Goal: Transaction & Acquisition: Subscribe to service/newsletter

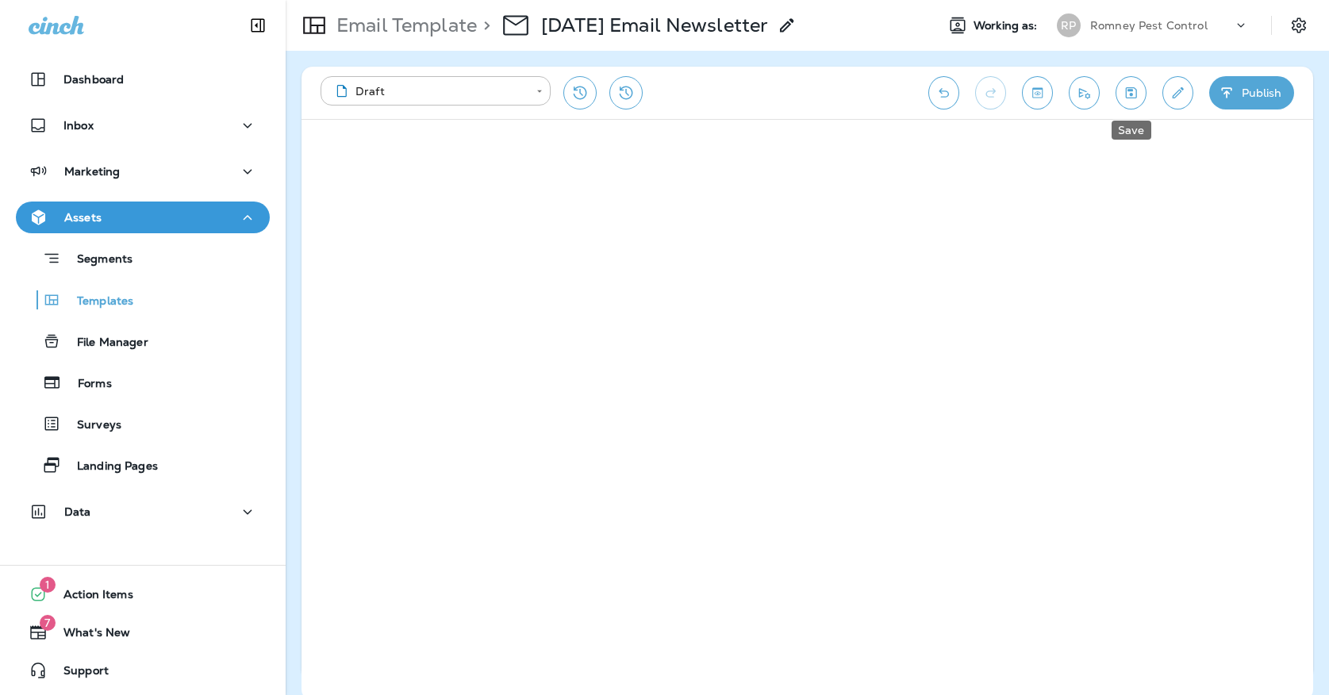
click at [1133, 96] on icon "Save" at bounding box center [1130, 93] width 17 height 16
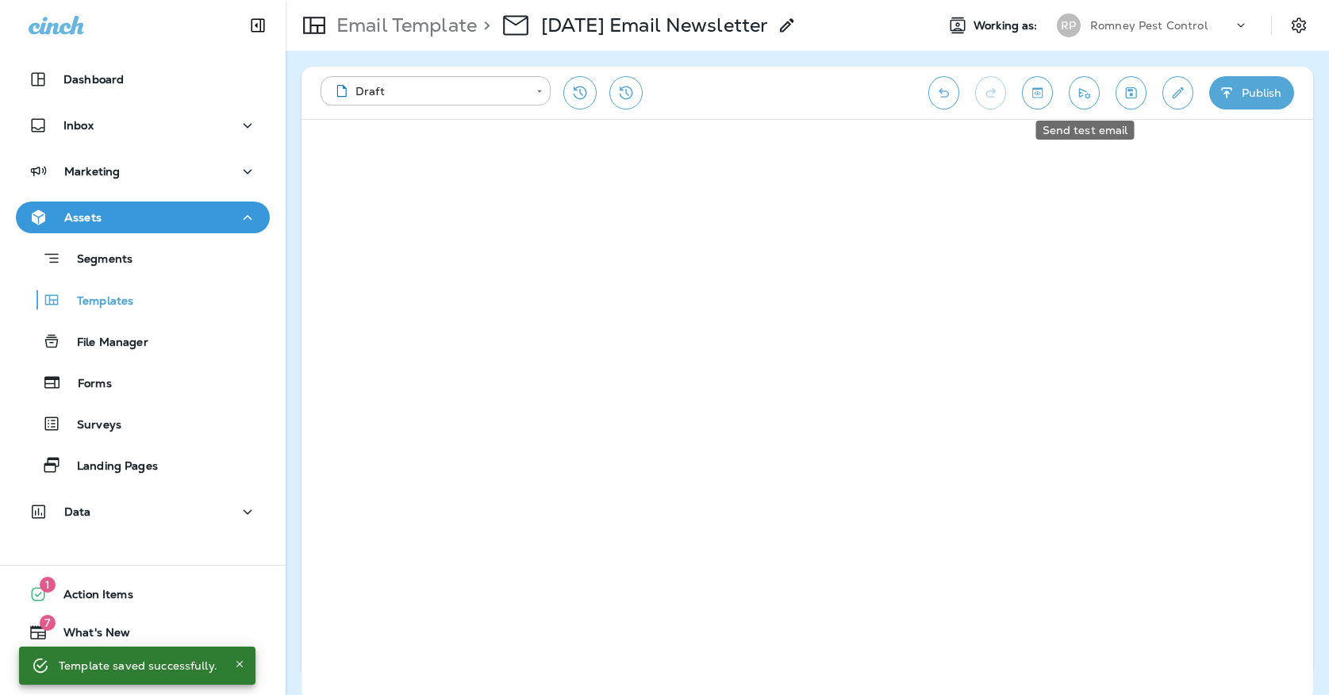
click at [1090, 98] on icon "Send test email" at bounding box center [1084, 93] width 17 height 16
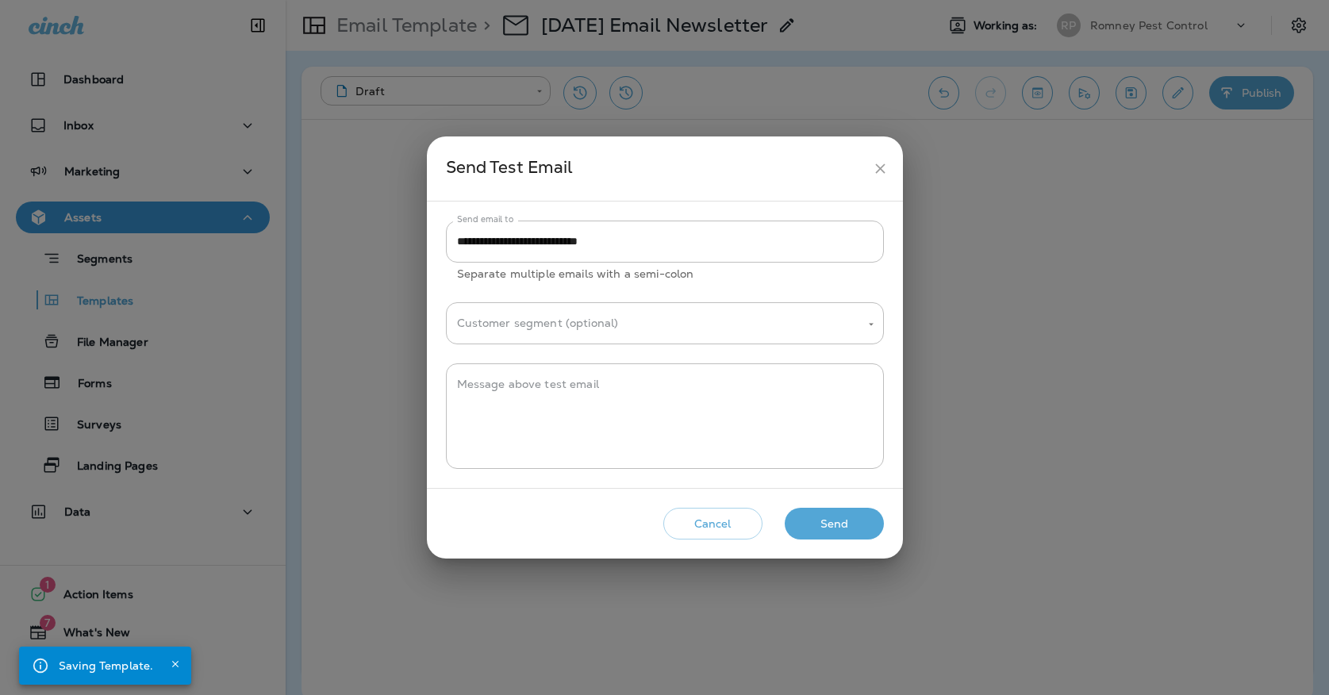
click at [876, 168] on icon "close" at bounding box center [880, 168] width 17 height 17
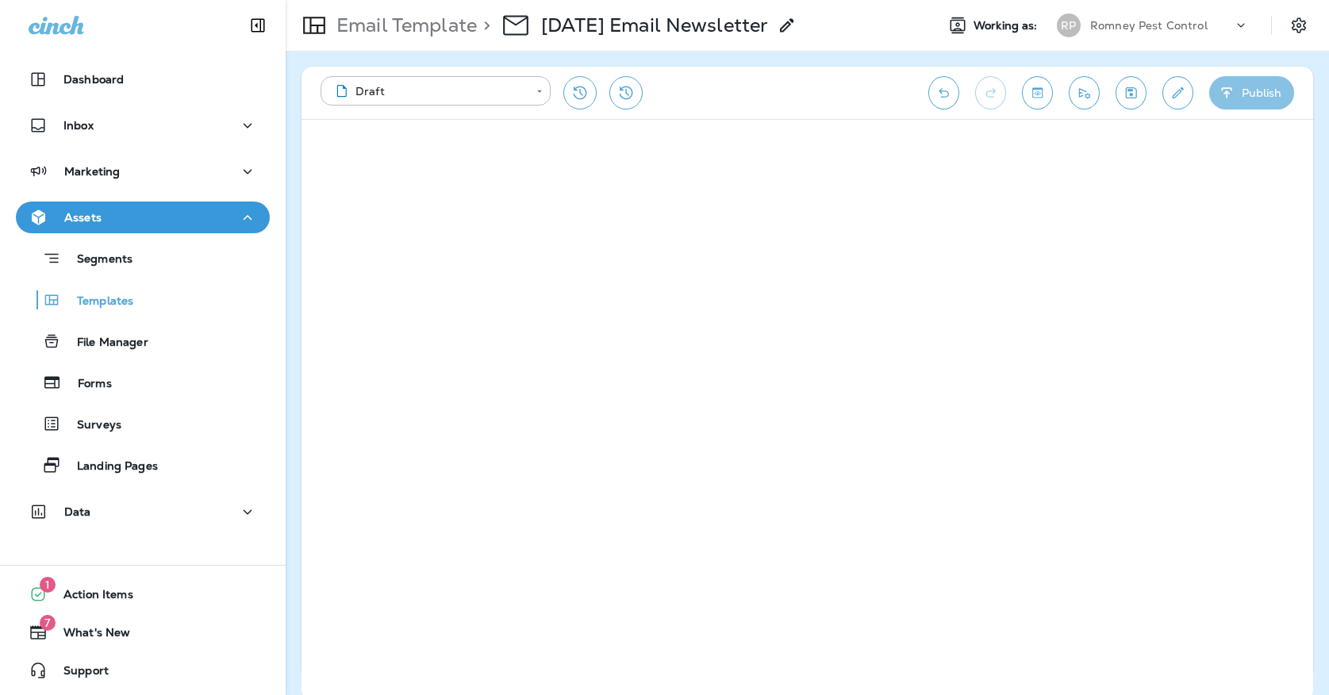
click at [1252, 95] on button "Publish" at bounding box center [1251, 92] width 85 height 33
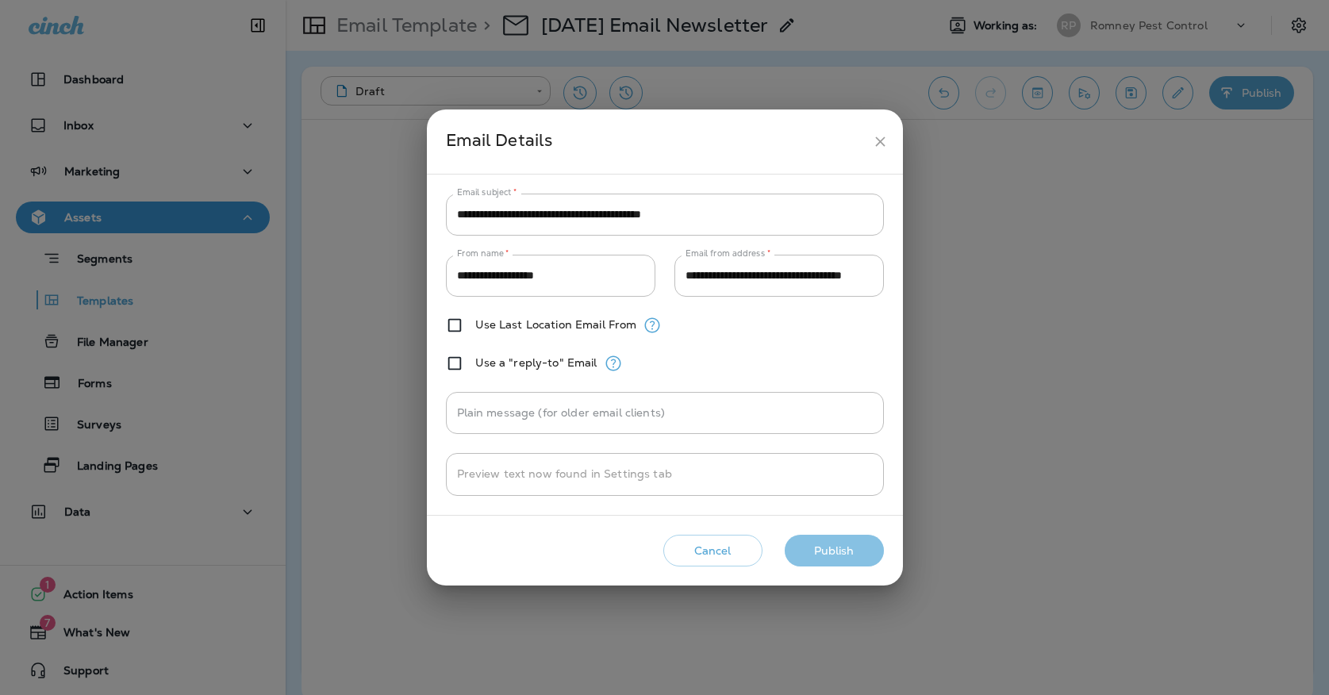
click at [846, 539] on button "Publish" at bounding box center [833, 551] width 99 height 33
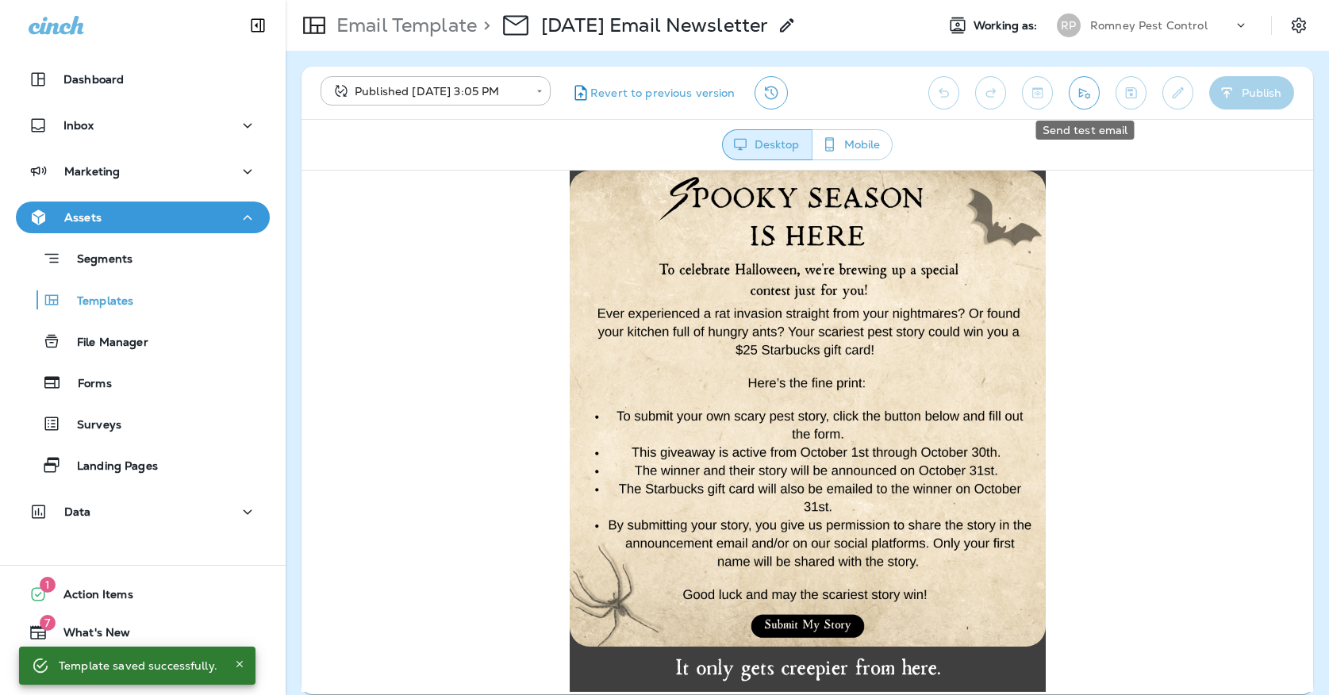
click at [1085, 91] on icon "Send test email" at bounding box center [1084, 93] width 11 height 10
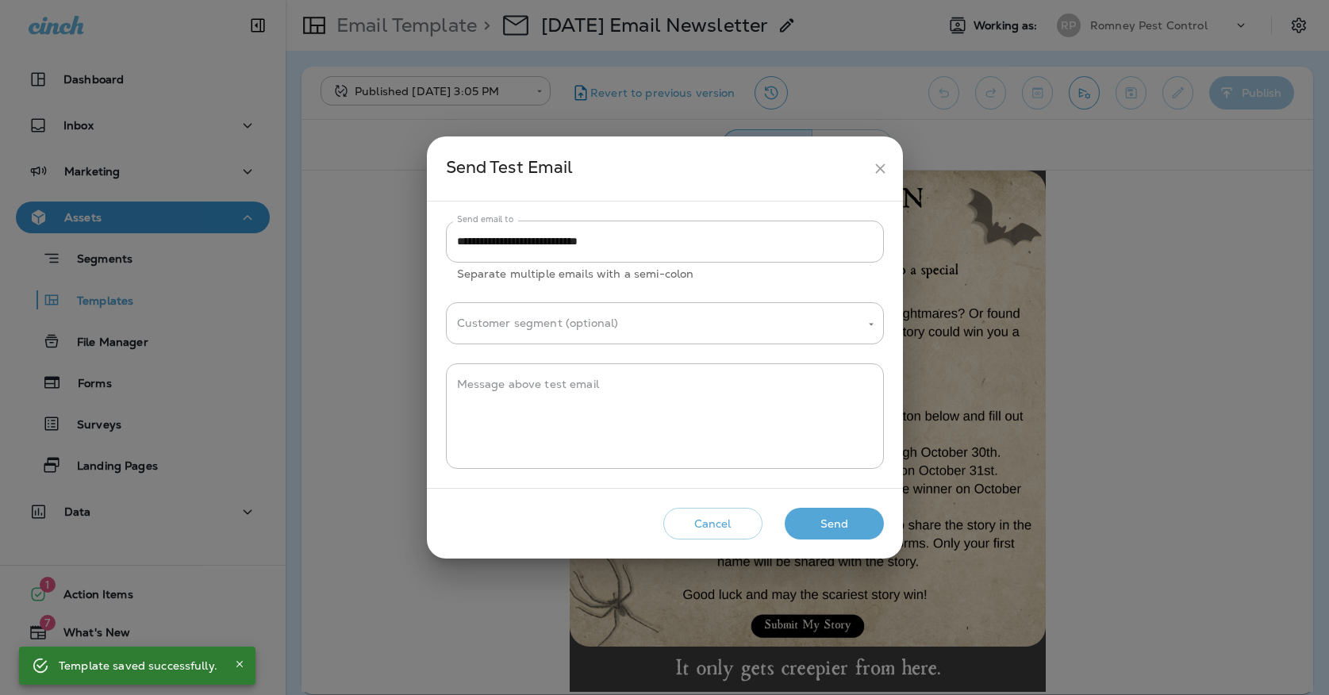
click at [848, 523] on button "Send" at bounding box center [833, 524] width 99 height 33
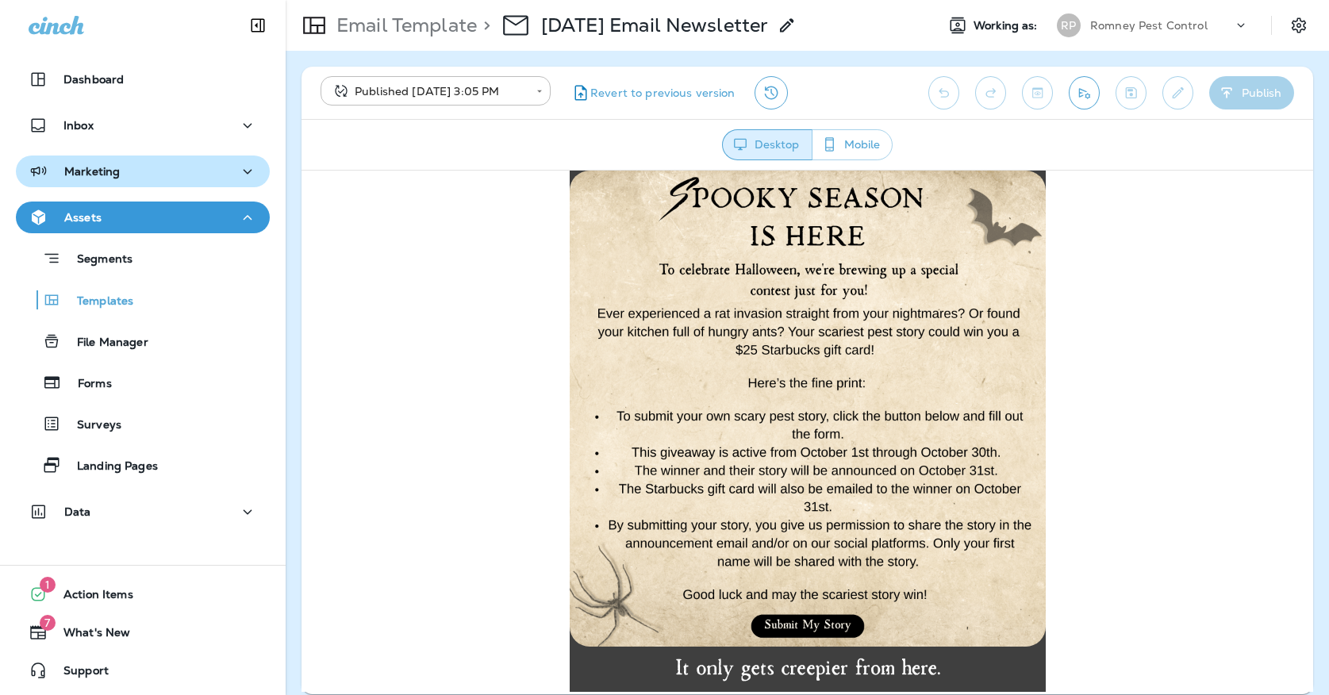
click at [144, 172] on div "Marketing" at bounding box center [143, 172] width 228 height 20
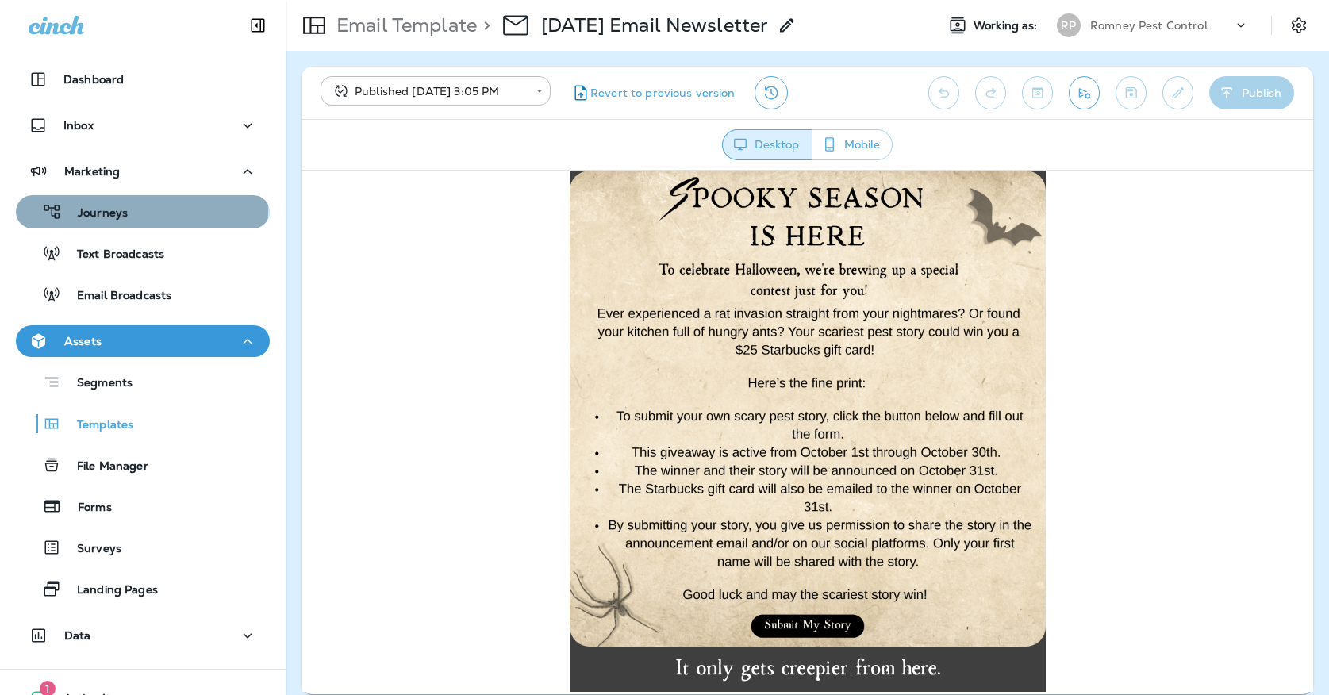
click at [138, 209] on div "Journeys" at bounding box center [142, 212] width 241 height 24
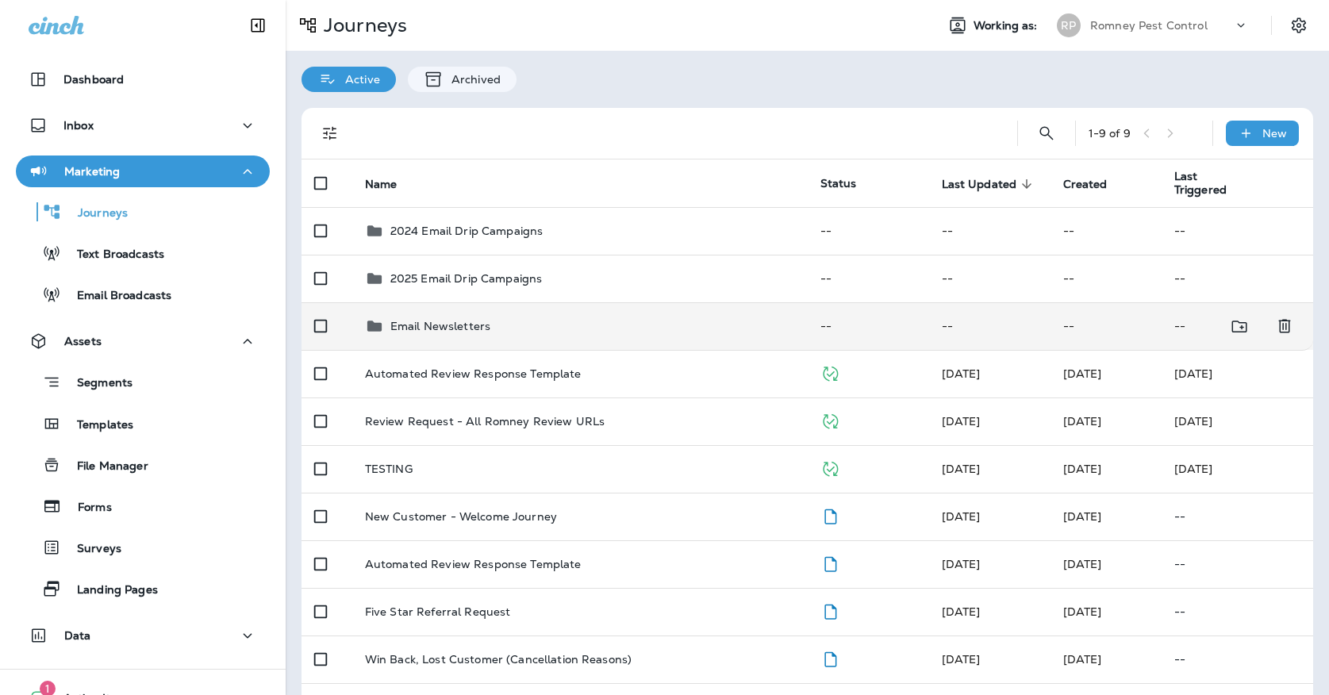
click at [502, 316] on div "Email Newsletters" at bounding box center [580, 325] width 430 height 19
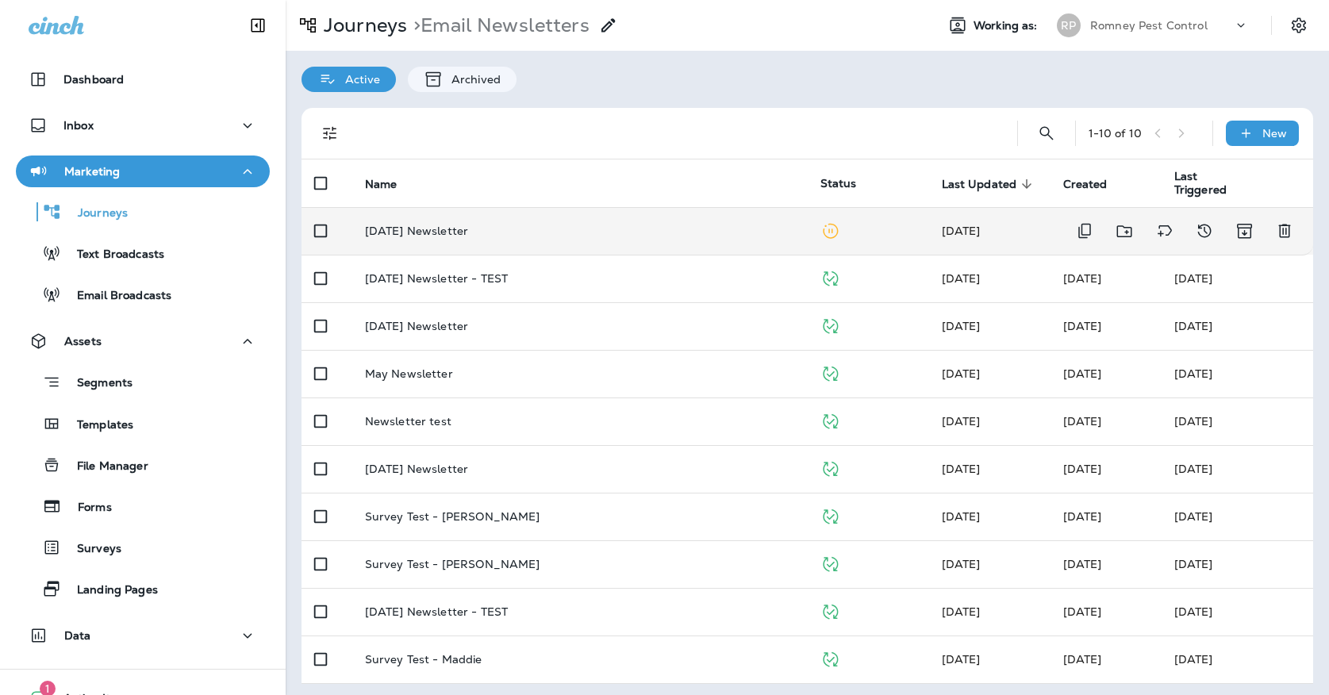
click at [469, 231] on td "[DATE] Newsletter" at bounding box center [579, 231] width 455 height 48
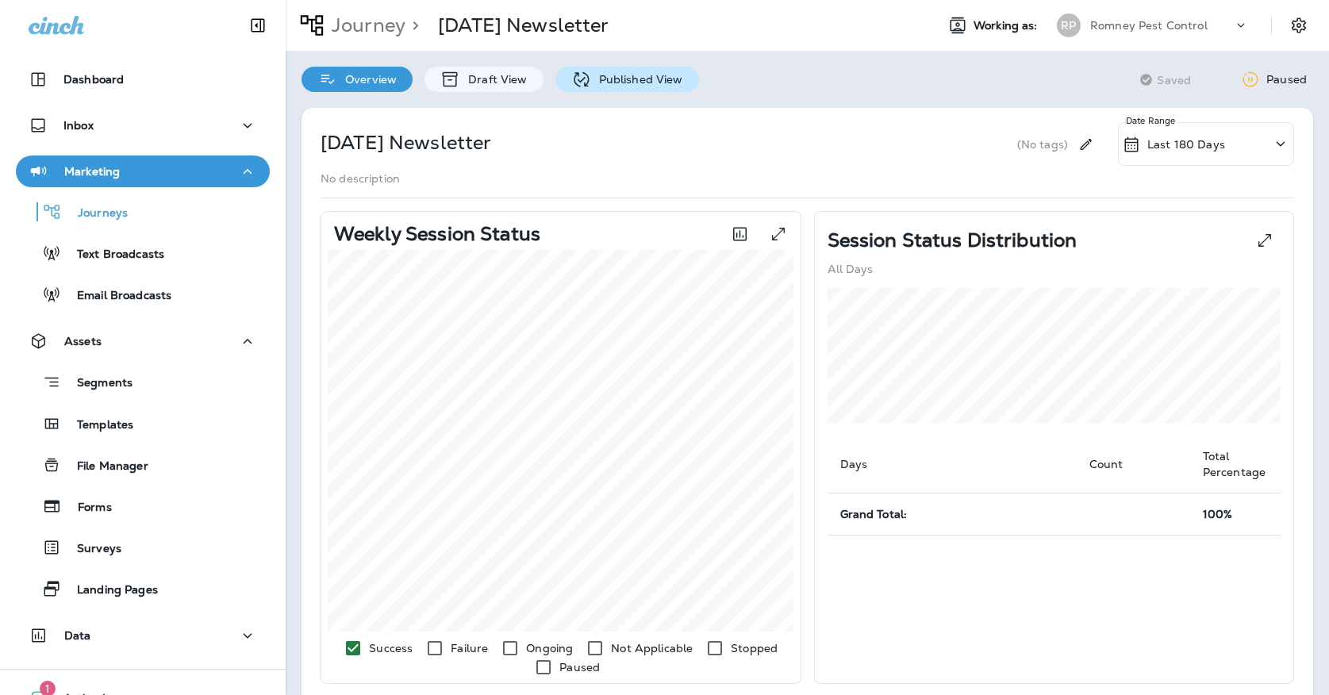
click at [668, 79] on p "Published View" at bounding box center [637, 79] width 92 height 13
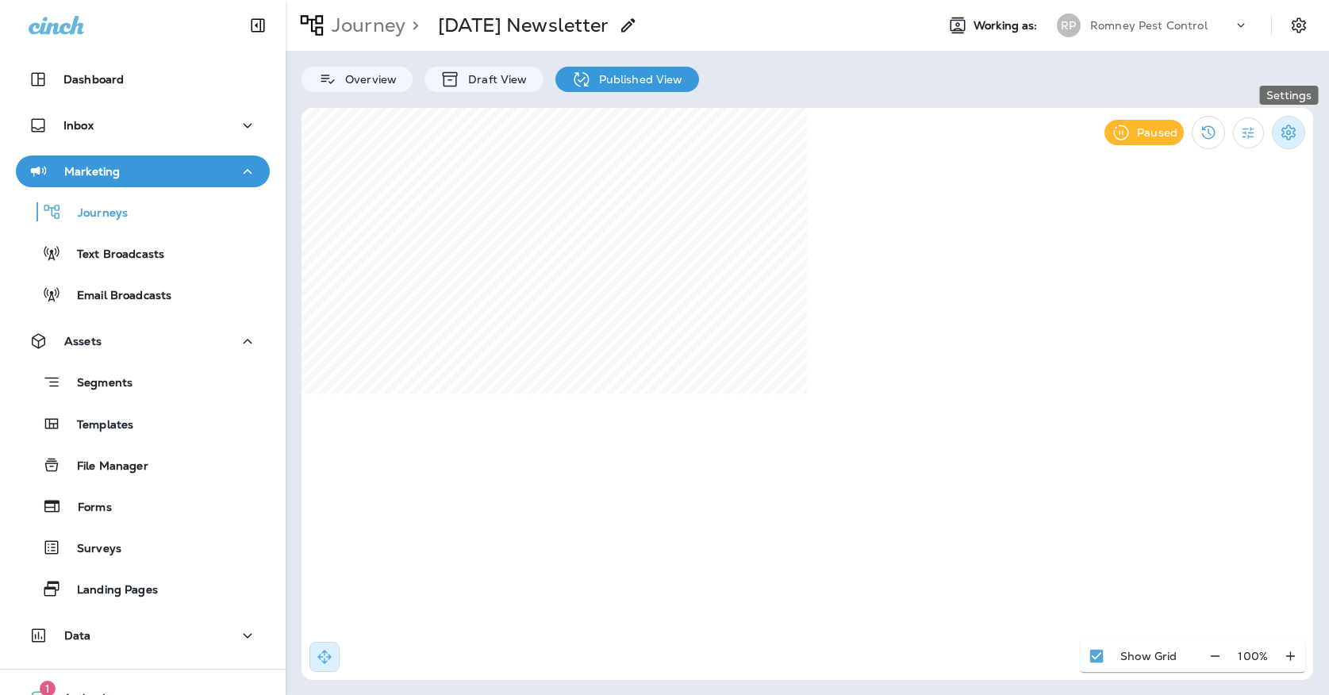
click at [1294, 135] on icon "Settings" at bounding box center [1288, 132] width 19 height 19
click at [1223, 222] on p "Unpause Journey" at bounding box center [1205, 215] width 106 height 13
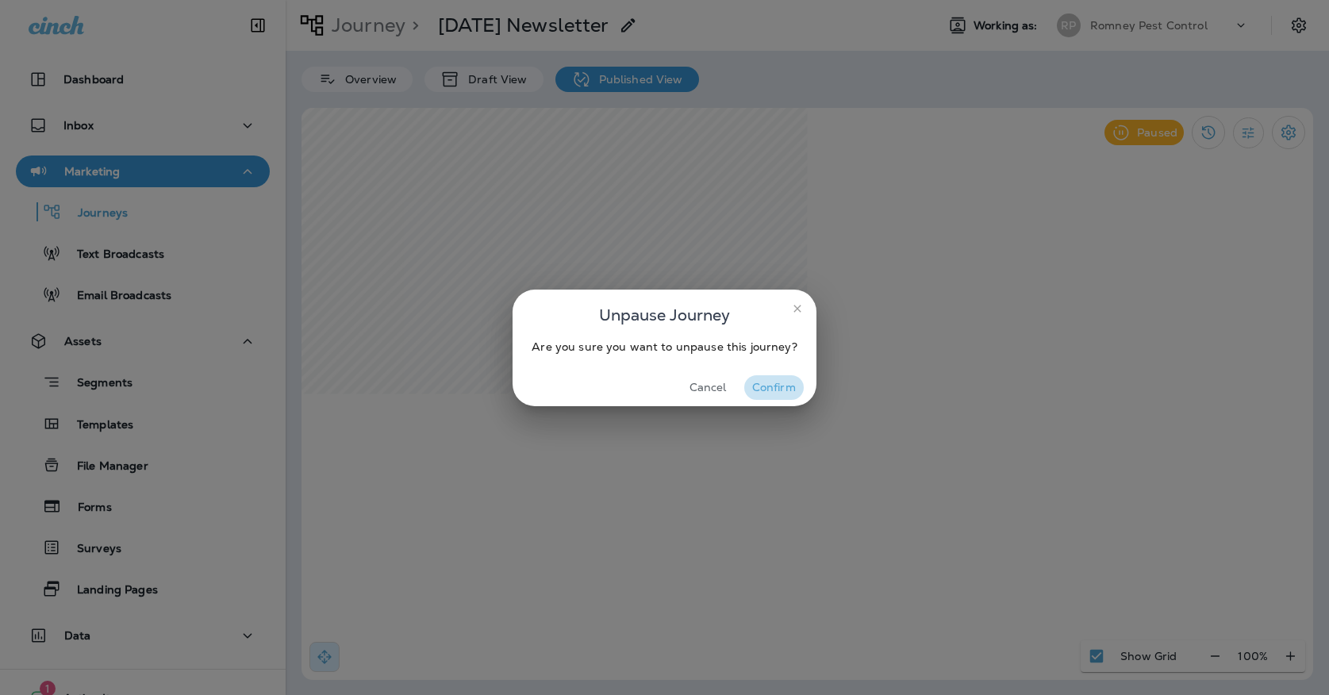
click at [772, 388] on button "Confirm" at bounding box center [773, 387] width 59 height 25
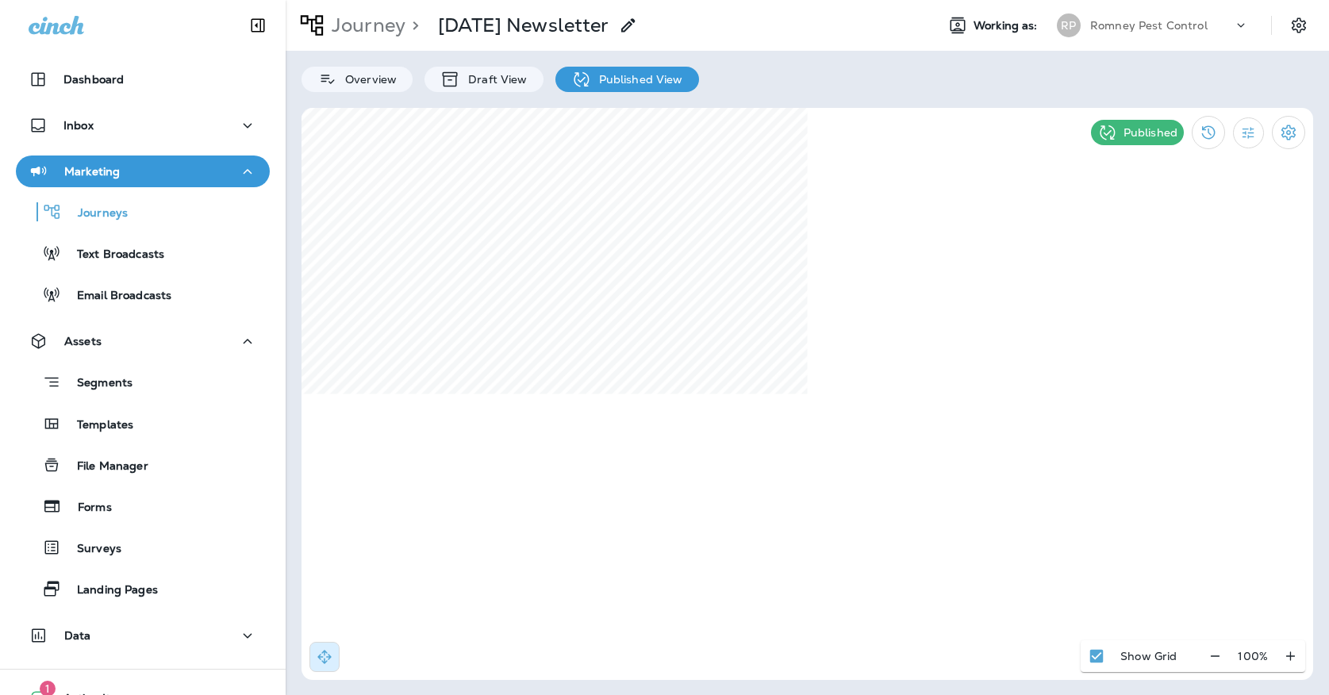
select select "*"
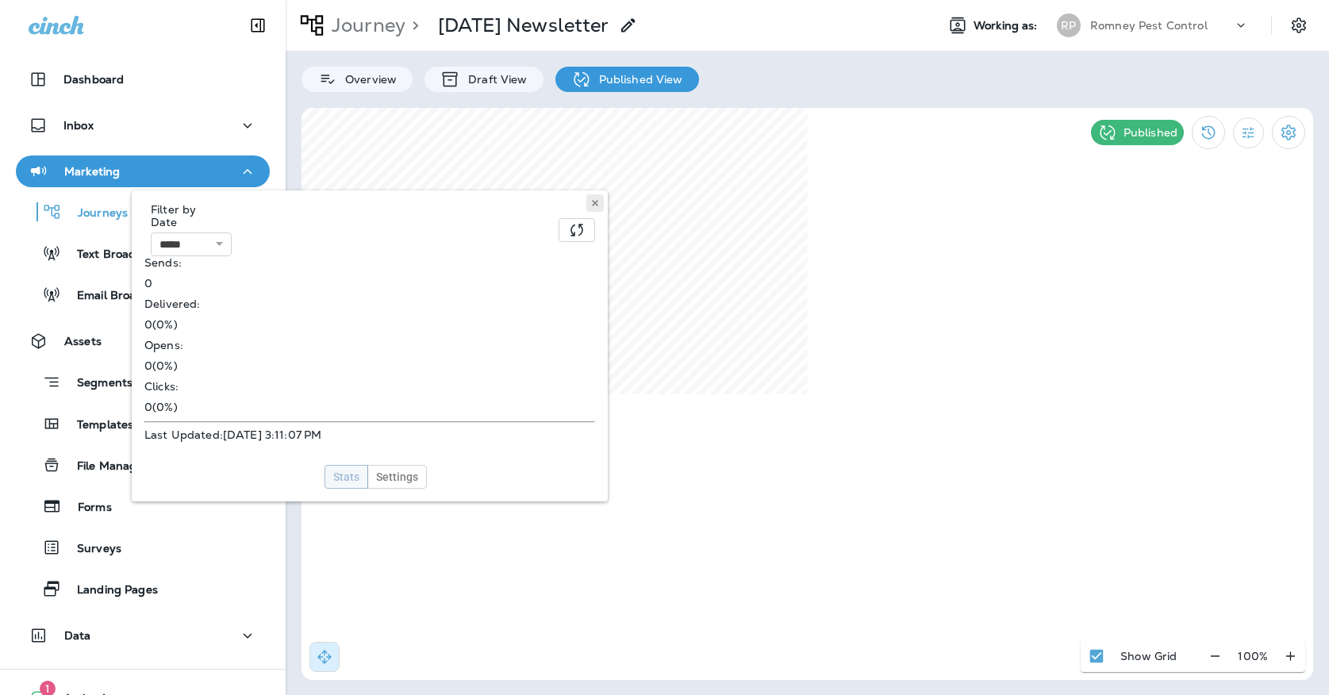
click at [592, 194] on button at bounding box center [594, 202] width 17 height 17
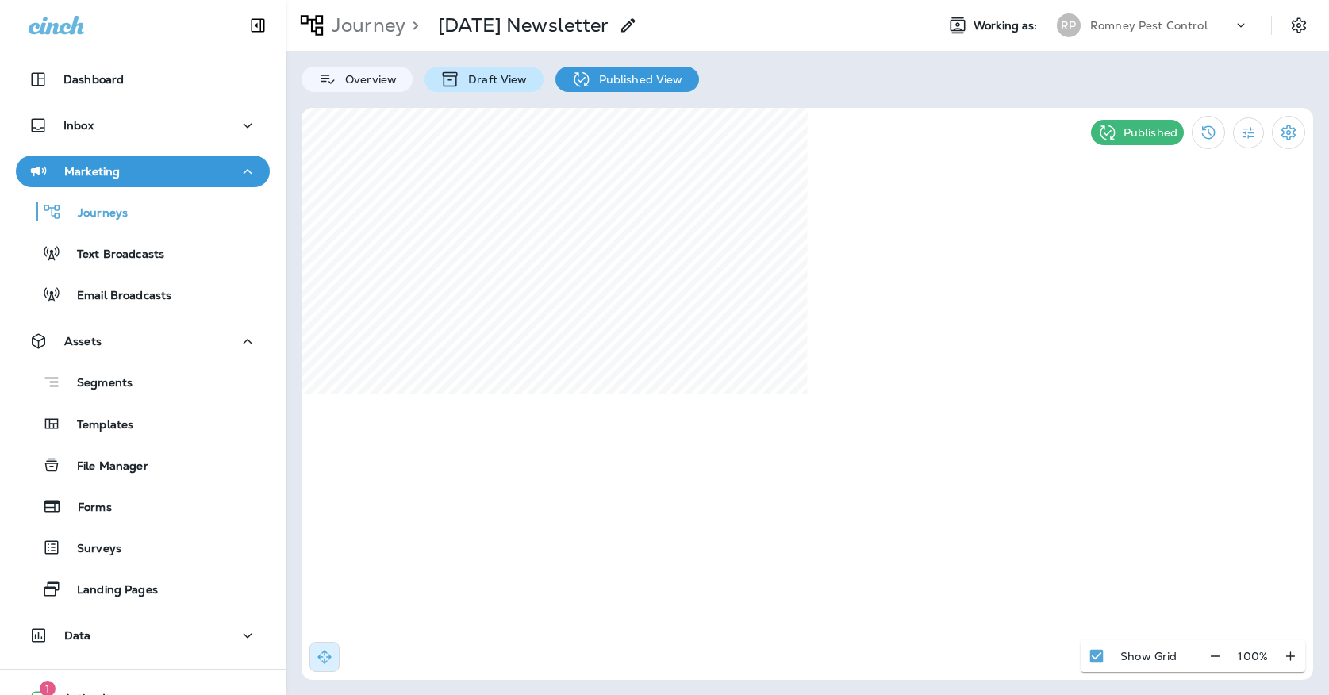
click at [493, 81] on p "Draft View" at bounding box center [493, 79] width 67 height 13
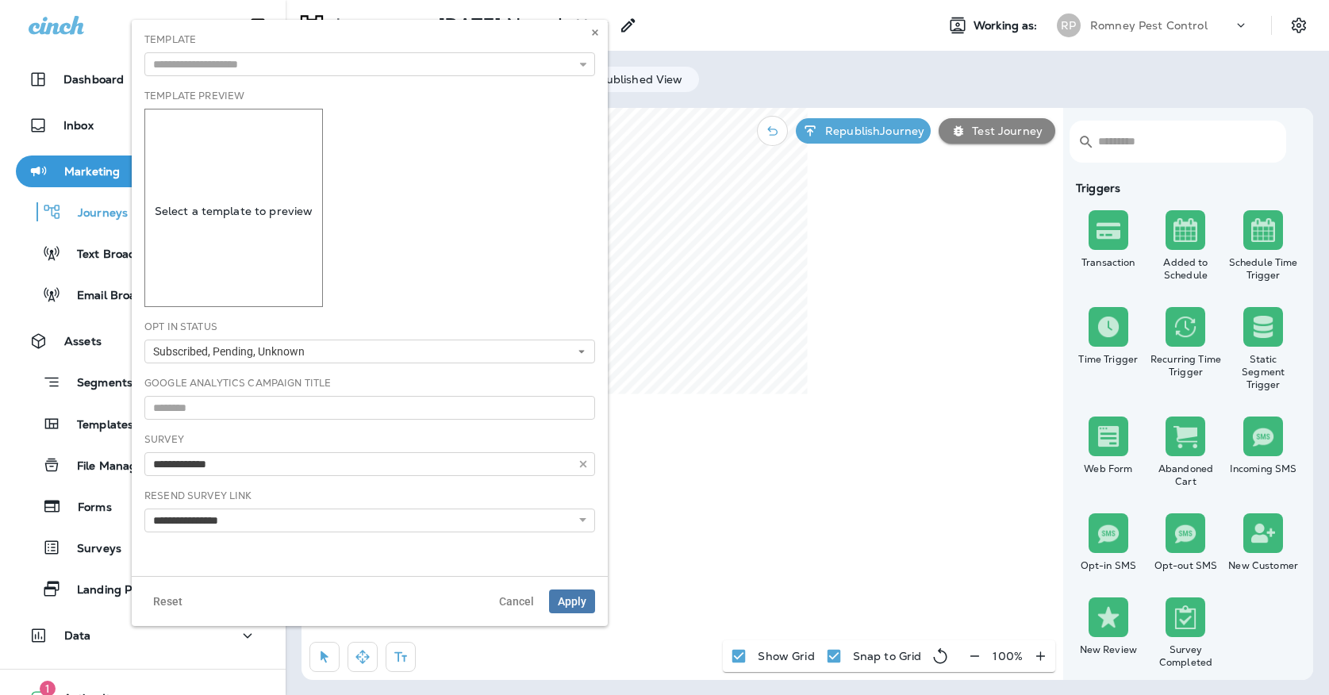
type input "**********"
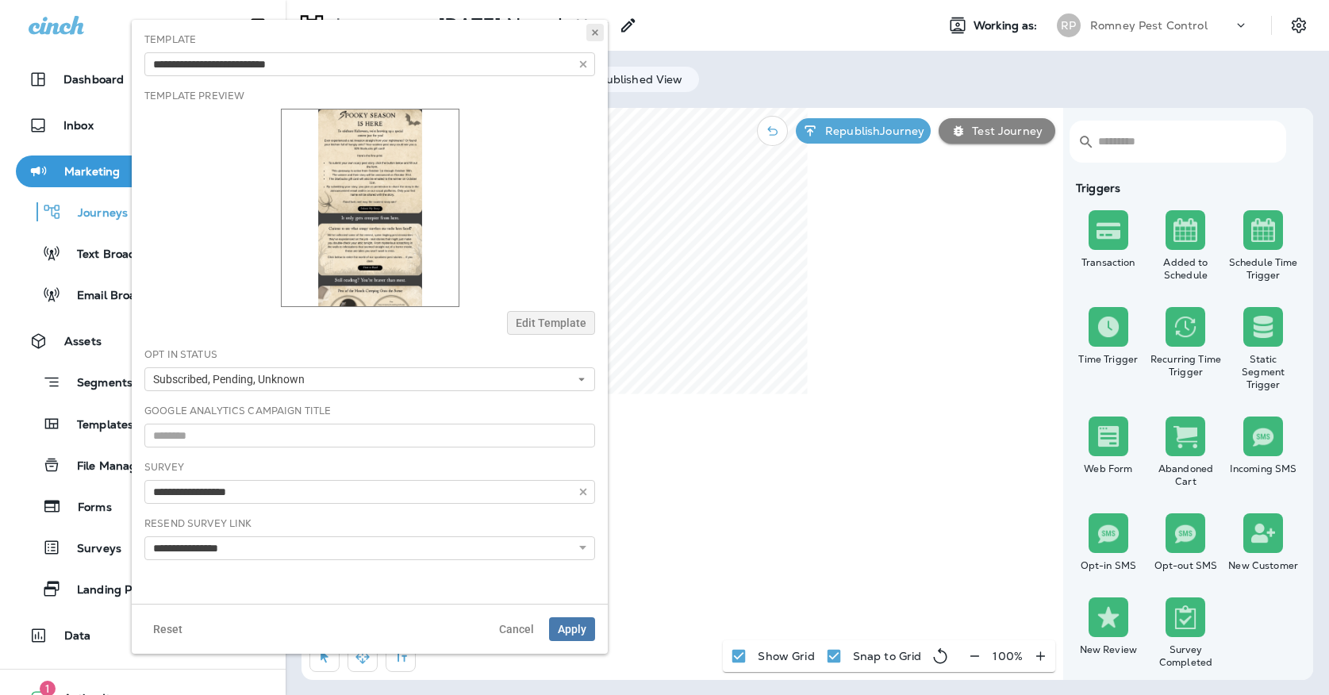
click at [595, 25] on button at bounding box center [594, 32] width 17 height 17
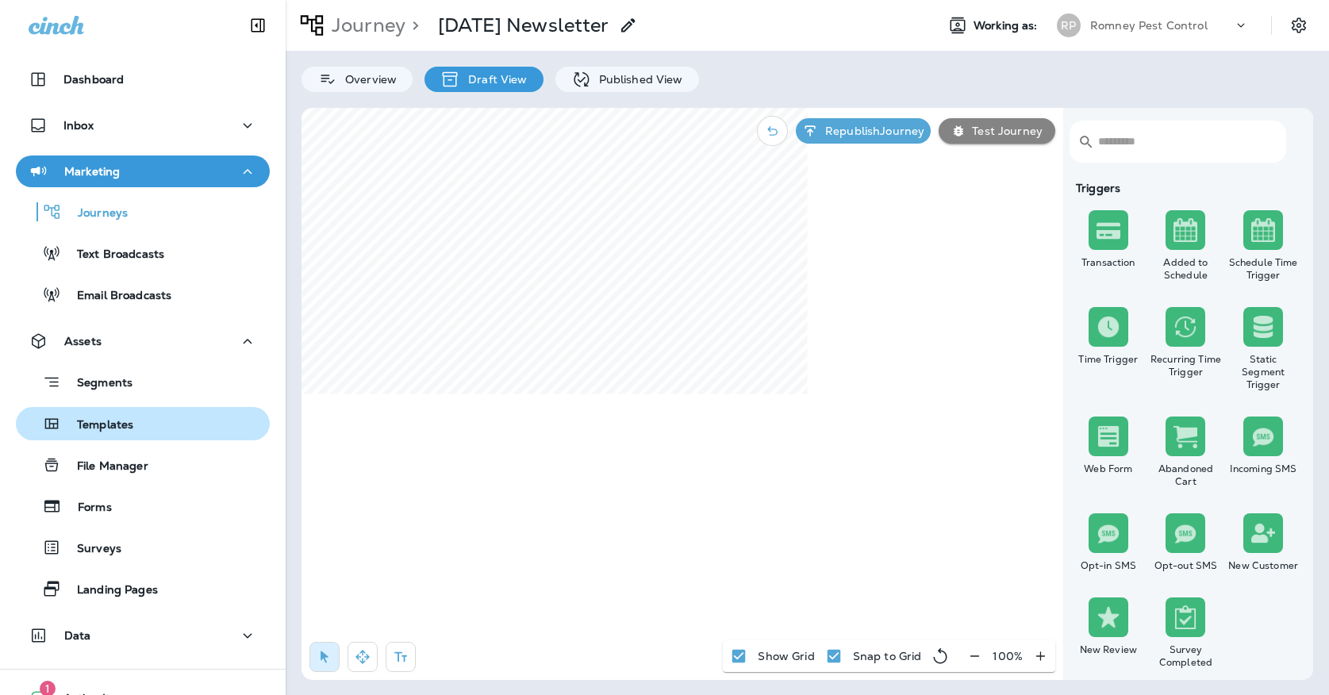
click at [144, 423] on div "Templates" at bounding box center [142, 424] width 241 height 24
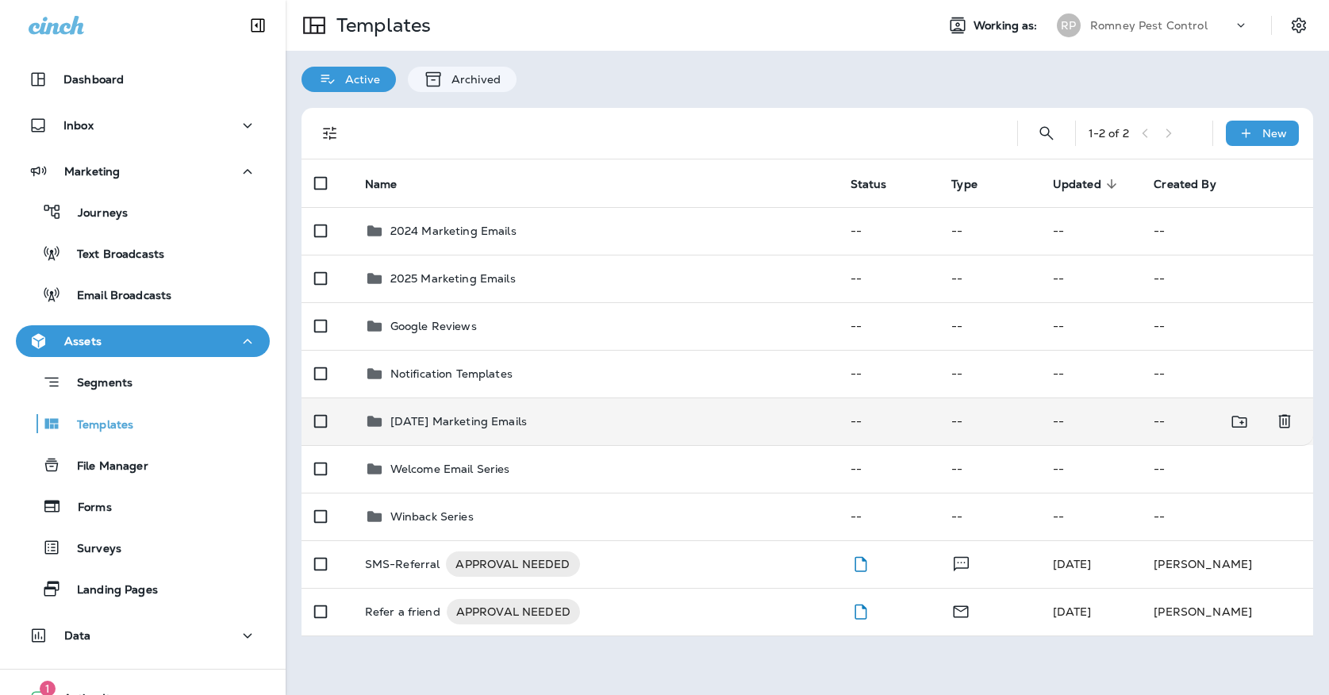
click at [527, 415] on p "[DATE] Marketing Emails" at bounding box center [458, 421] width 136 height 13
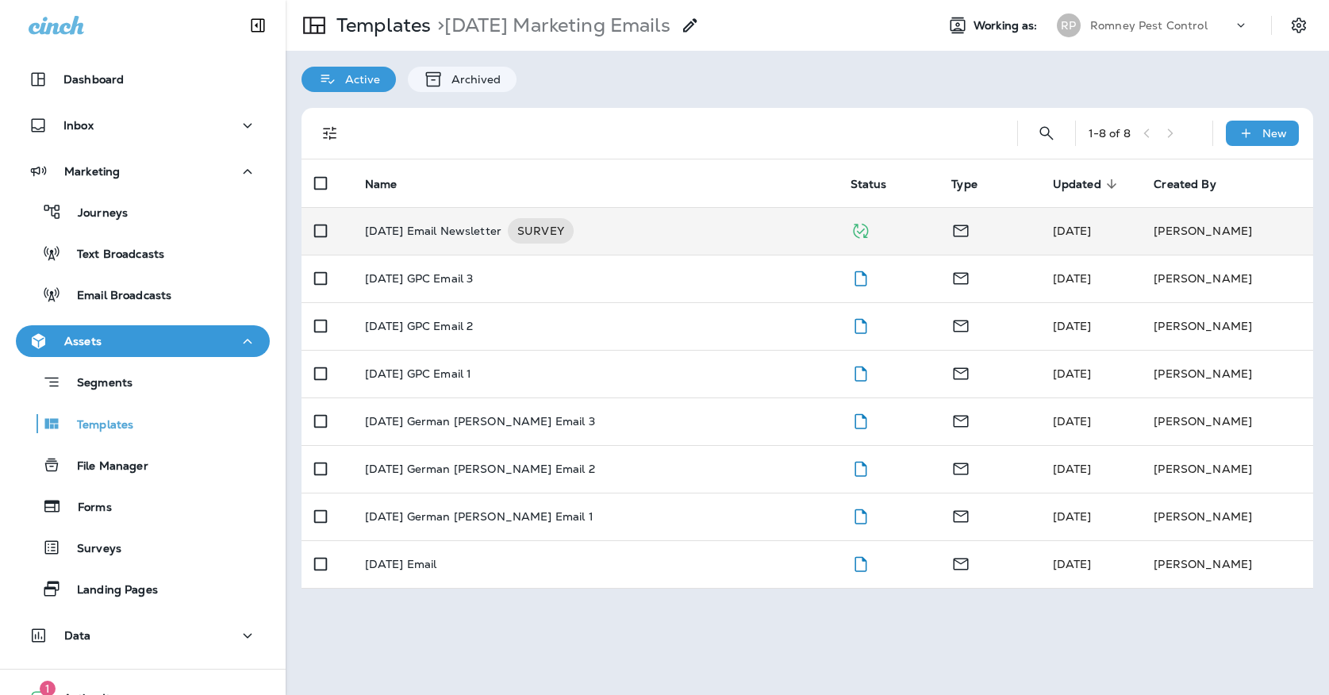
click at [628, 218] on div "[DATE] Email Newsletter SURVEY" at bounding box center [595, 230] width 460 height 25
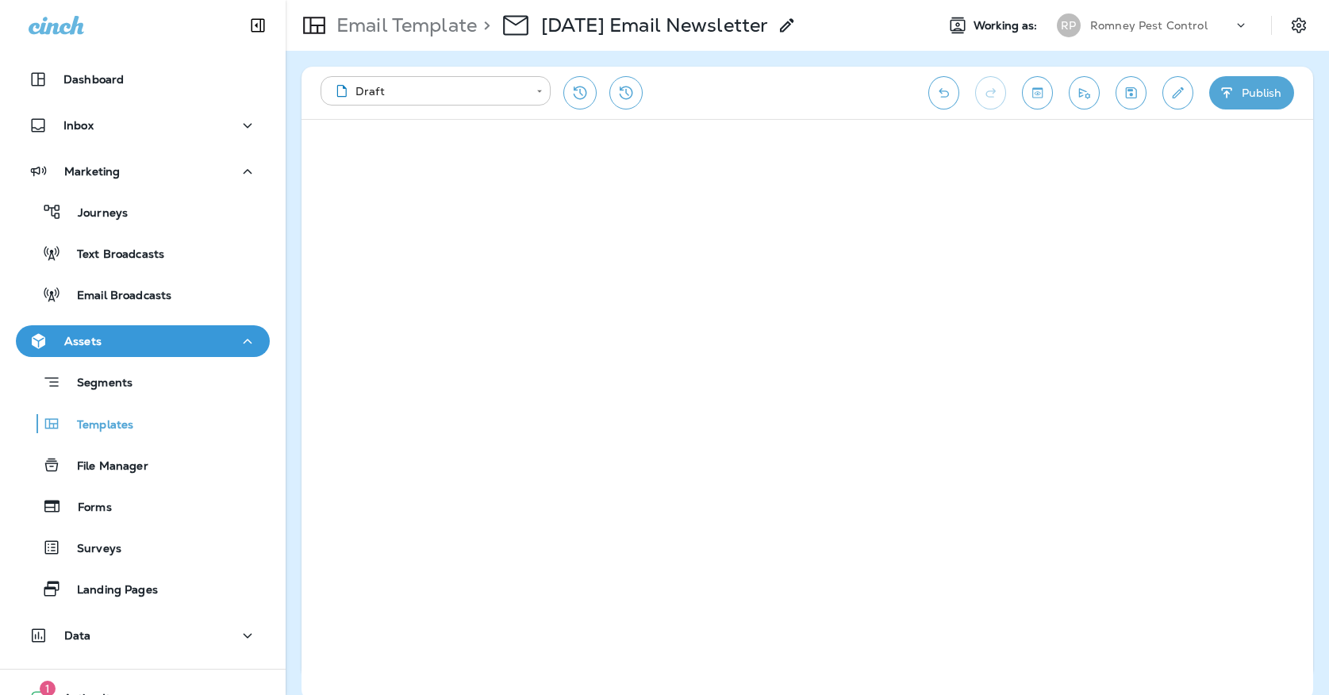
click at [513, 0] on body "**********" at bounding box center [664, 0] width 1329 height 0
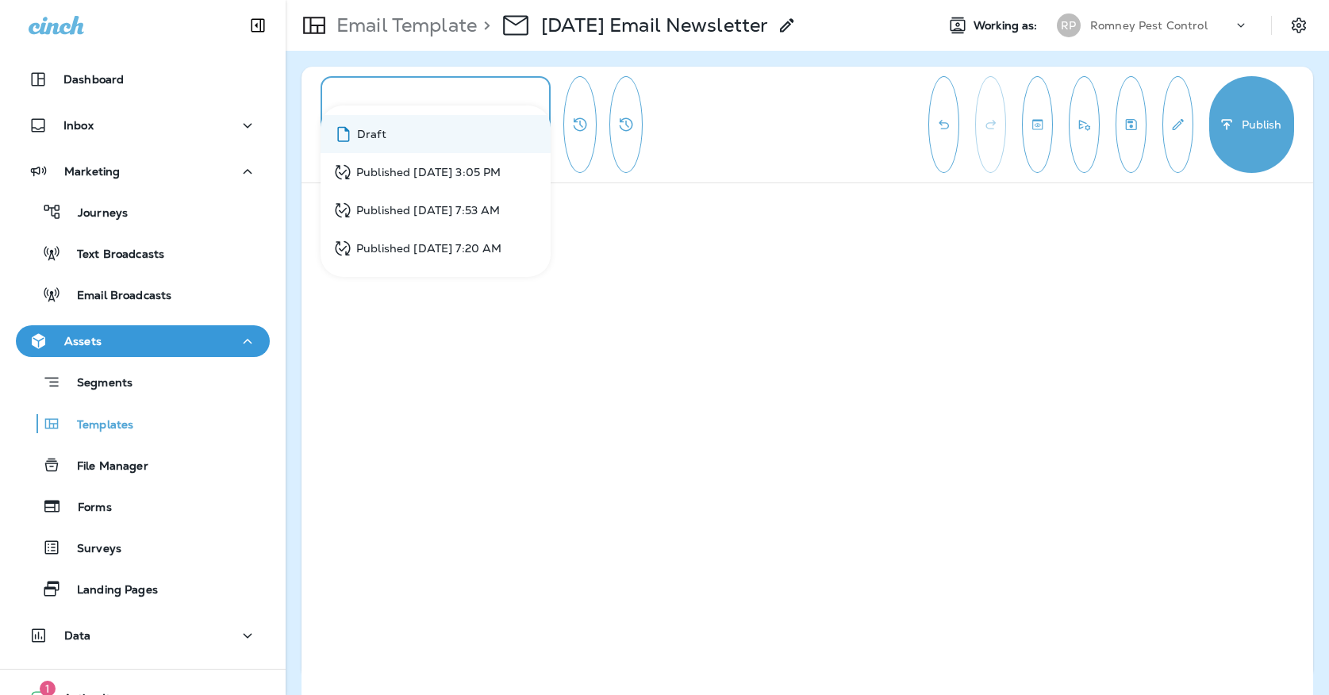
click at [448, 161] on li "Published [DATE] 3:05 PM" at bounding box center [435, 172] width 230 height 38
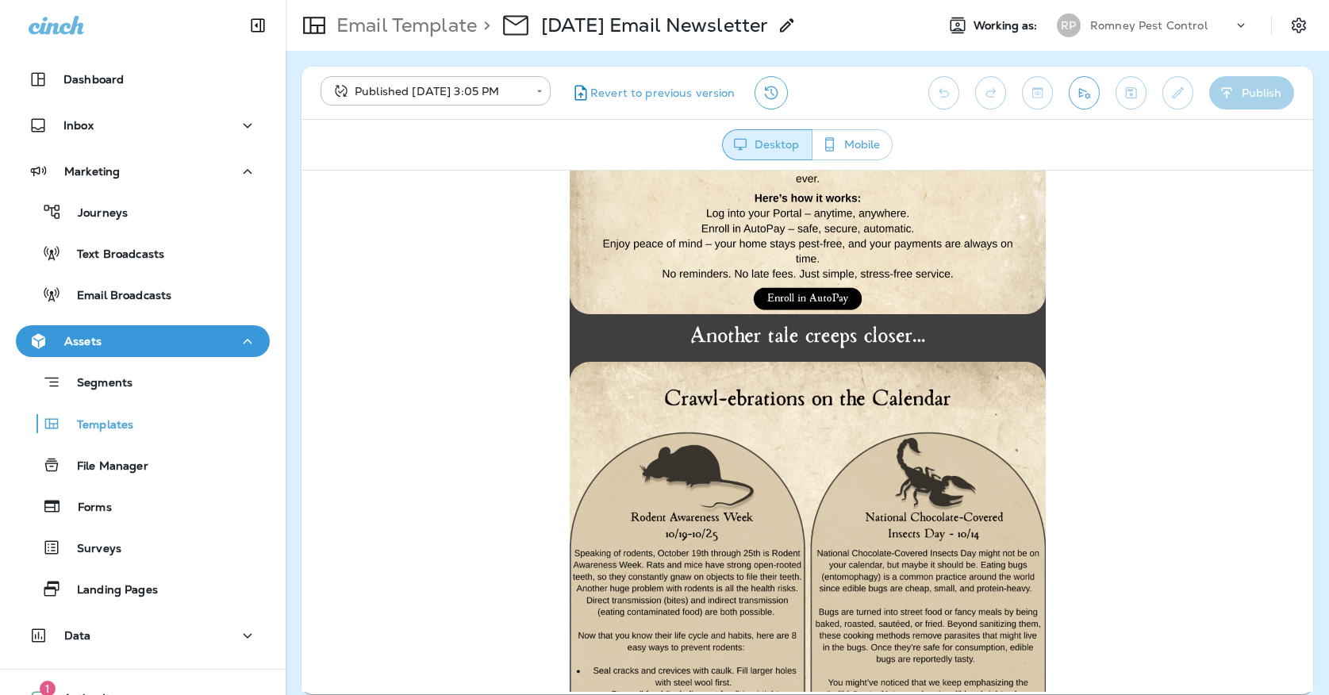
scroll to position [1693, 0]
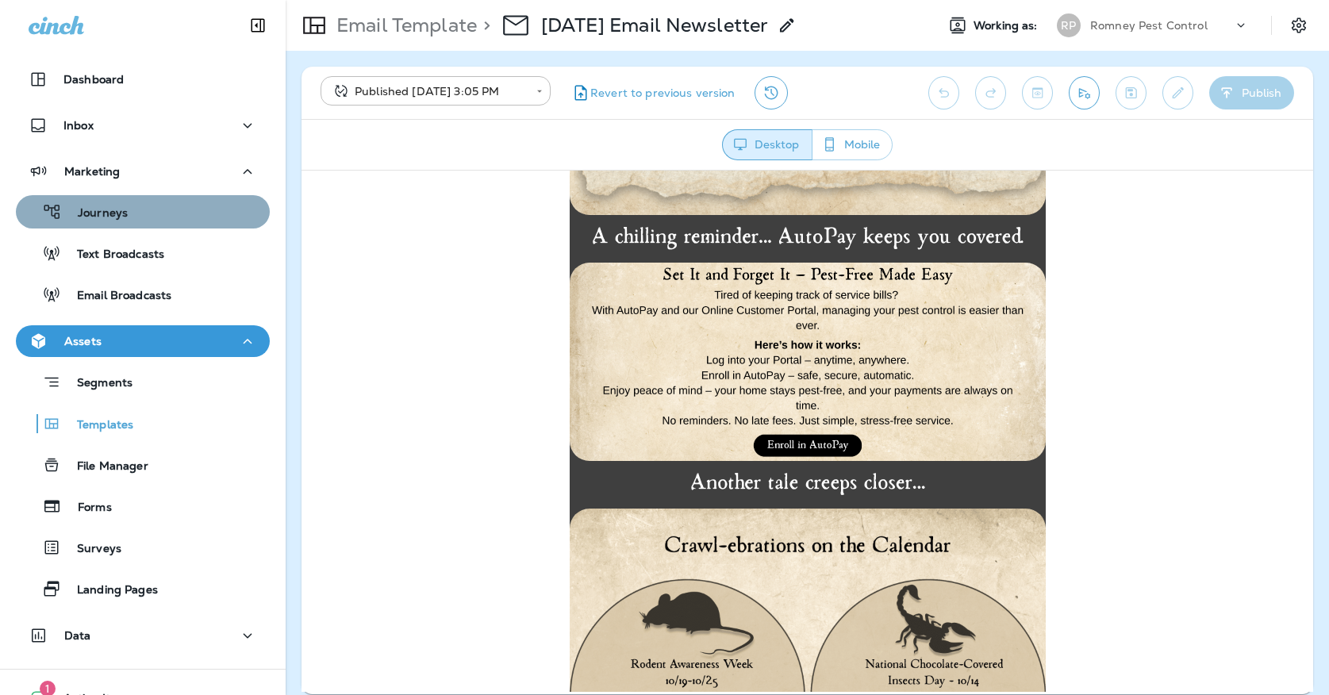
click at [151, 208] on div "Journeys" at bounding box center [142, 212] width 241 height 24
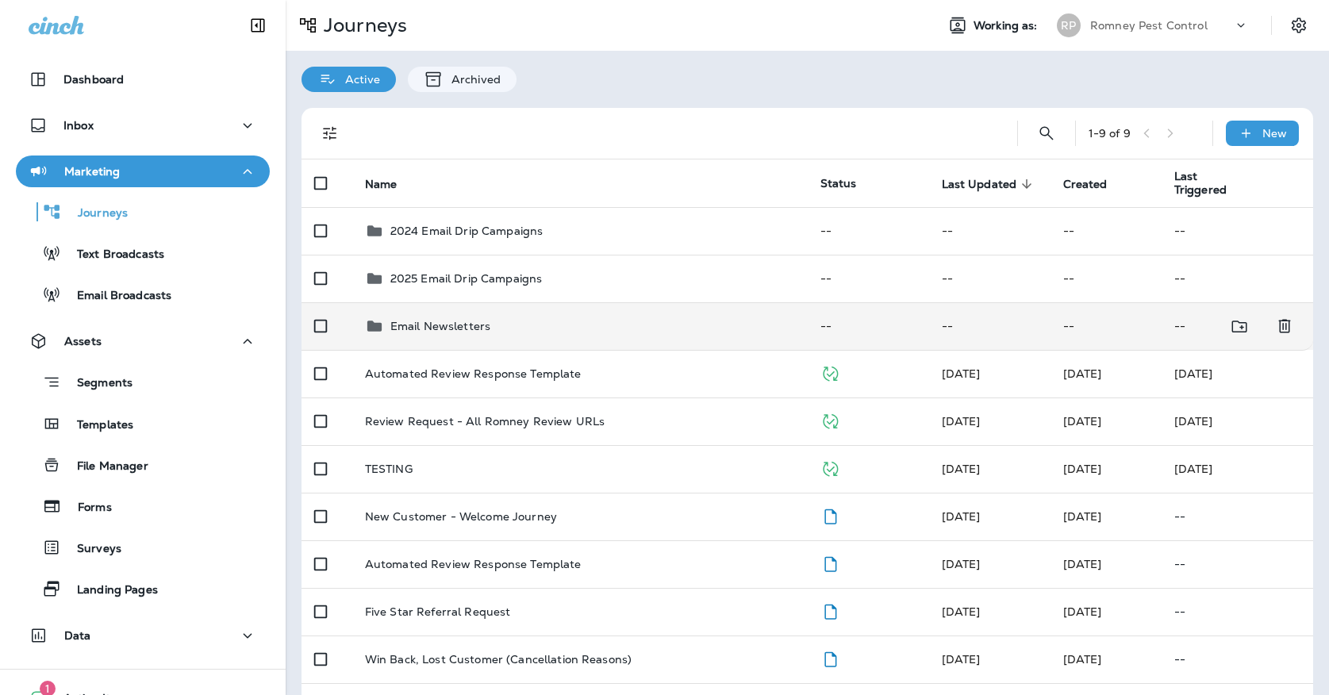
click at [512, 323] on div "Email Newsletters" at bounding box center [580, 325] width 430 height 19
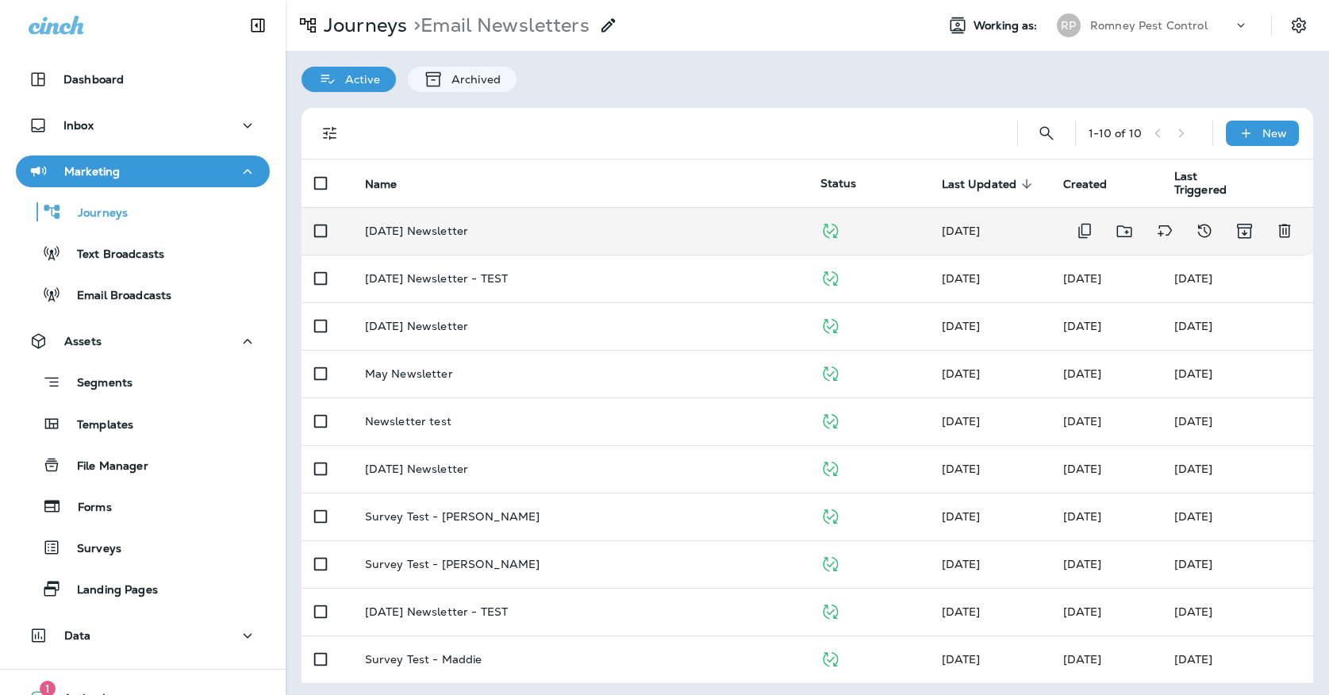
click at [524, 229] on td "[DATE] Newsletter" at bounding box center [579, 231] width 455 height 48
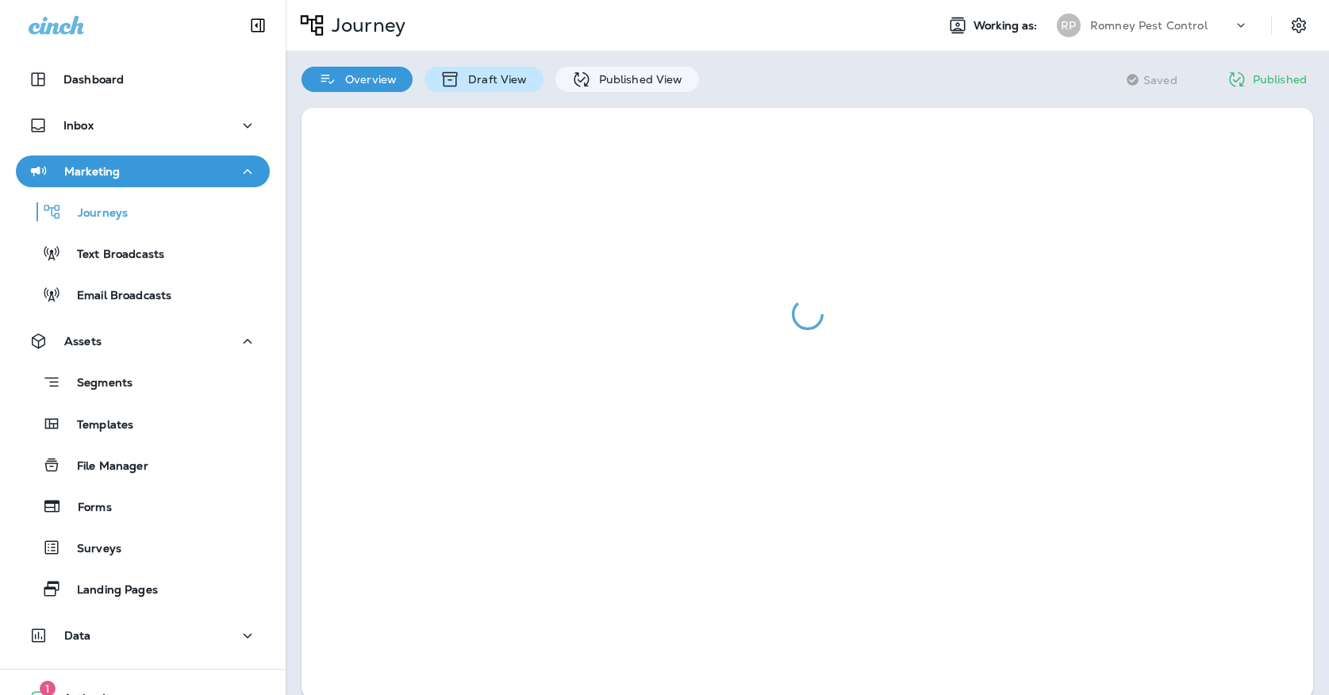
click at [523, 79] on p "Draft View" at bounding box center [493, 79] width 67 height 13
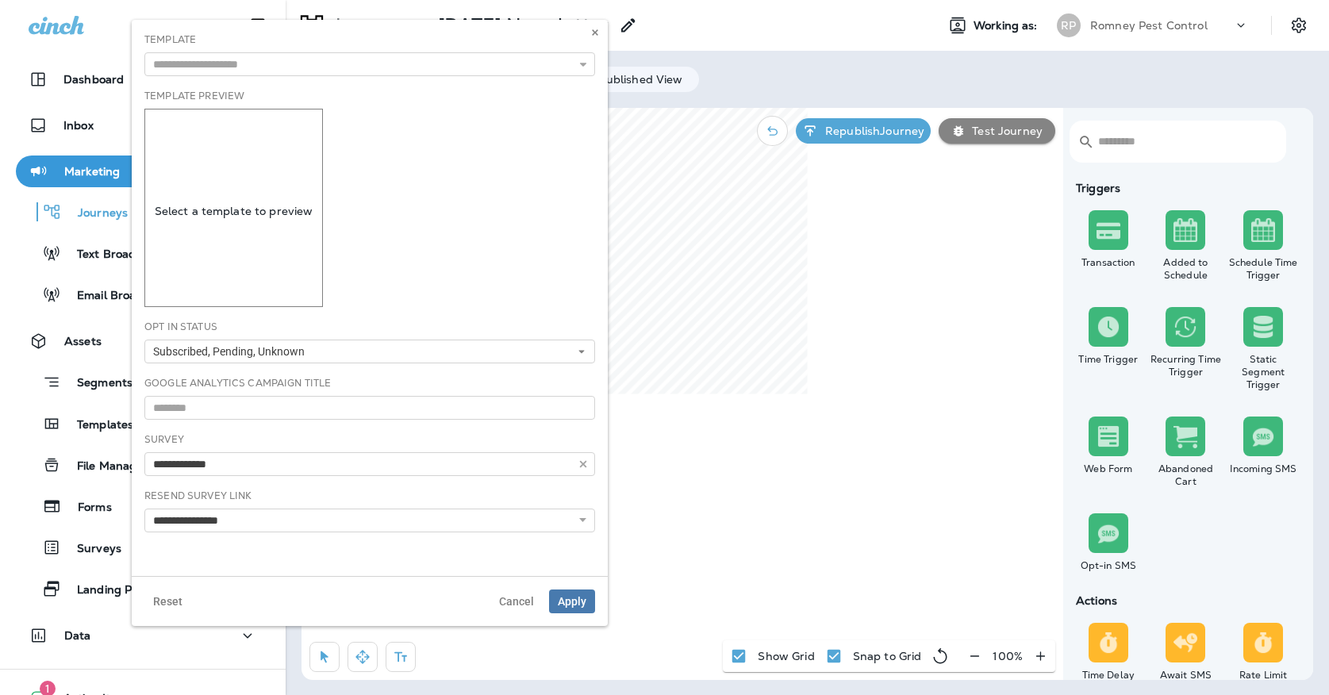
type input "**********"
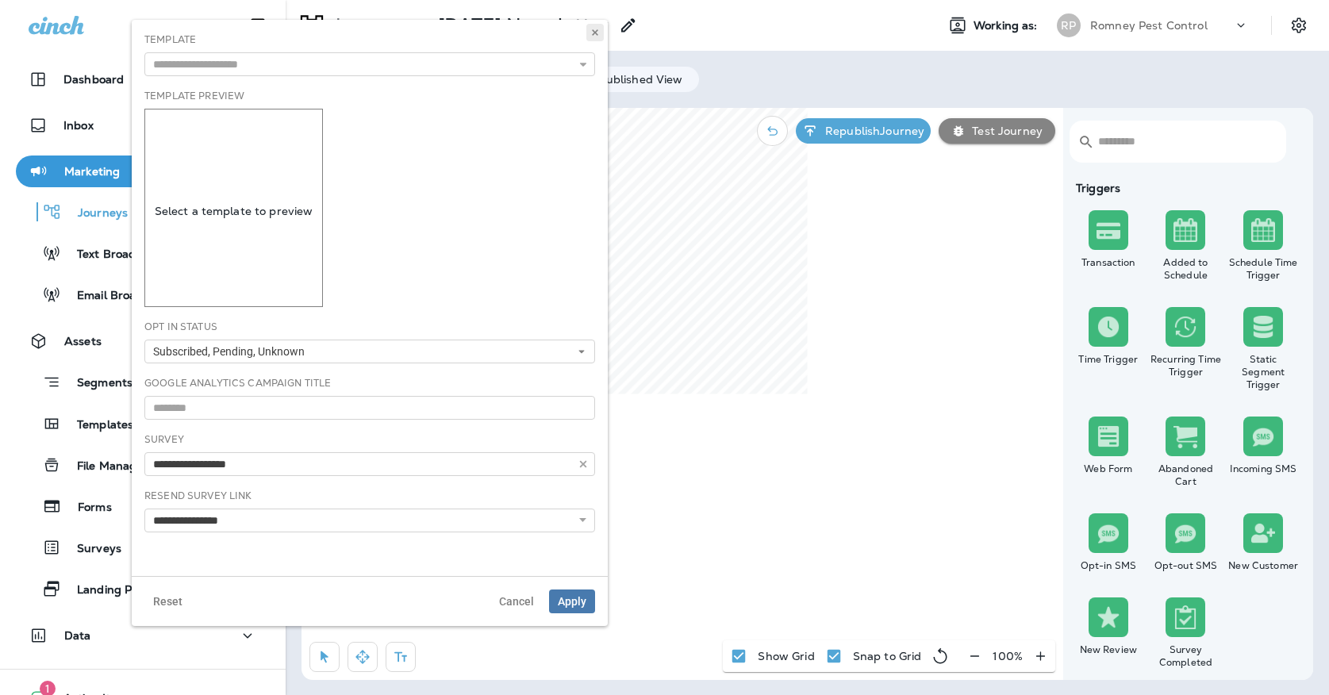
click at [596, 26] on button at bounding box center [594, 32] width 17 height 17
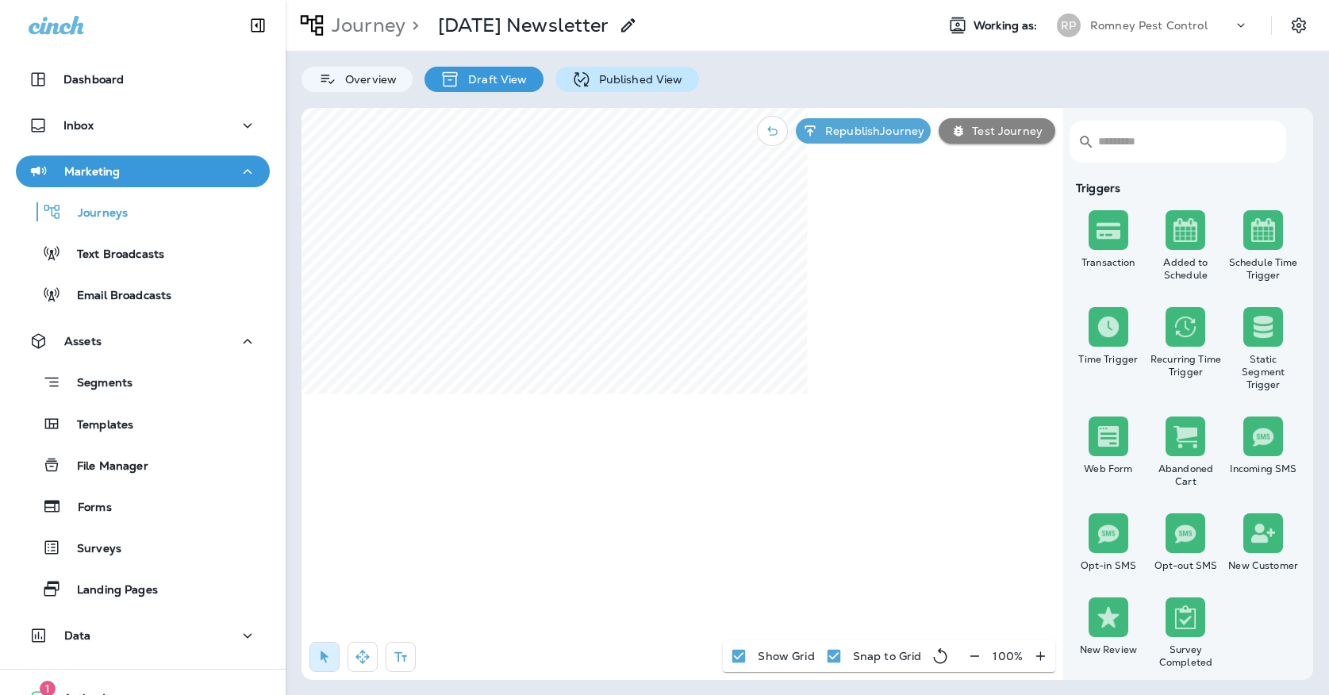
click at [615, 88] on div "Published View" at bounding box center [627, 79] width 144 height 25
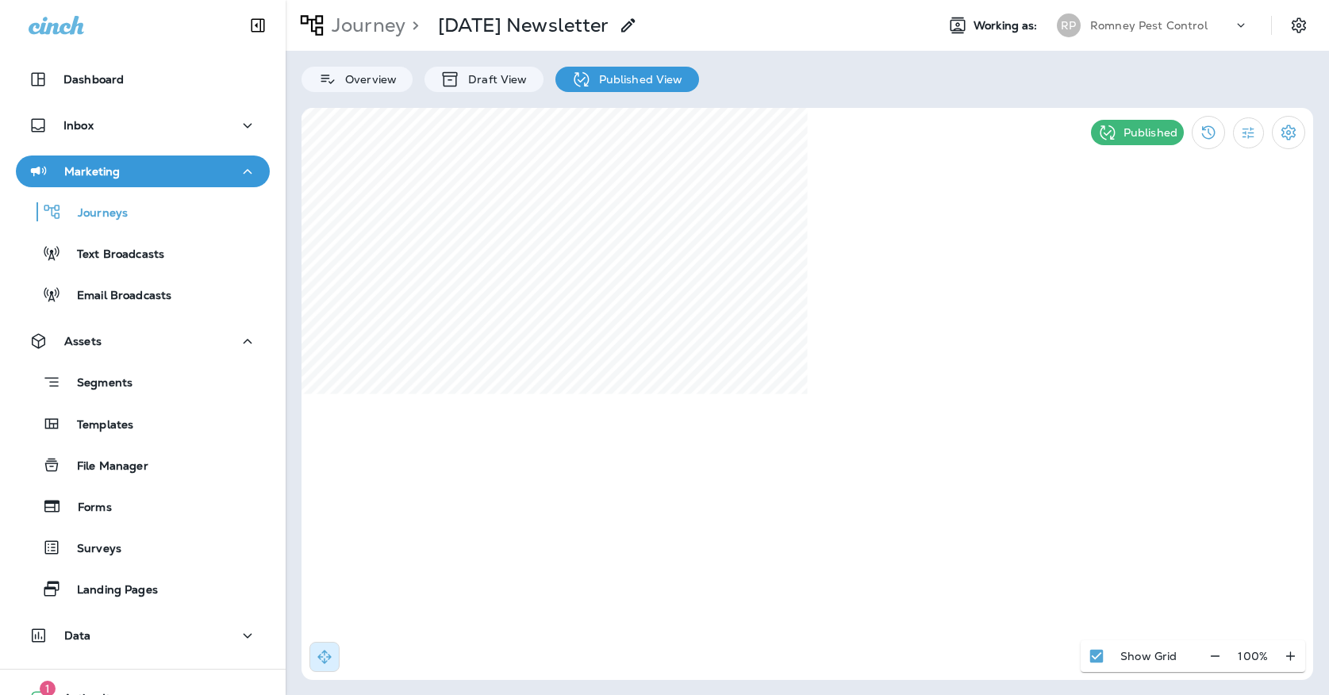
select select "*"
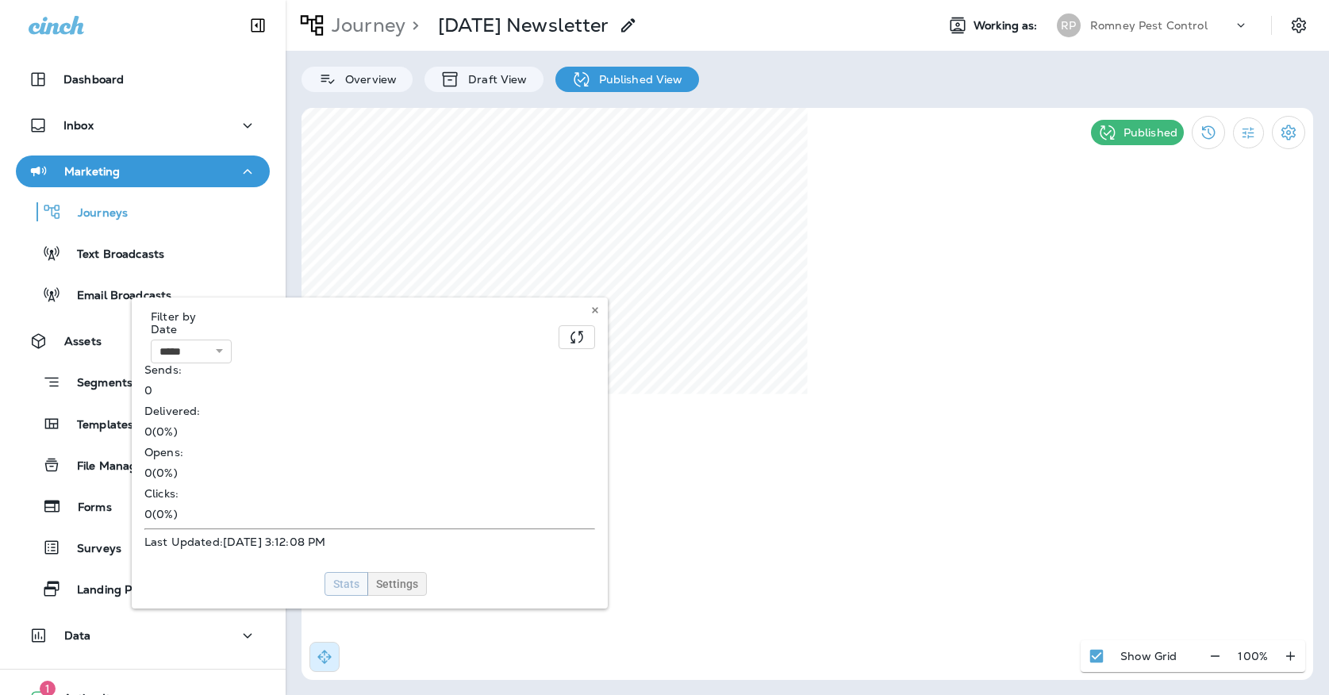
click at [392, 578] on span "Settings" at bounding box center [397, 583] width 42 height 11
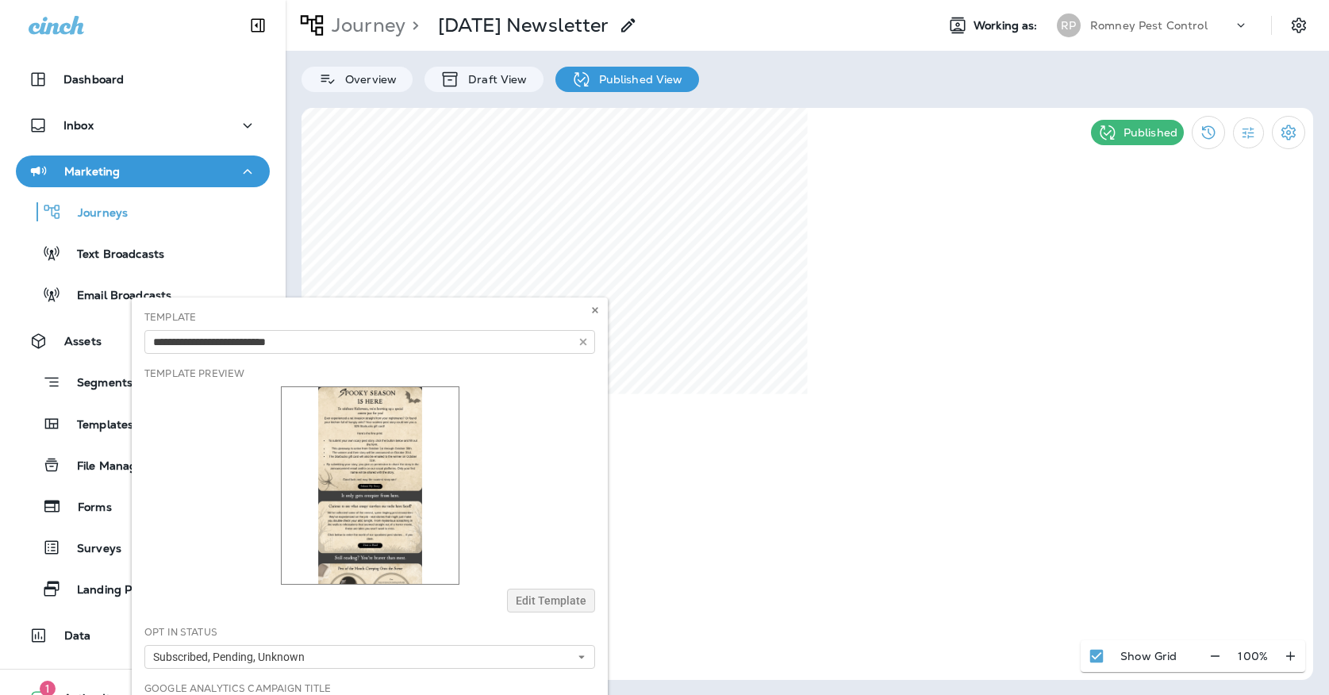
click at [531, 598] on div "**********" at bounding box center [370, 589] width 476 height 584
click at [596, 309] on use at bounding box center [595, 310] width 6 height 6
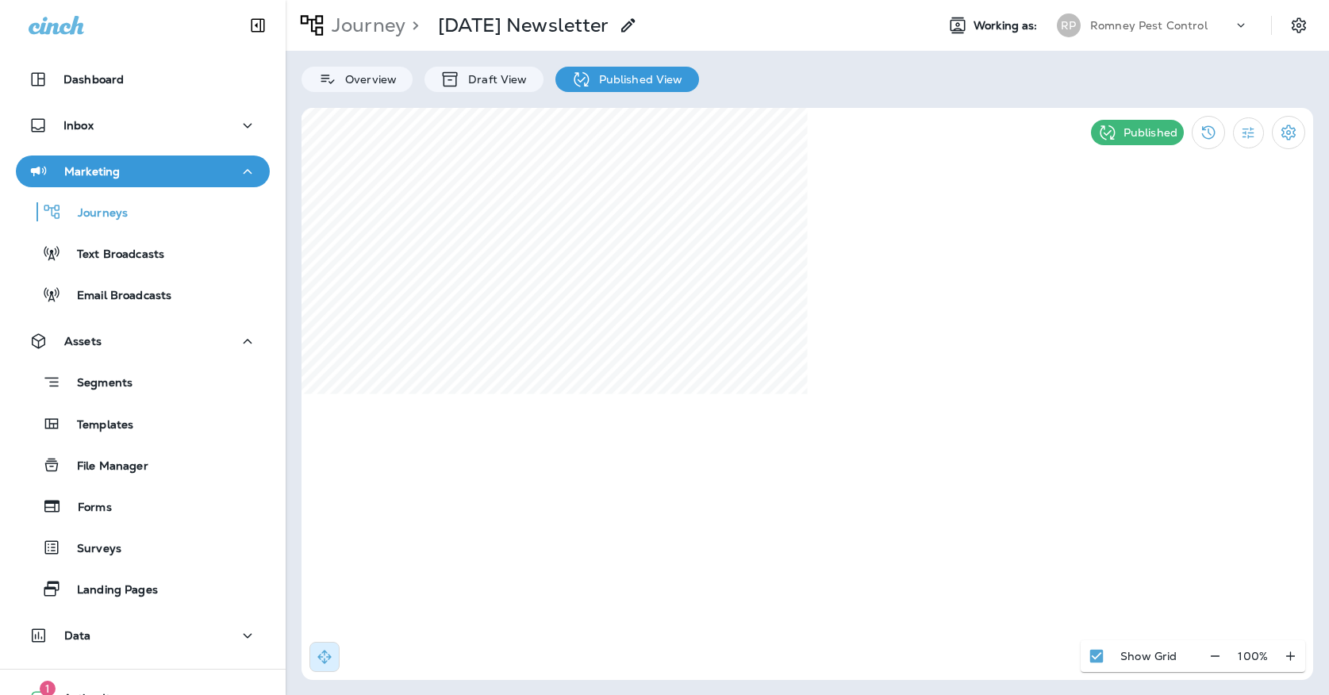
select select "*"
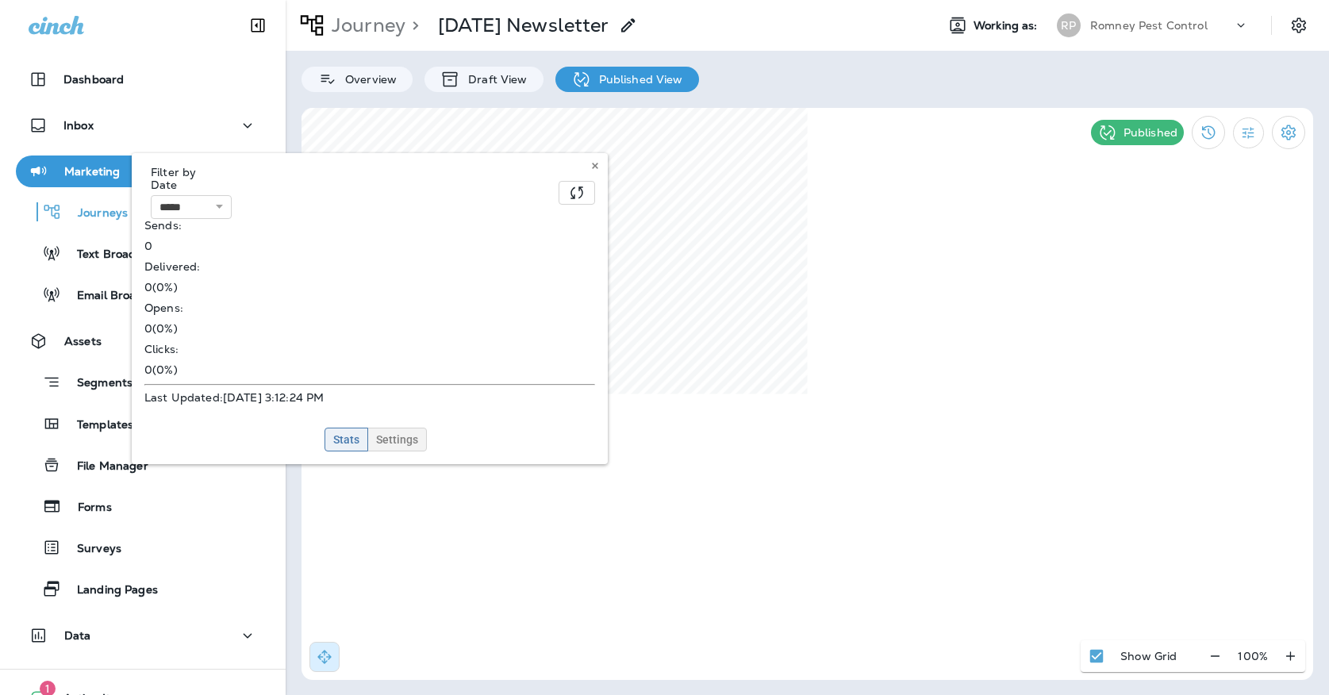
click at [402, 434] on span "Settings" at bounding box center [397, 439] width 42 height 11
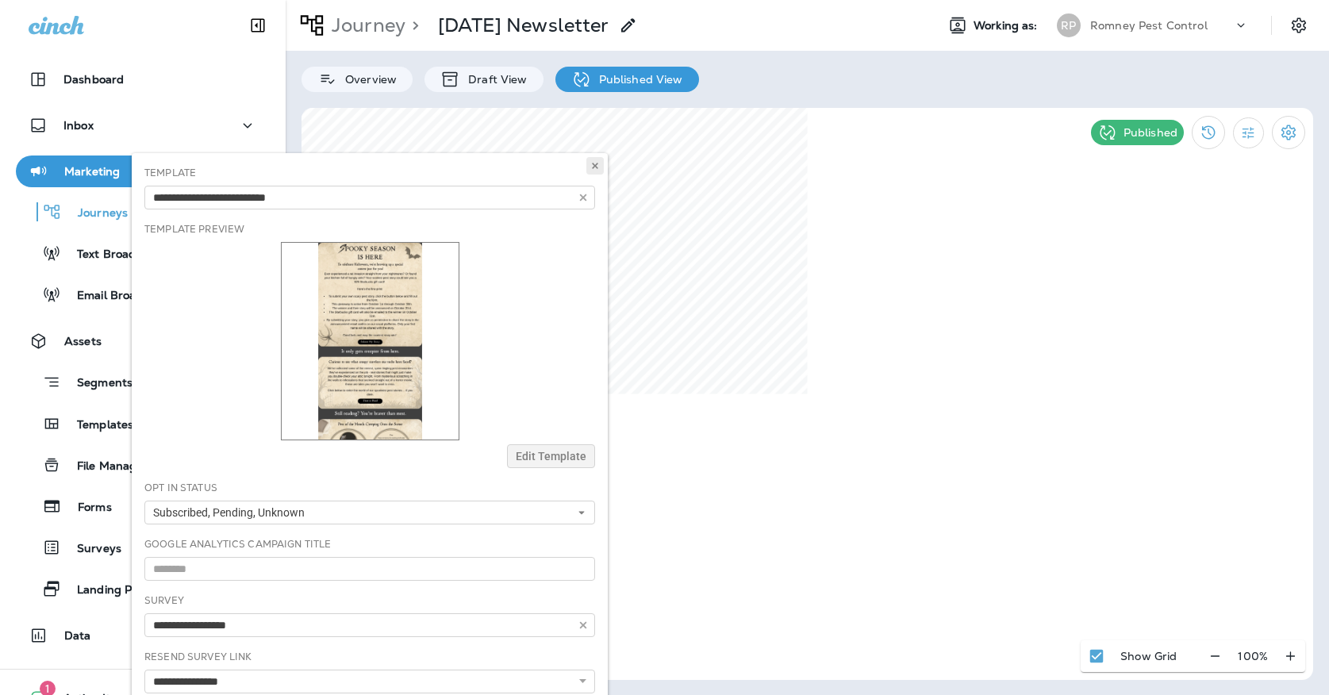
click at [594, 163] on icon at bounding box center [595, 166] width 10 height 10
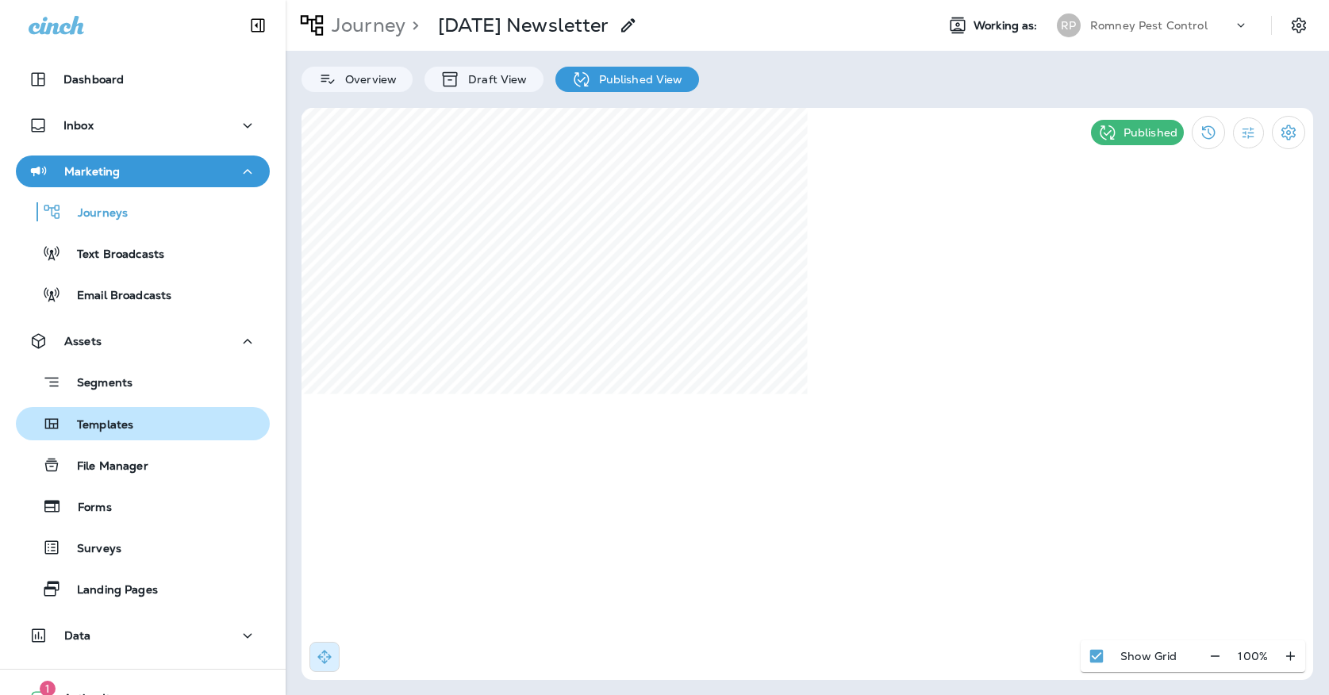
click at [117, 418] on p "Templates" at bounding box center [97, 425] width 72 height 15
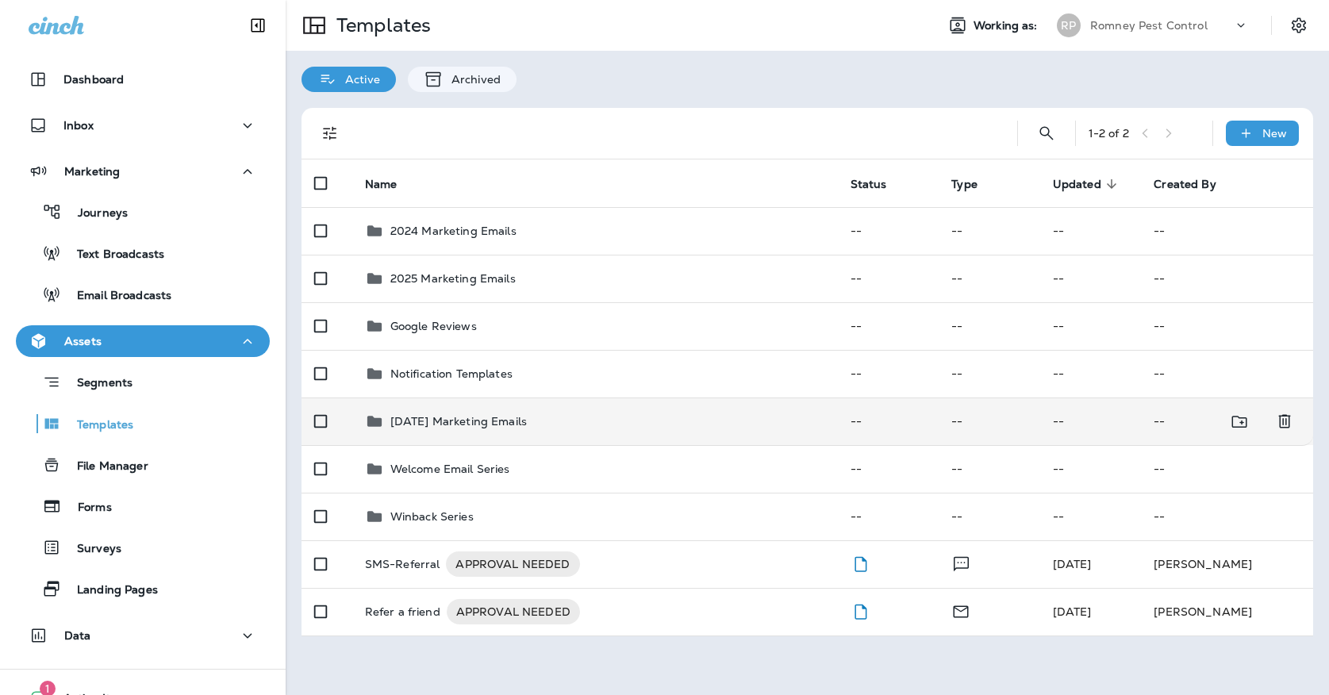
click at [433, 415] on p "[DATE] Marketing Emails" at bounding box center [458, 421] width 136 height 13
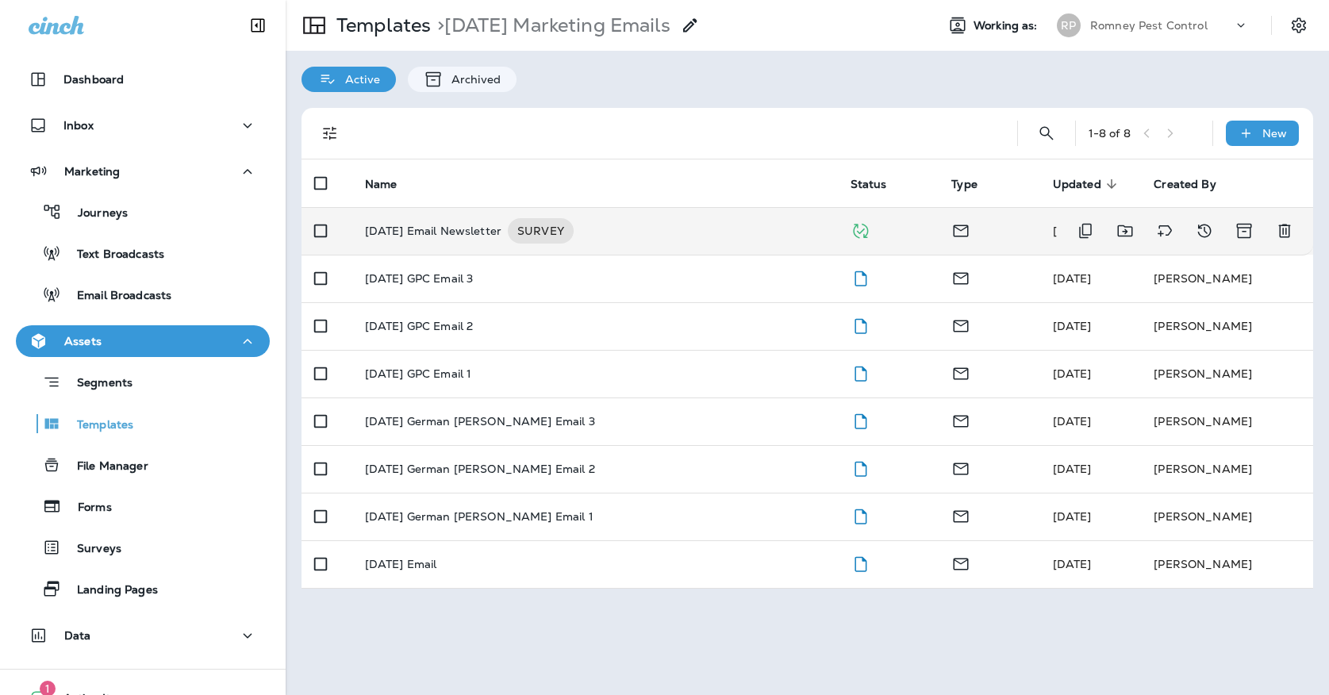
click at [670, 218] on div "[DATE] Email Newsletter SURVEY" at bounding box center [595, 230] width 460 height 25
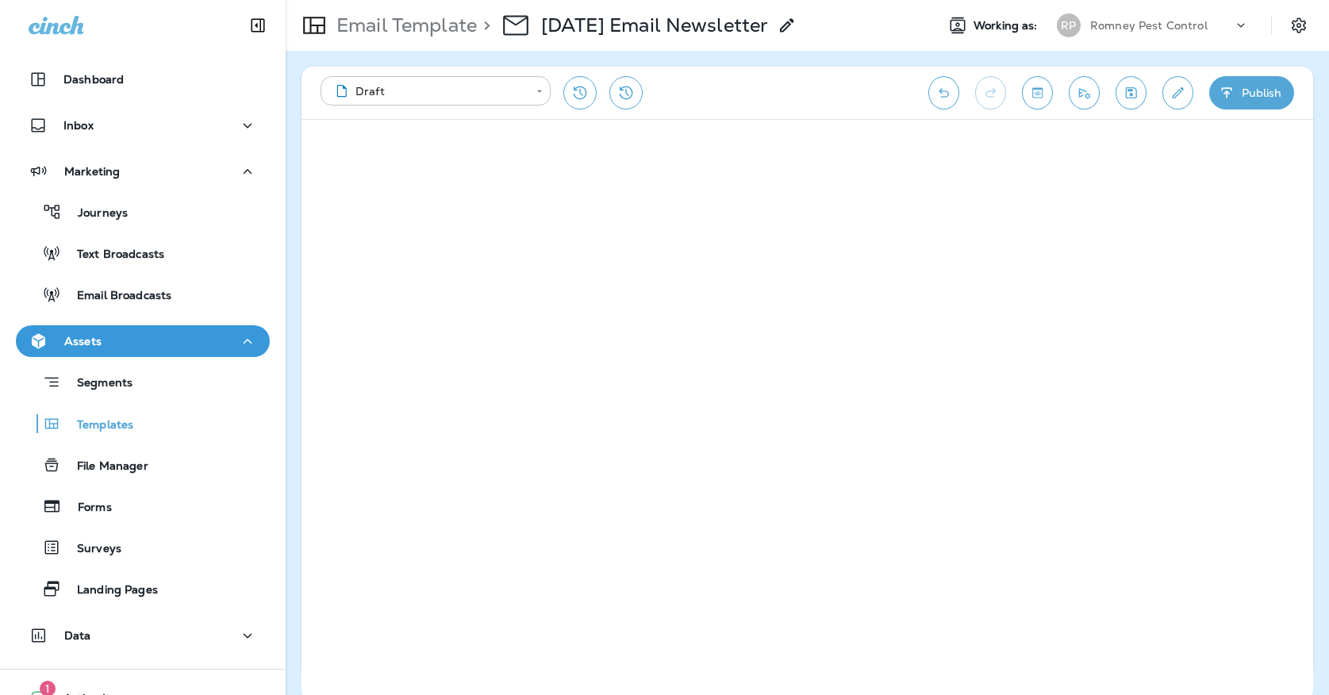
click at [492, 0] on body "**********" at bounding box center [664, 0] width 1329 height 0
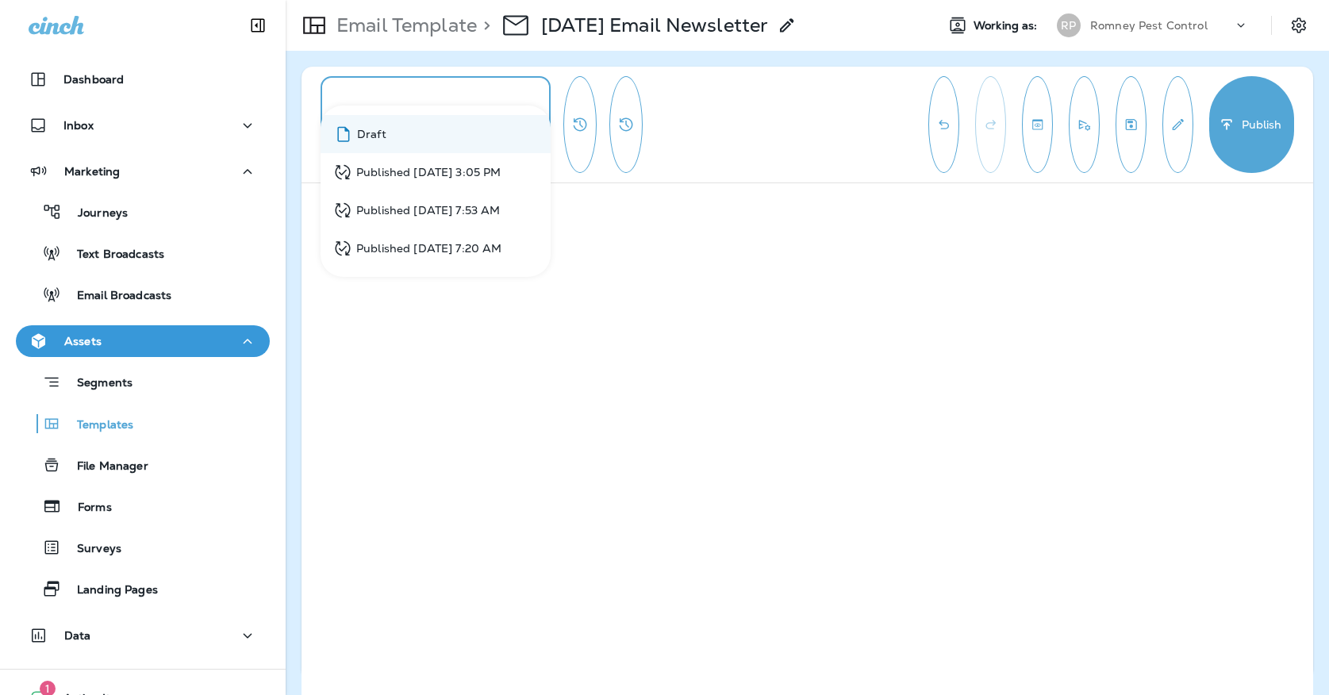
click at [471, 155] on li "Published [DATE] 3:05 PM" at bounding box center [435, 172] width 230 height 38
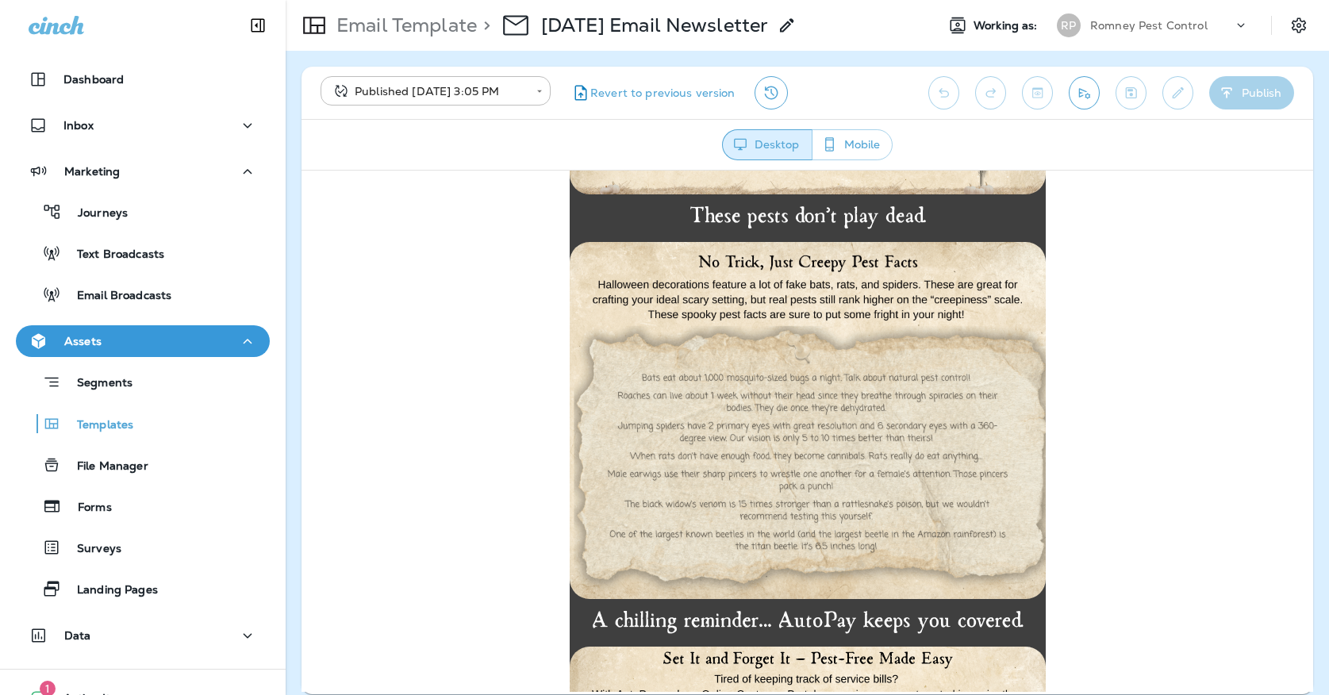
scroll to position [753, 0]
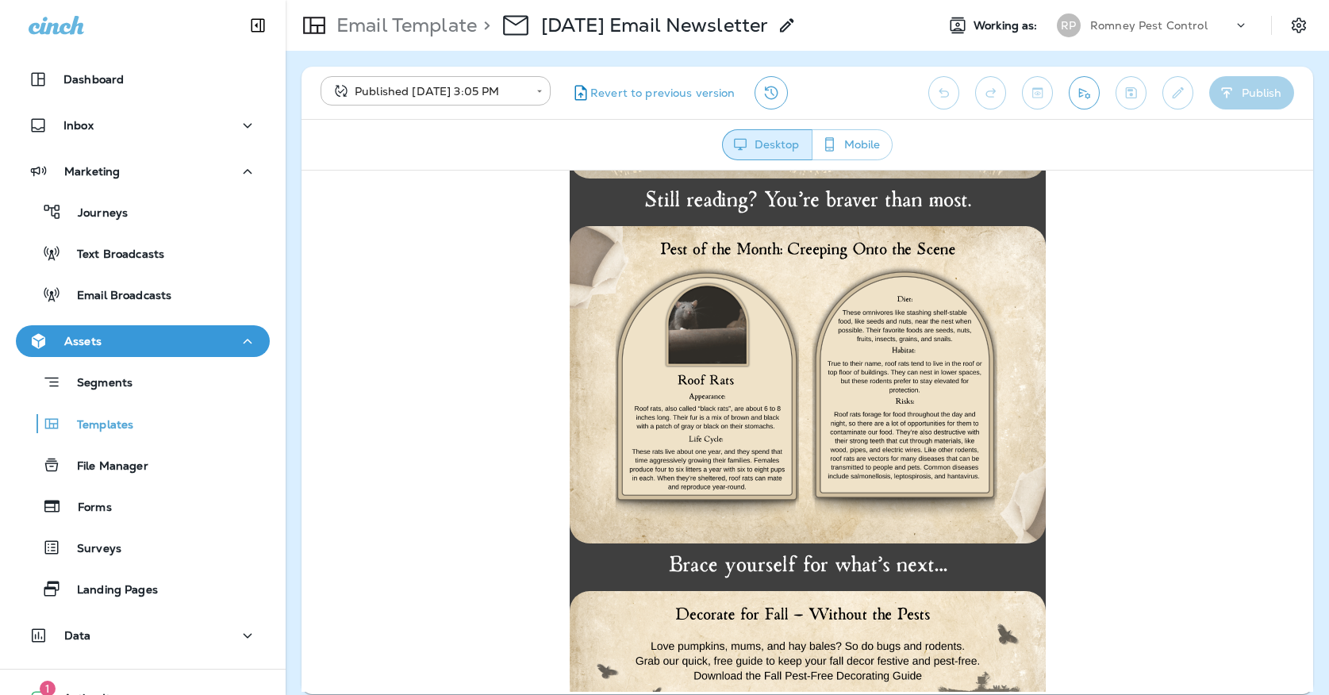
click at [1150, 41] on div "Email Template > [DATE] Email Newsletter Working as: [PERSON_NAME] Pest Control" at bounding box center [807, 25] width 1043 height 51
click at [1146, 25] on p "Romney Pest Control" at bounding box center [1148, 25] width 117 height 13
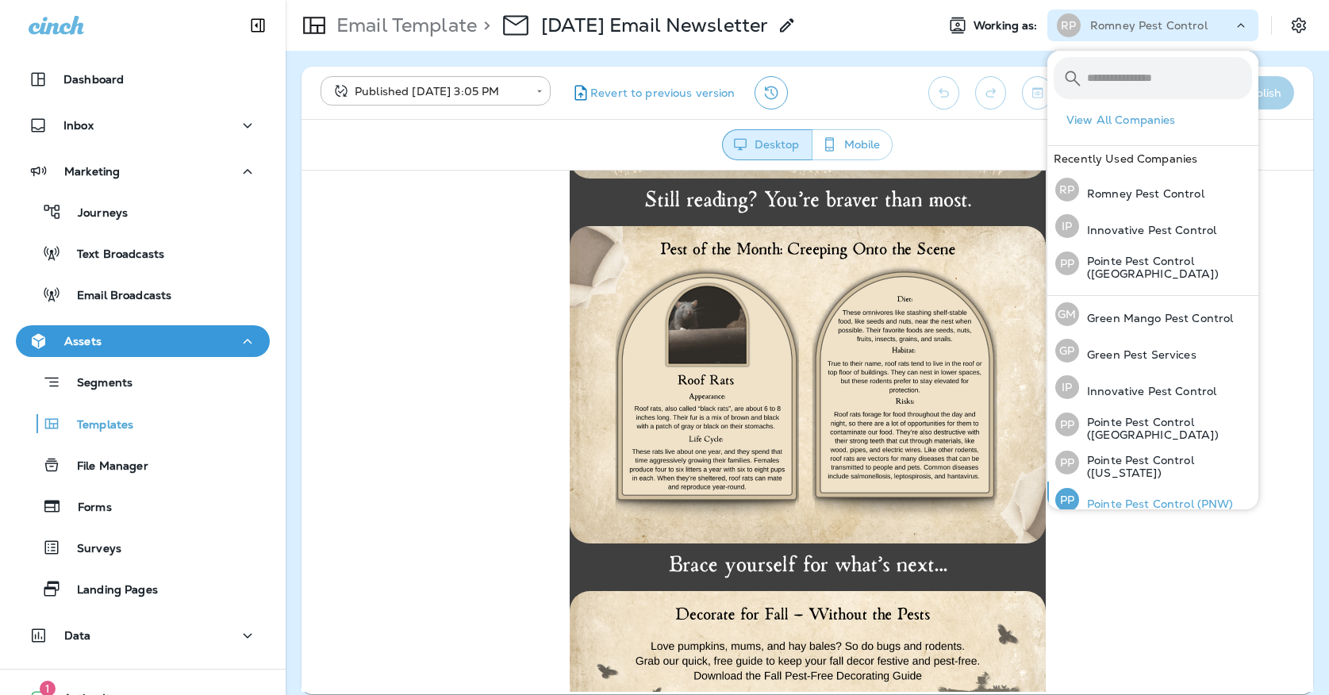
click at [1106, 489] on div "PP Pointe Pest Control (PNW)" at bounding box center [1144, 499] width 191 height 36
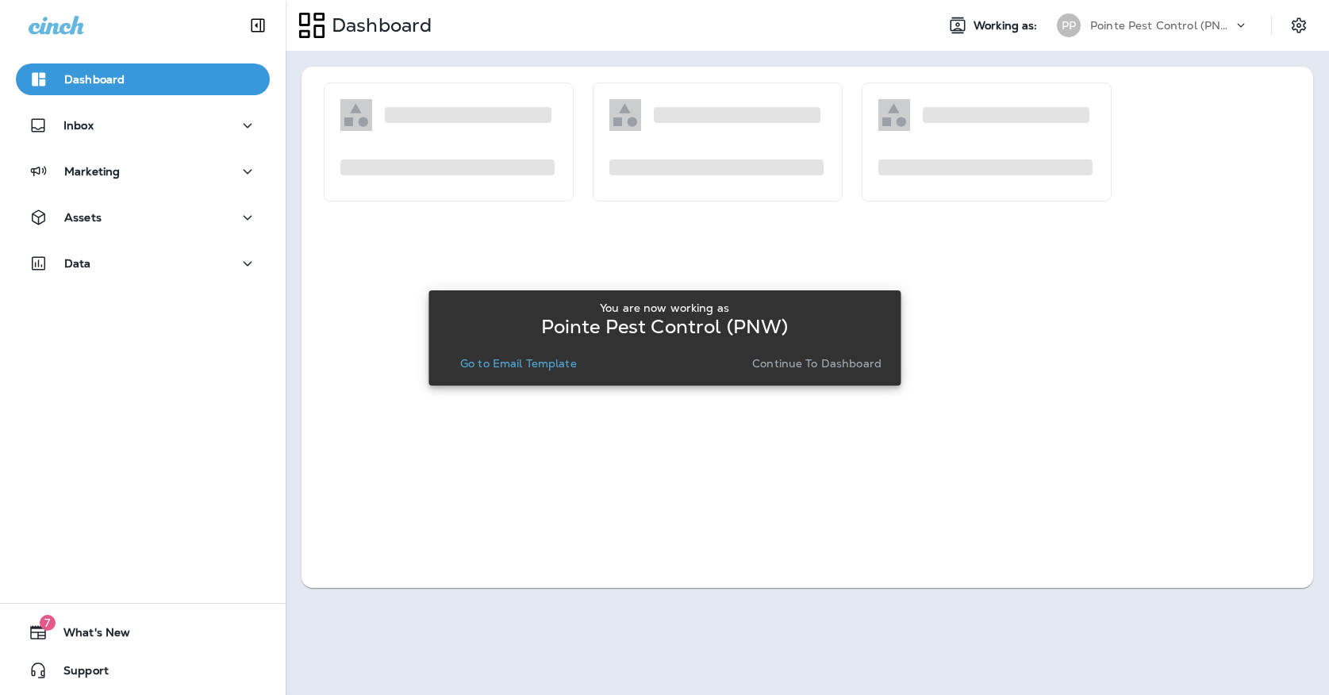
click at [503, 370] on p "Go to Email Template" at bounding box center [518, 363] width 117 height 13
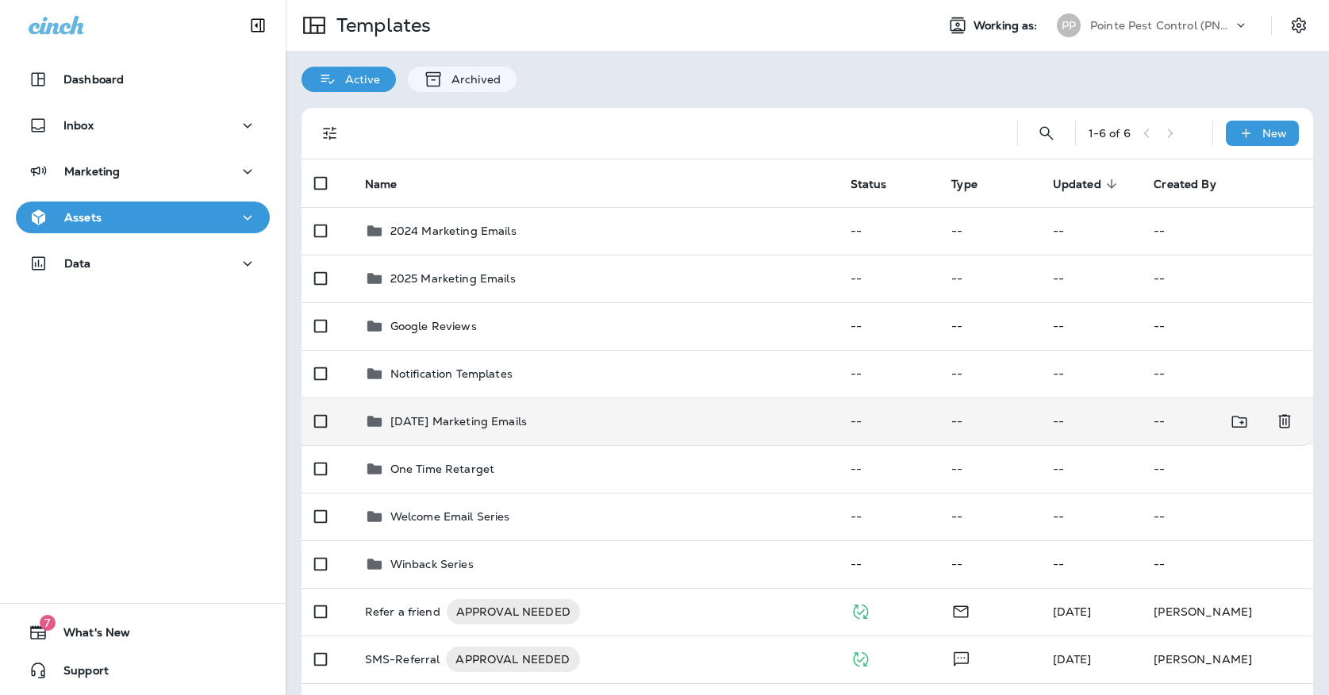
click at [485, 415] on p "[DATE] Marketing Emails" at bounding box center [458, 421] width 136 height 13
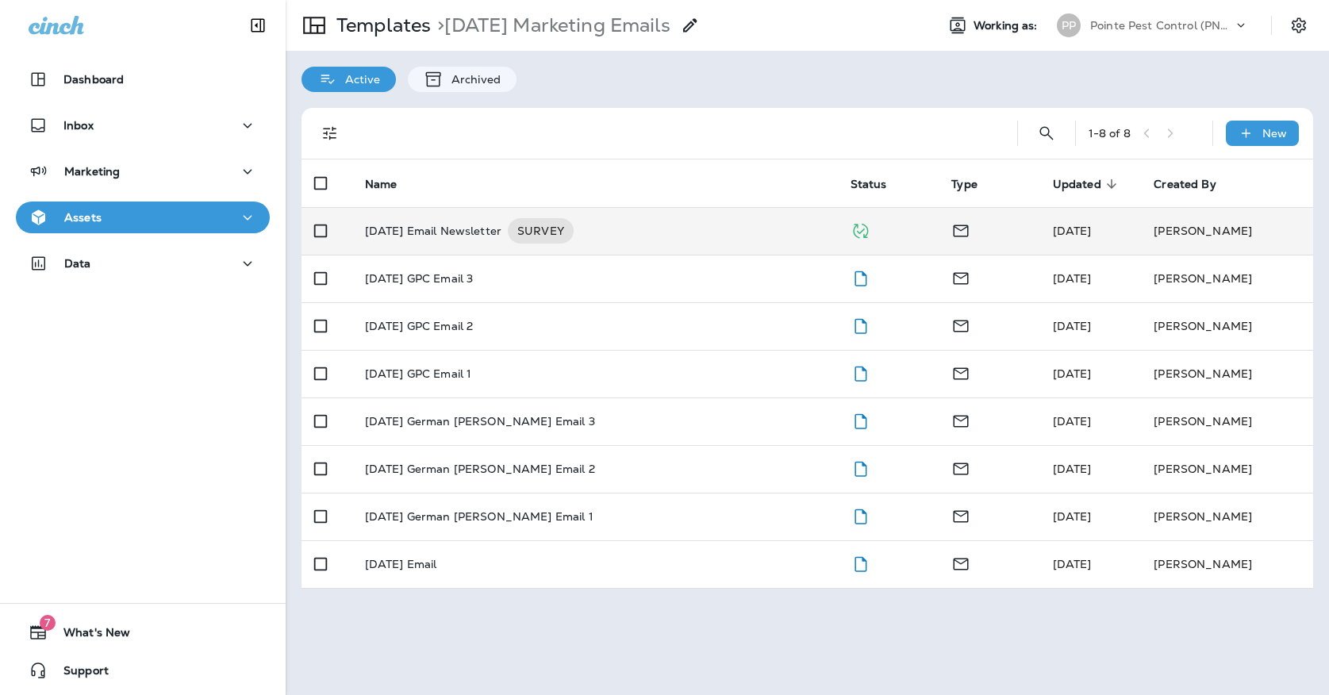
click at [637, 221] on div "[DATE] Email Newsletter SURVEY" at bounding box center [595, 230] width 460 height 25
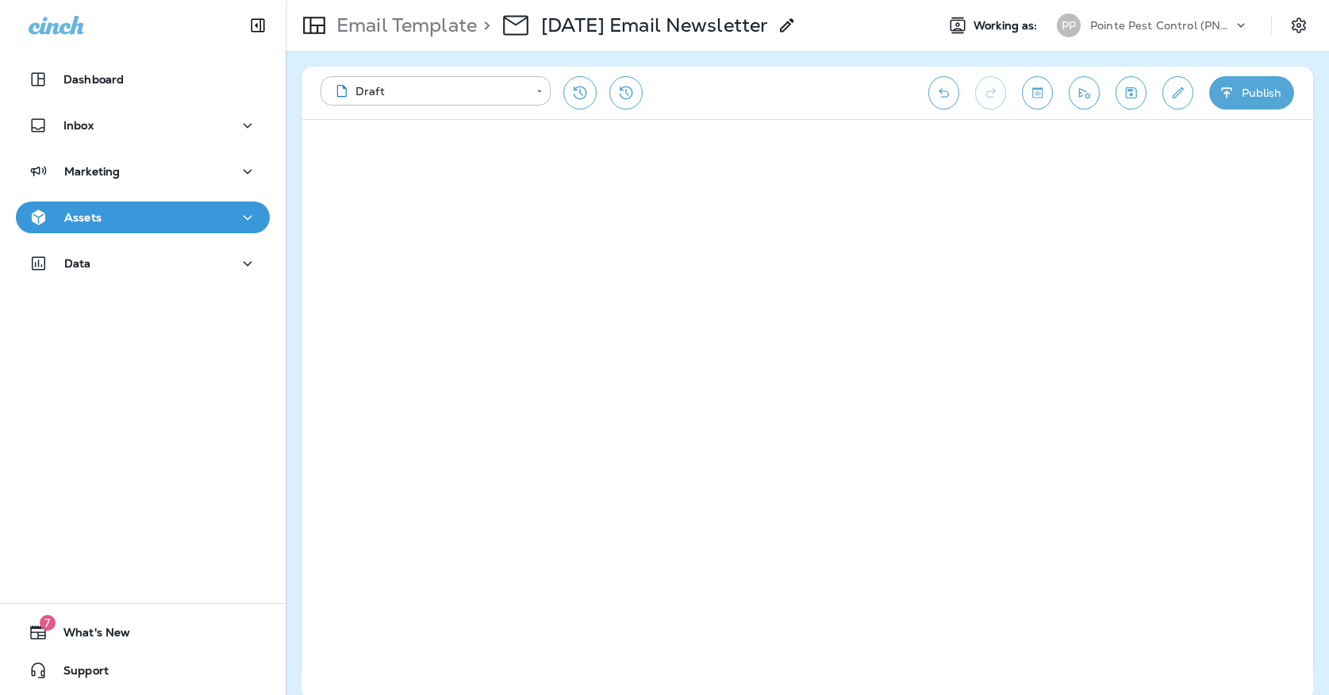
click at [1133, 91] on icon "Save" at bounding box center [1130, 93] width 17 height 16
click at [1233, 95] on icon "button" at bounding box center [1226, 93] width 17 height 16
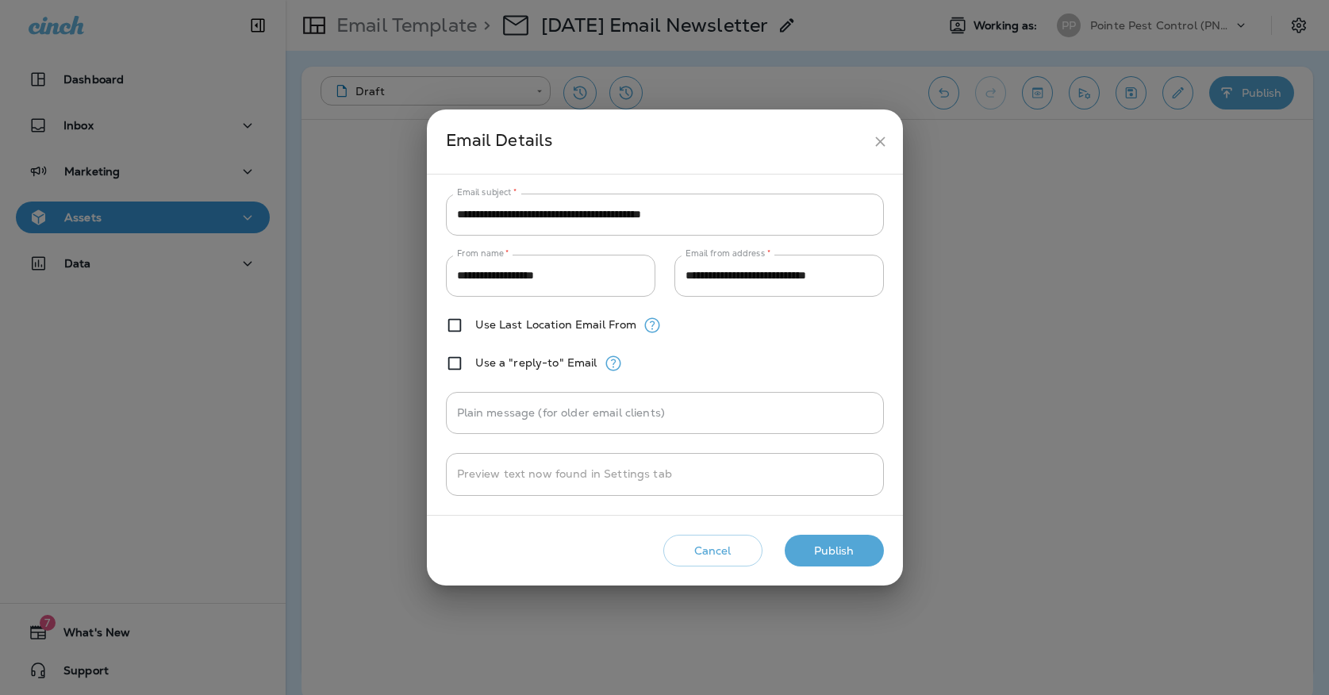
click at [852, 547] on button "Publish" at bounding box center [833, 551] width 99 height 33
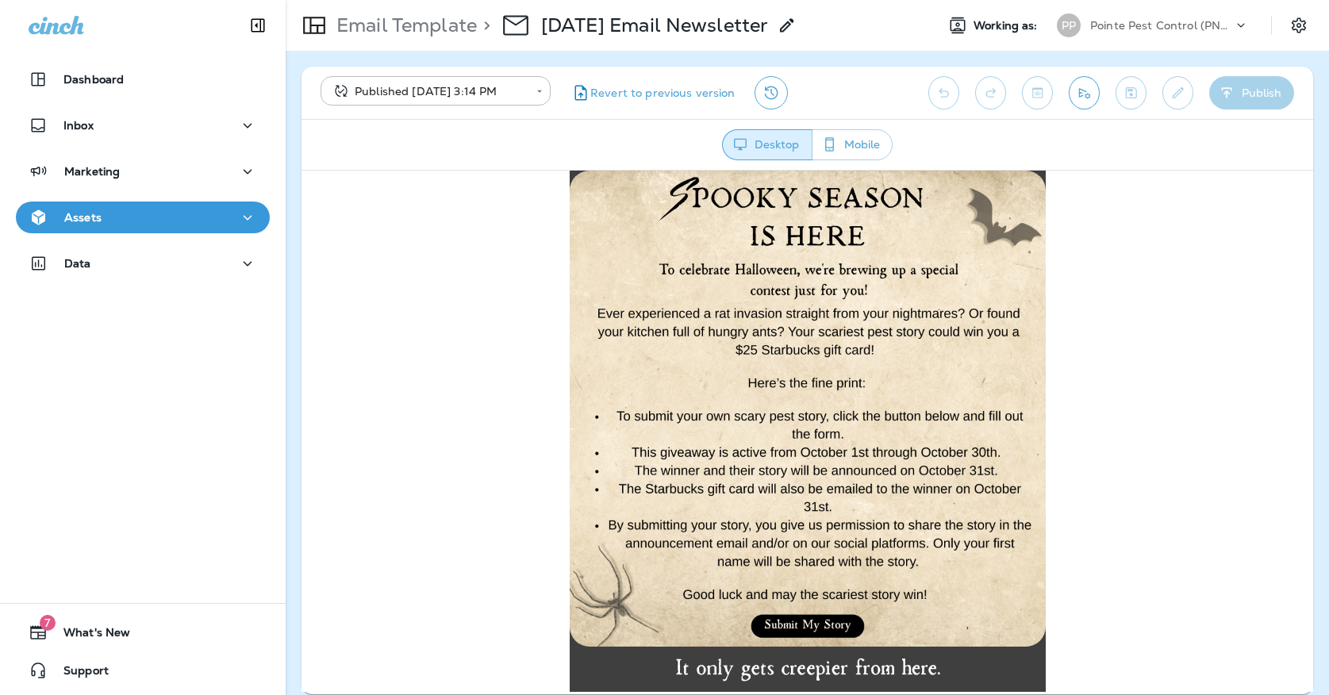
click at [1079, 105] on button "Send test email" at bounding box center [1083, 92] width 31 height 33
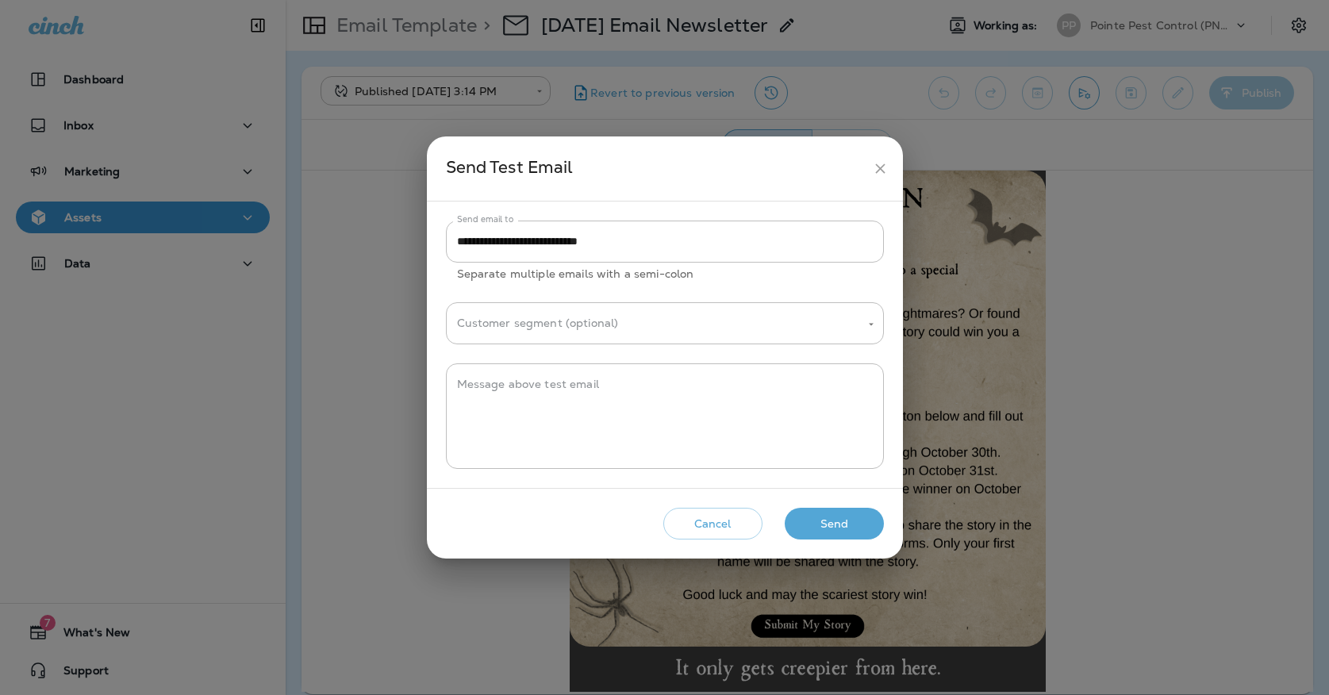
click at [853, 516] on button "Send" at bounding box center [833, 524] width 99 height 33
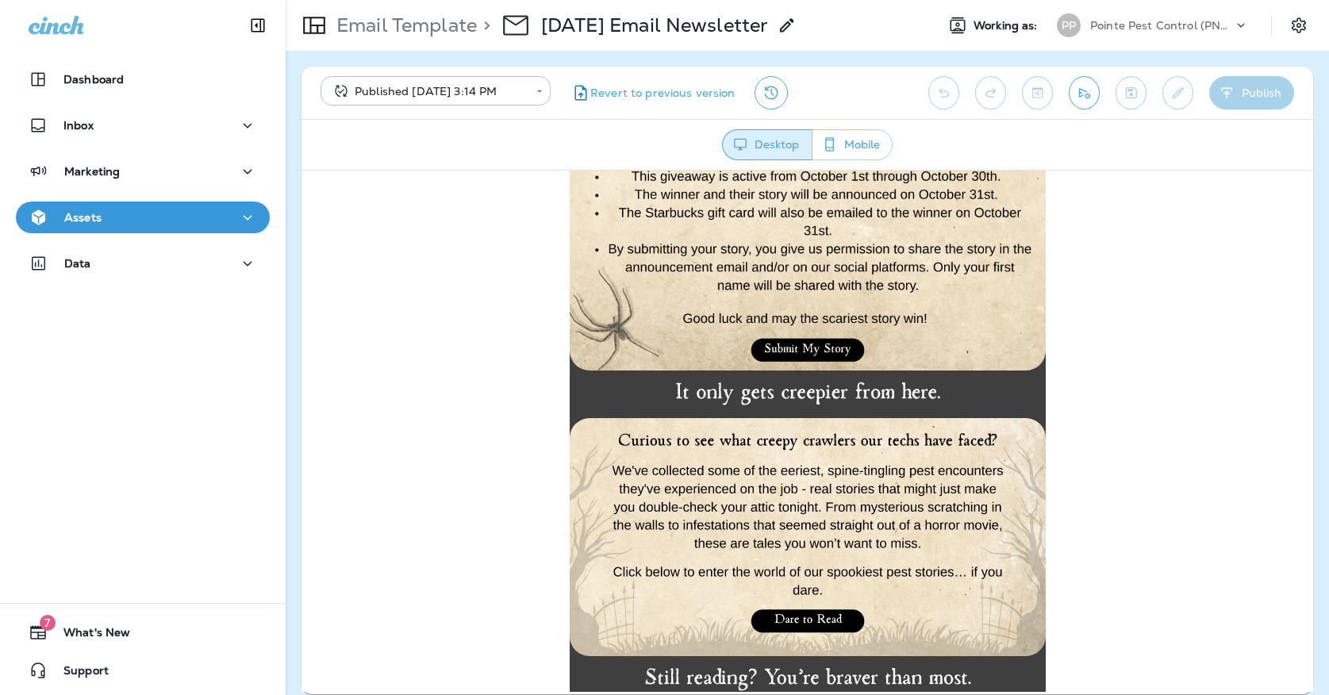
scroll to position [352, 0]
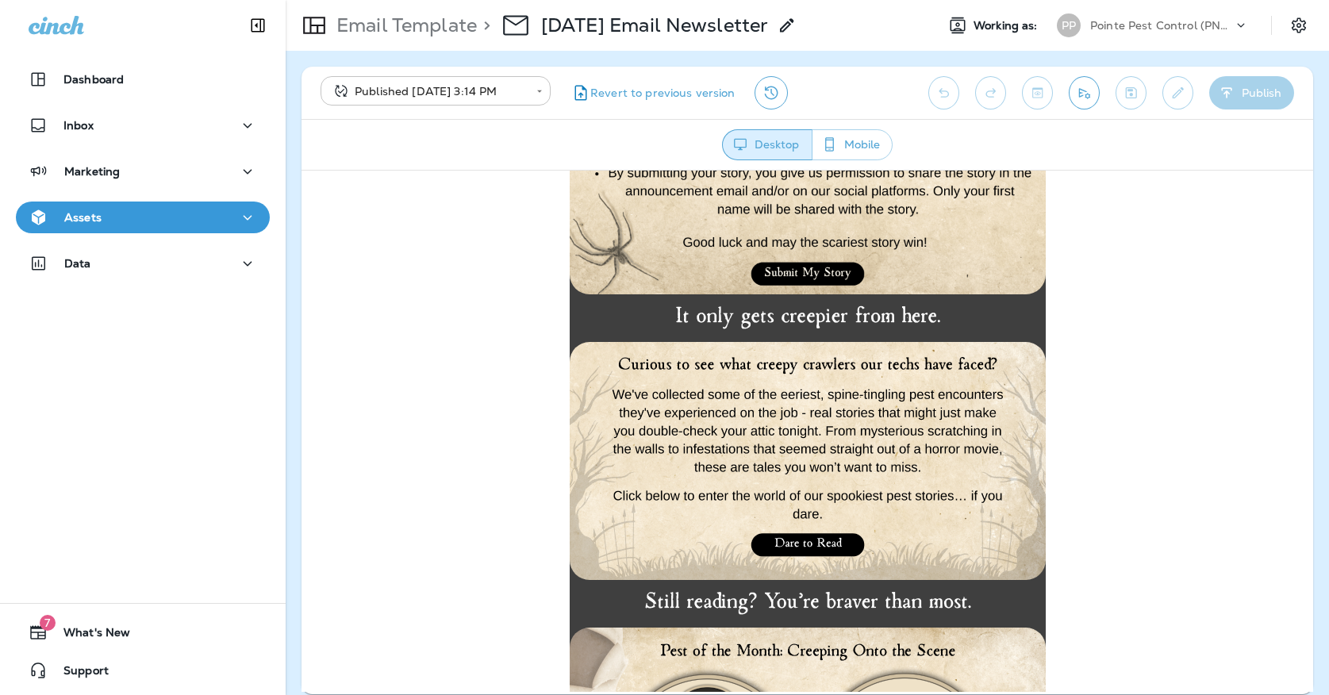
click at [490, 0] on body "**********" at bounding box center [664, 0] width 1329 height 0
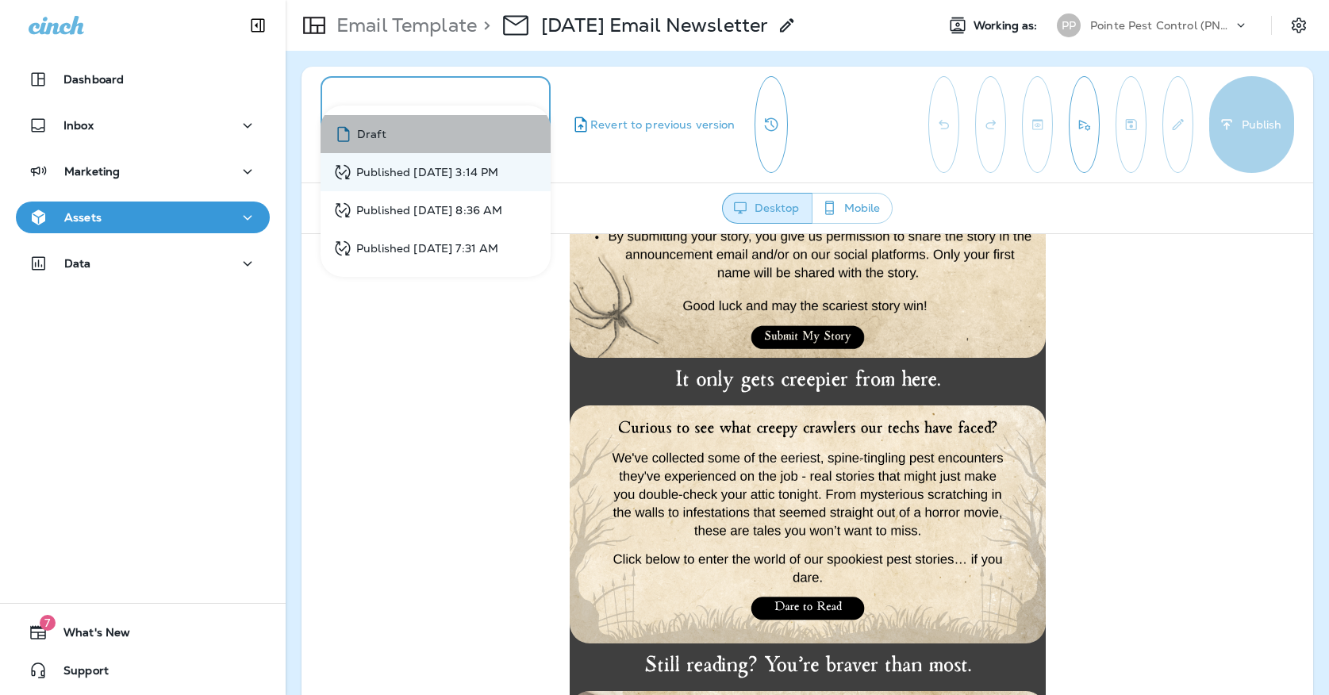
click at [470, 129] on li "Draft" at bounding box center [435, 134] width 230 height 38
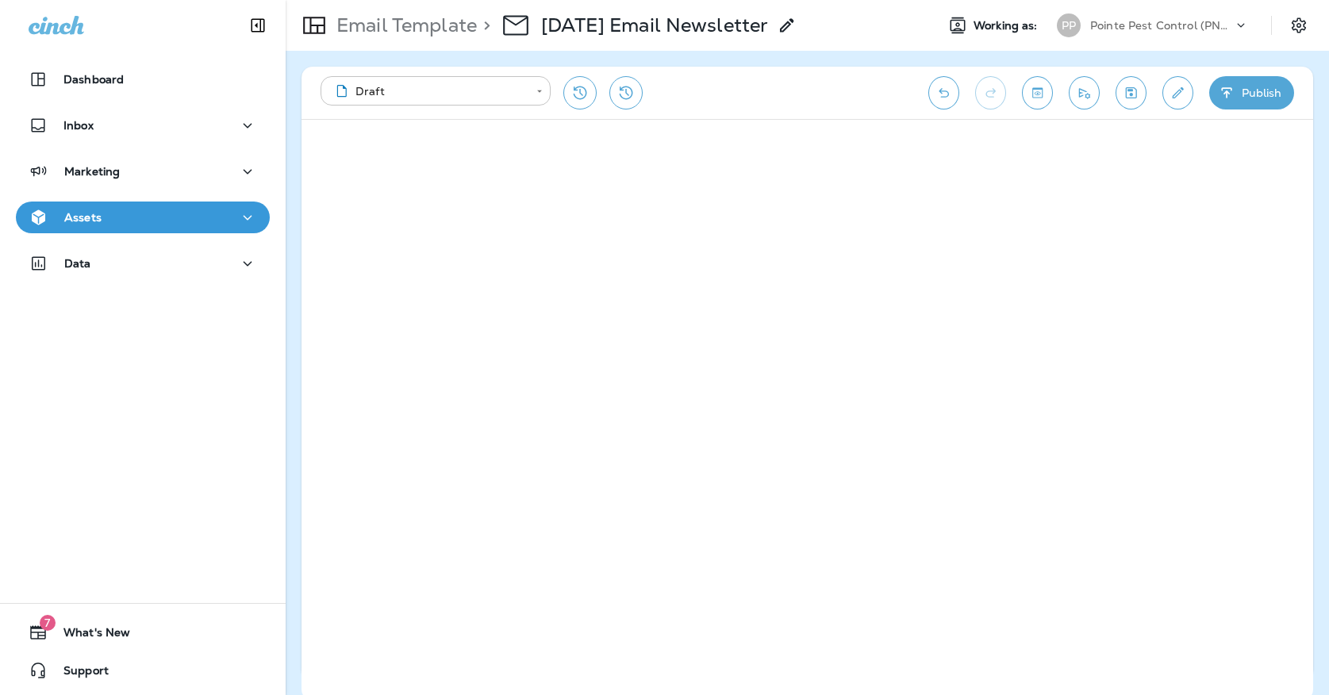
click at [467, 0] on body "**********" at bounding box center [664, 0] width 1329 height 0
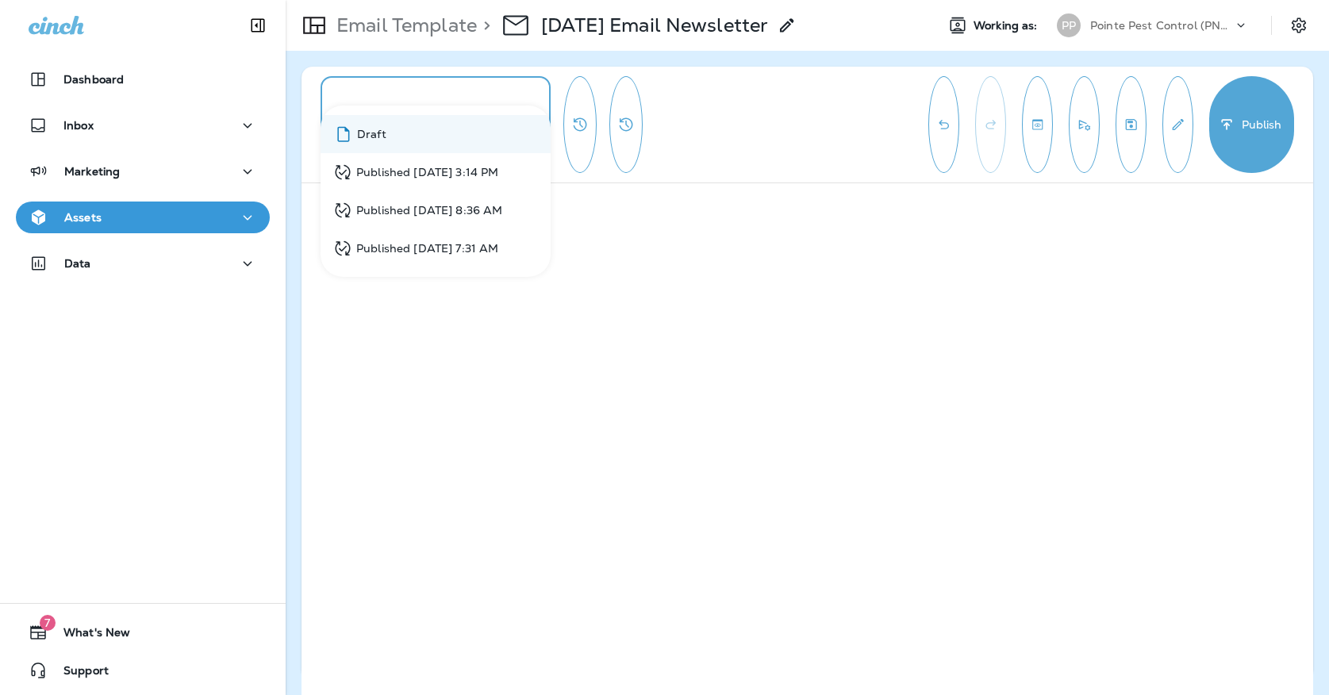
click at [447, 176] on div "Published [DATE] 3:14 PM" at bounding box center [415, 173] width 165 height 20
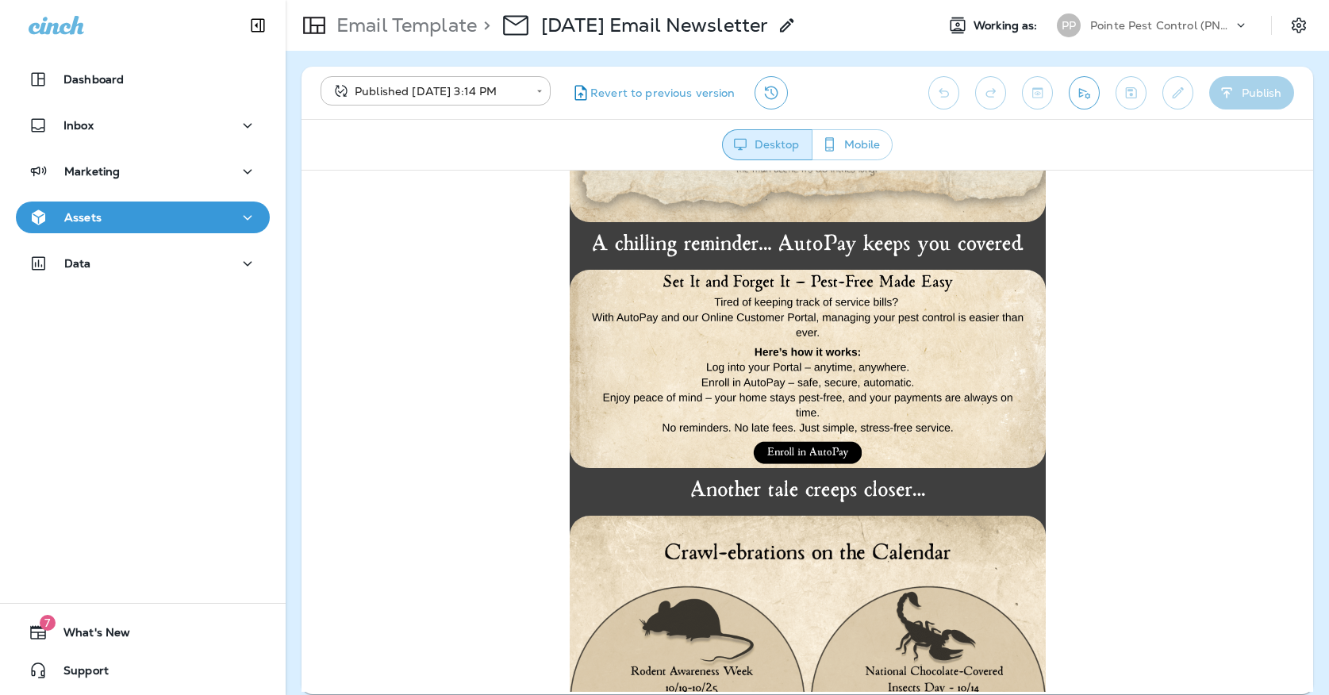
scroll to position [1663, 0]
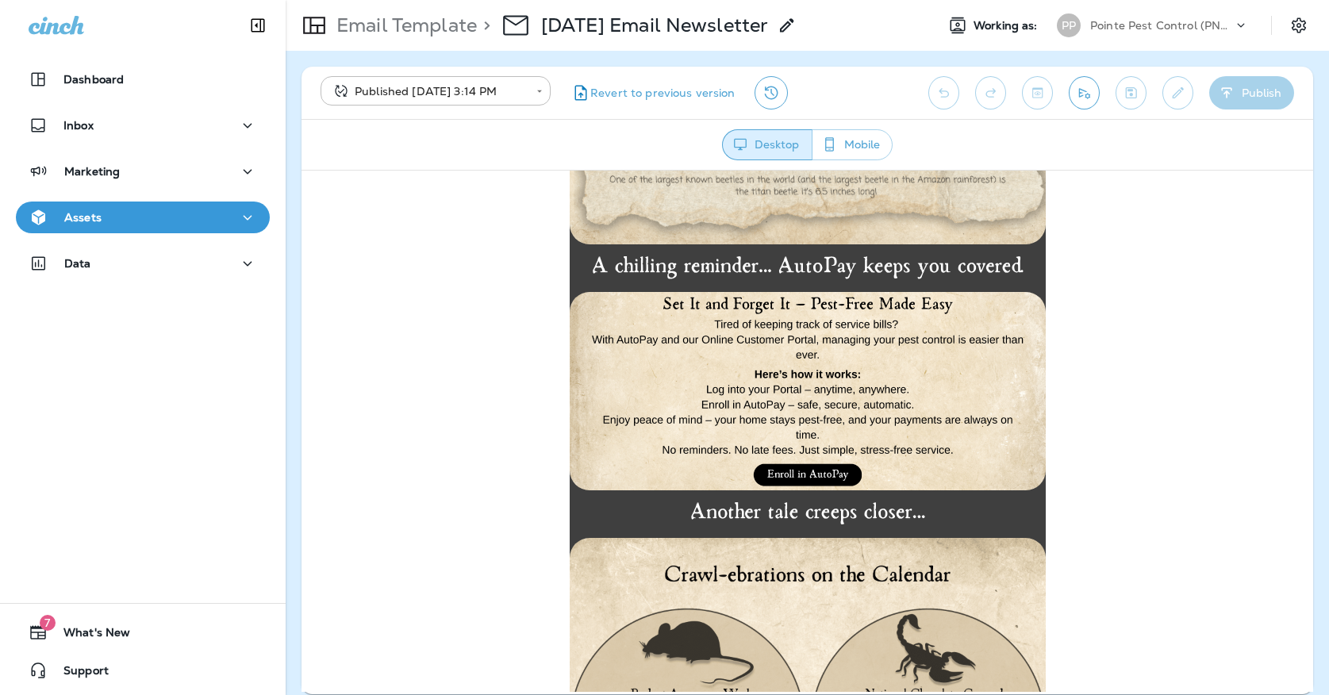
click at [846, 389] on img at bounding box center [807, 390] width 476 height 198
click at [668, 376] on img at bounding box center [807, 390] width 476 height 198
click at [125, 160] on button "Marketing" at bounding box center [143, 171] width 254 height 32
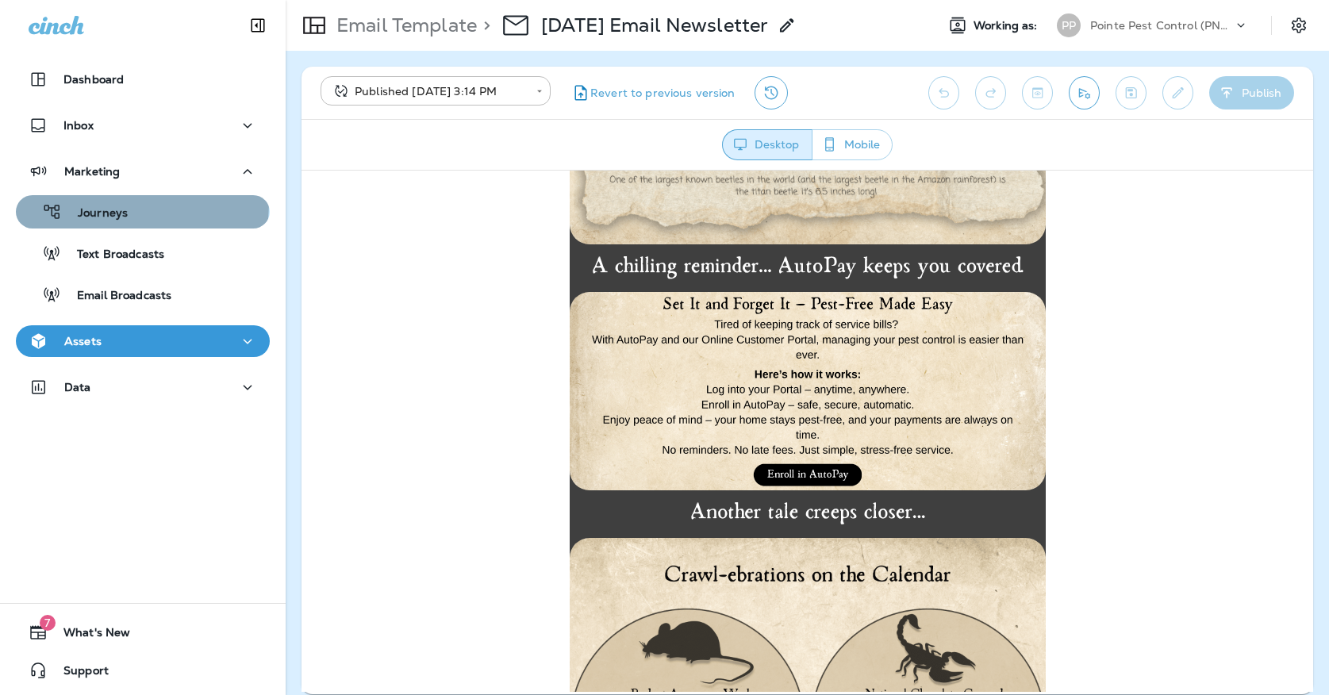
click at [125, 204] on div "Journeys" at bounding box center [74, 212] width 105 height 24
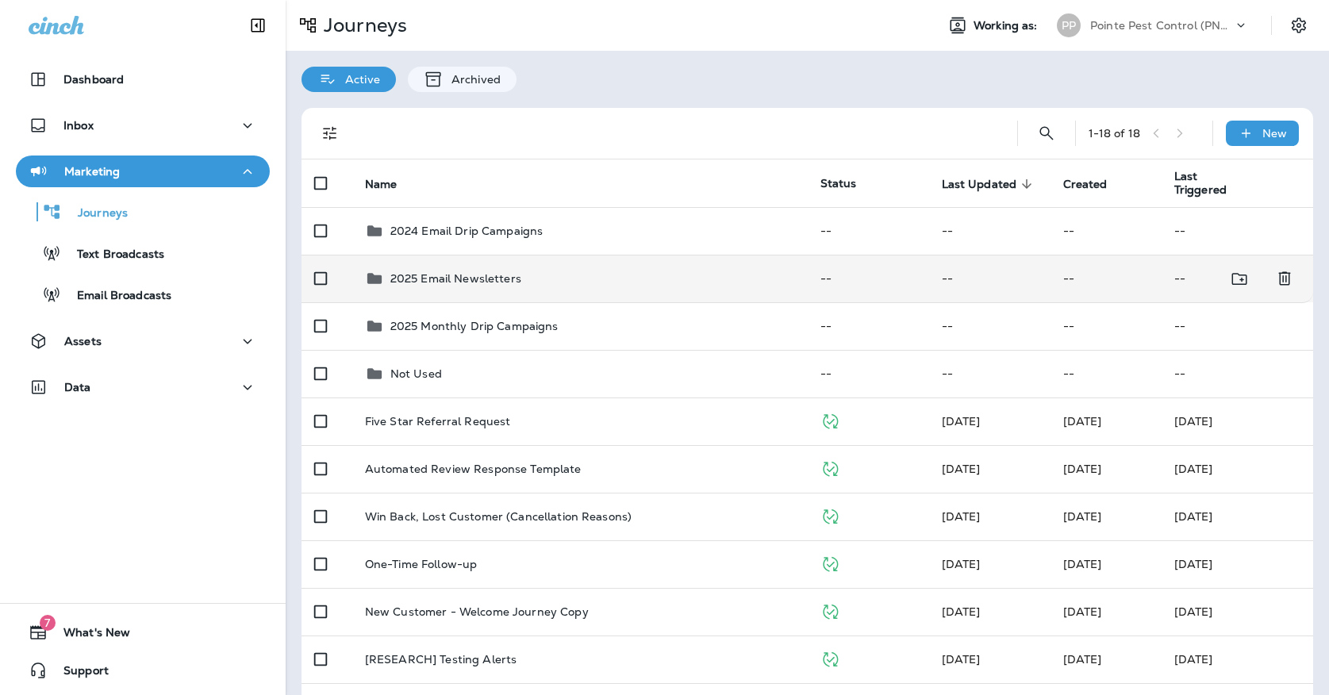
click at [478, 272] on p "2025 Email Newsletters" at bounding box center [455, 278] width 131 height 13
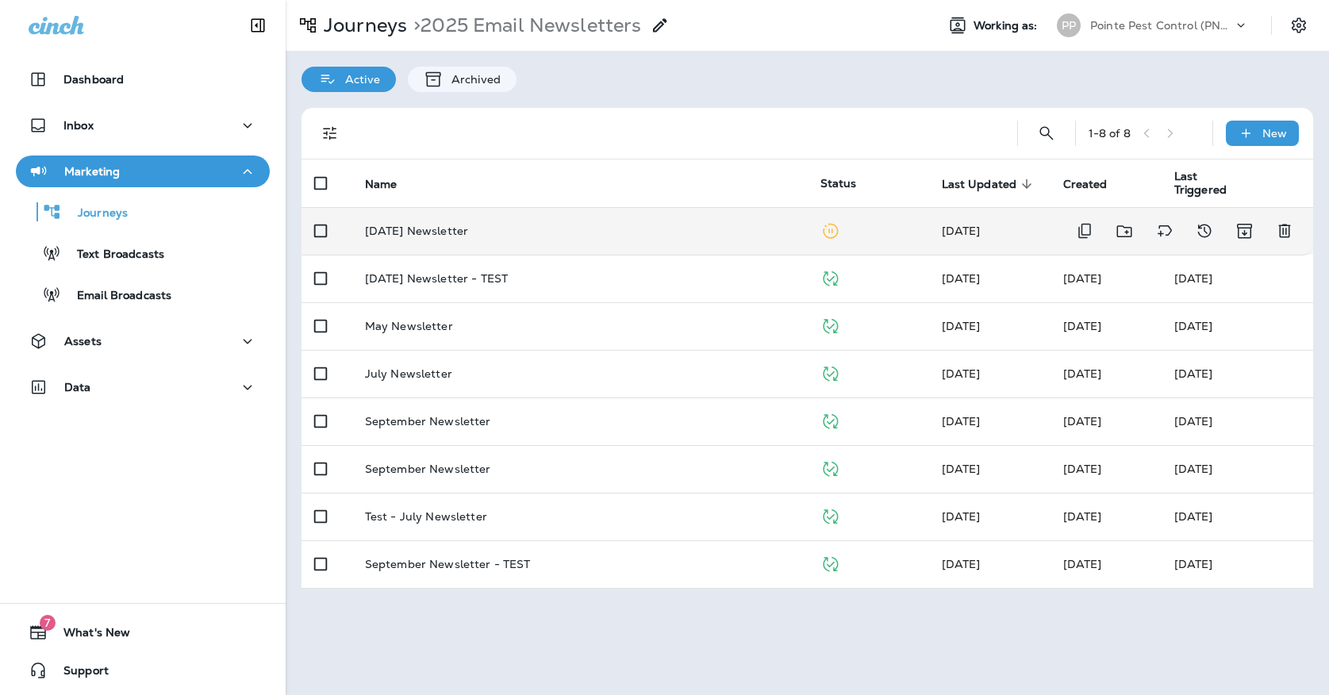
click at [502, 224] on div "[DATE] Newsletter" at bounding box center [580, 230] width 430 height 13
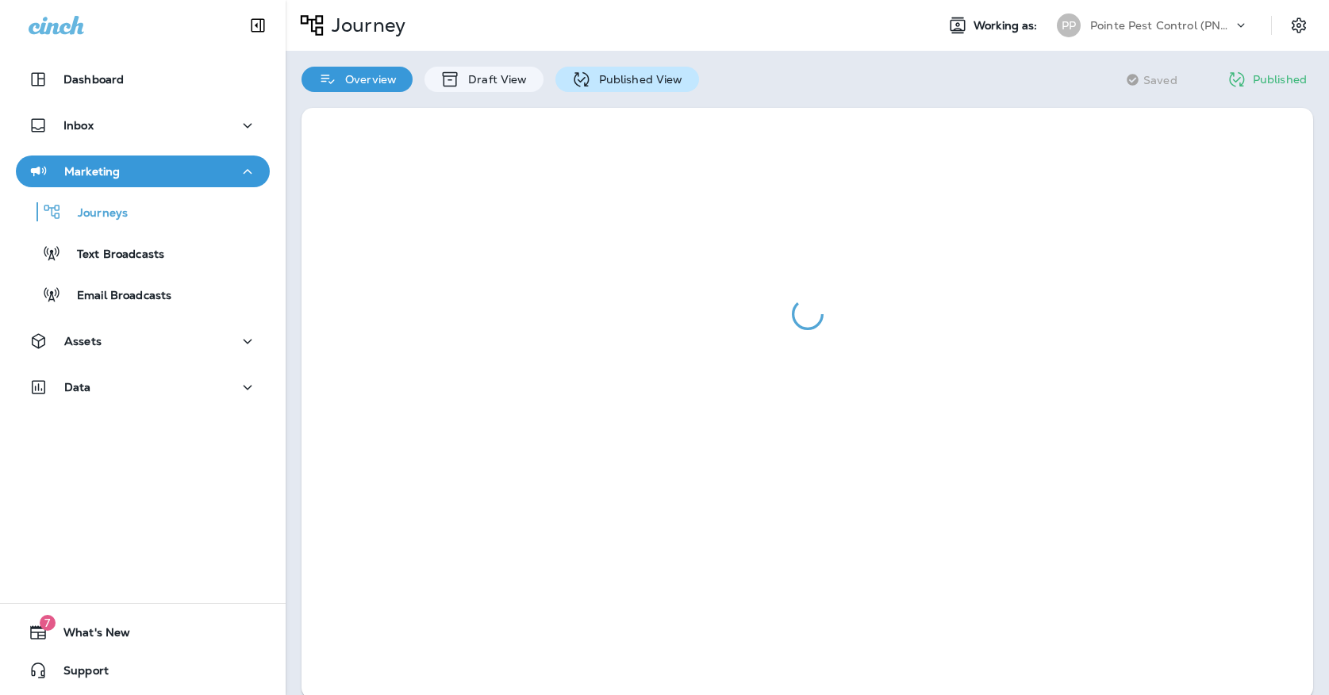
click at [646, 69] on div "Published View" at bounding box center [627, 79] width 144 height 25
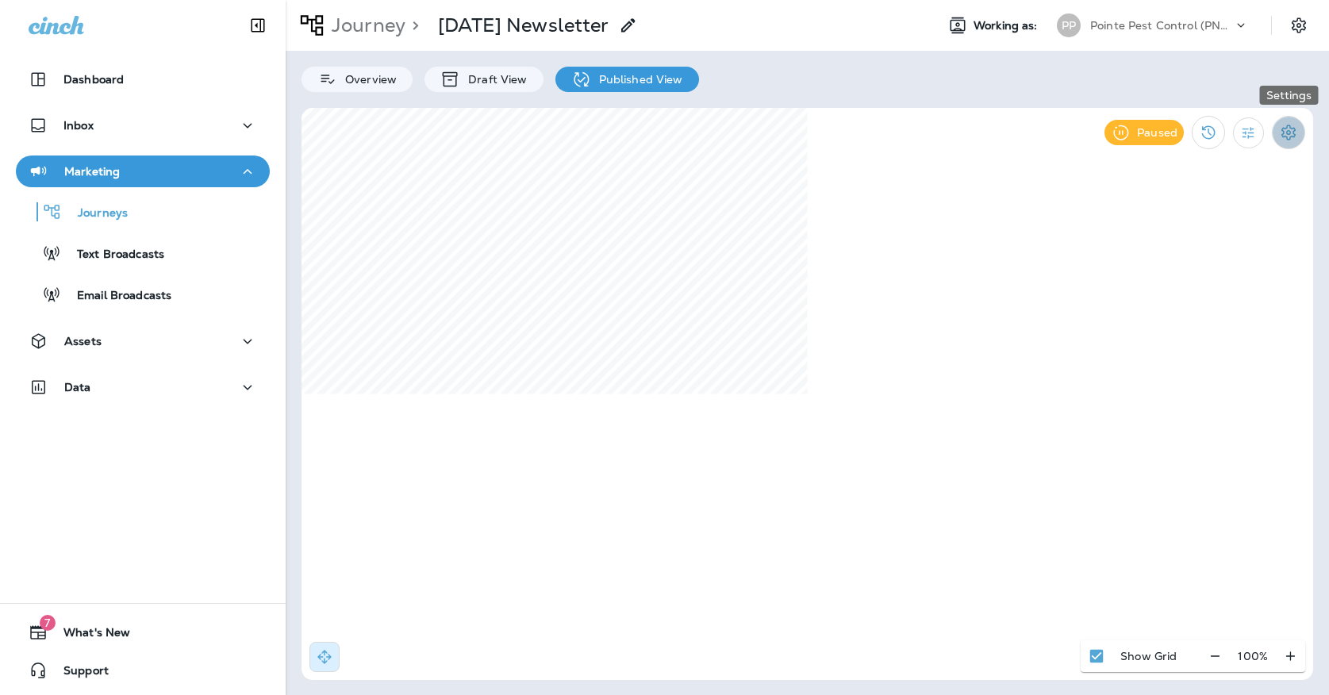
click at [1292, 132] on icon "Settings" at bounding box center [1288, 132] width 19 height 19
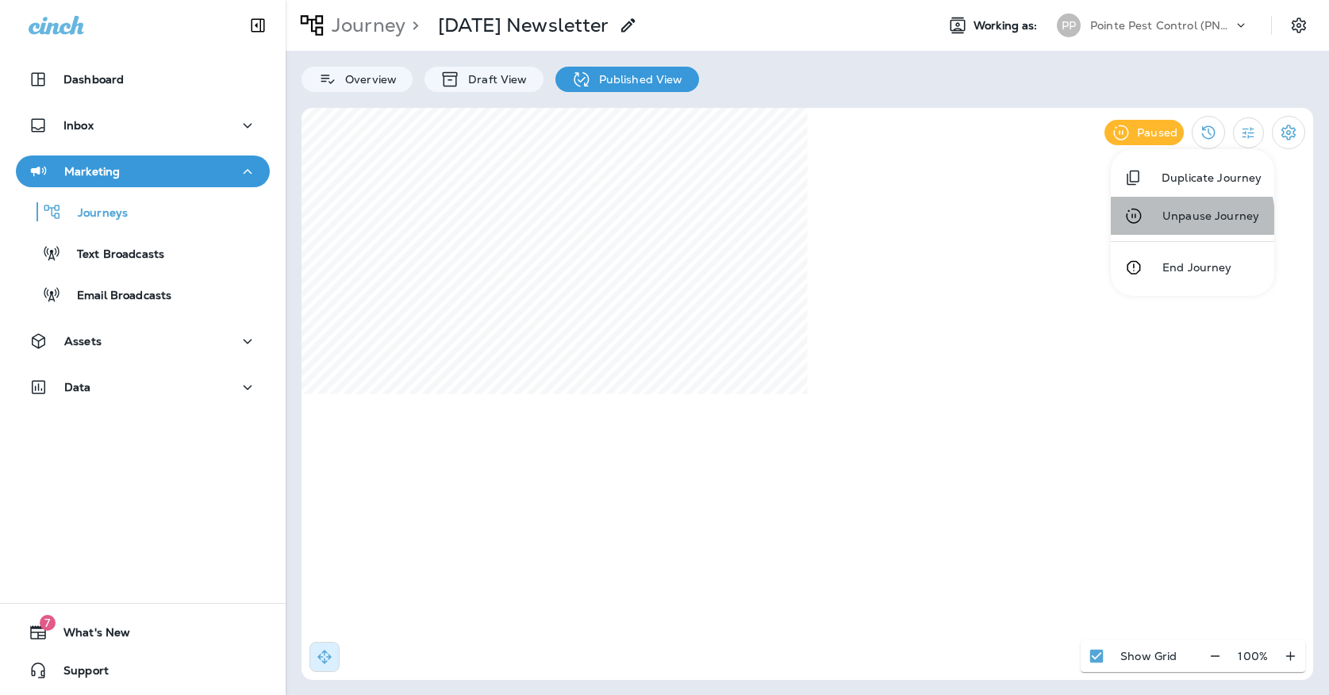
click at [1163, 220] on p "Unpause Journey" at bounding box center [1205, 215] width 106 height 13
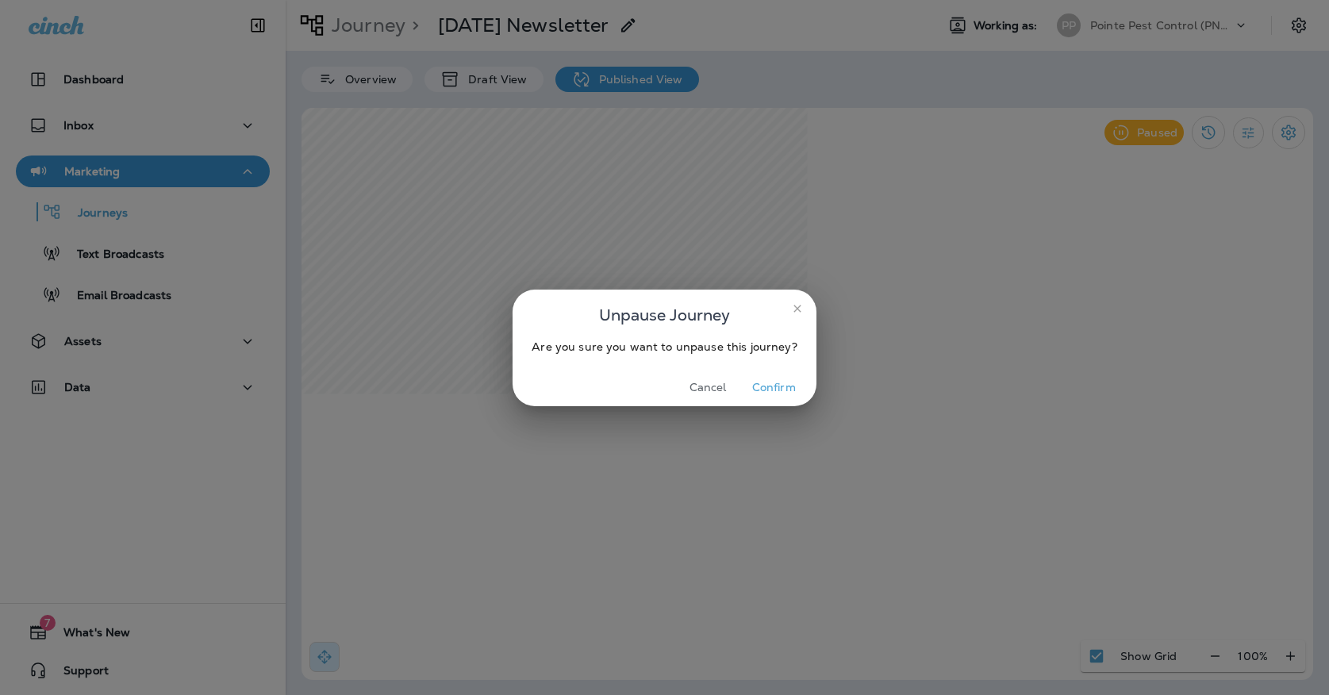
click at [784, 382] on button "Confirm" at bounding box center [773, 387] width 59 height 25
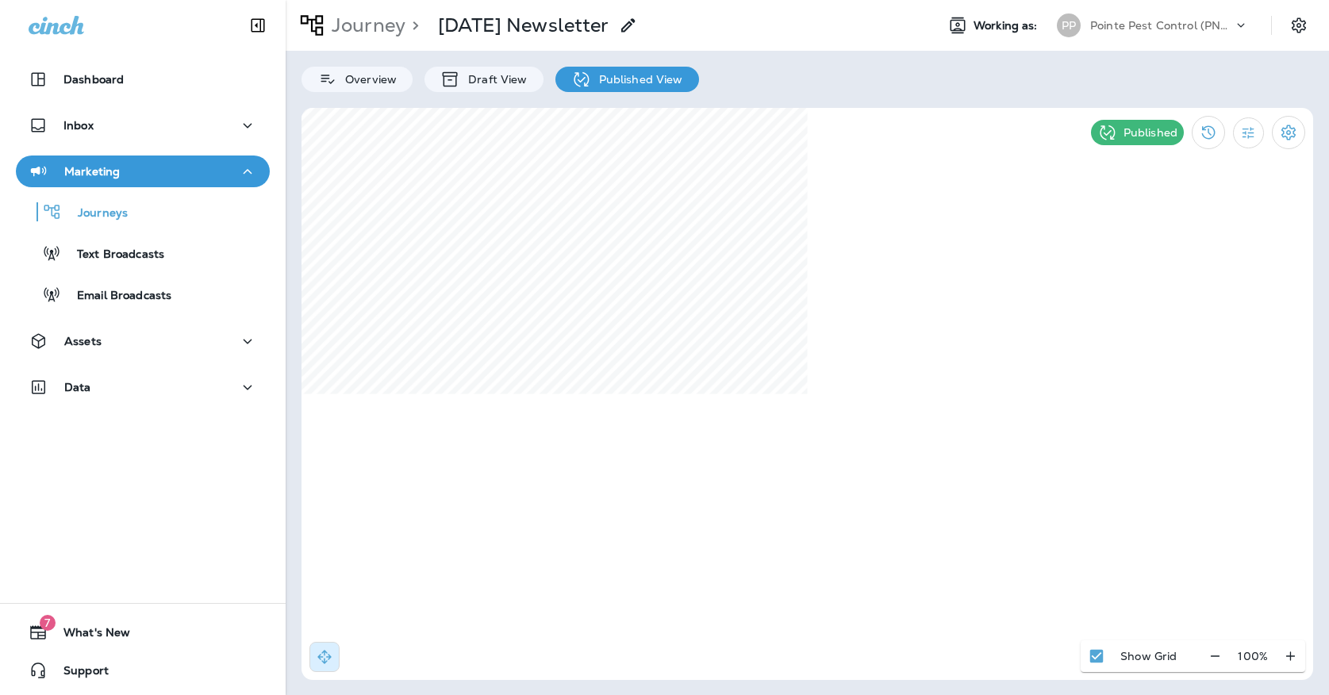
click at [1168, 25] on p "Pointe Pest Control (PNW)" at bounding box center [1161, 25] width 143 height 13
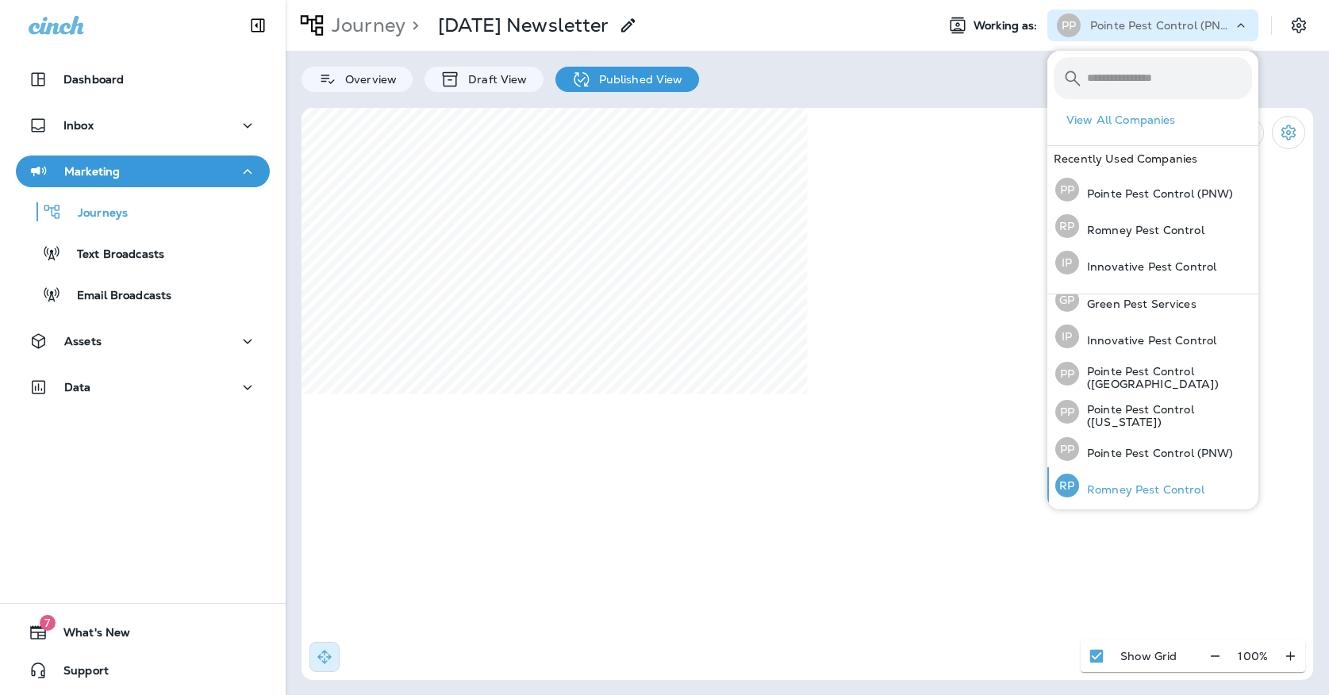
scroll to position [48, 0]
click at [1119, 481] on div "[PERSON_NAME] Pest Control" at bounding box center [1130, 486] width 162 height 36
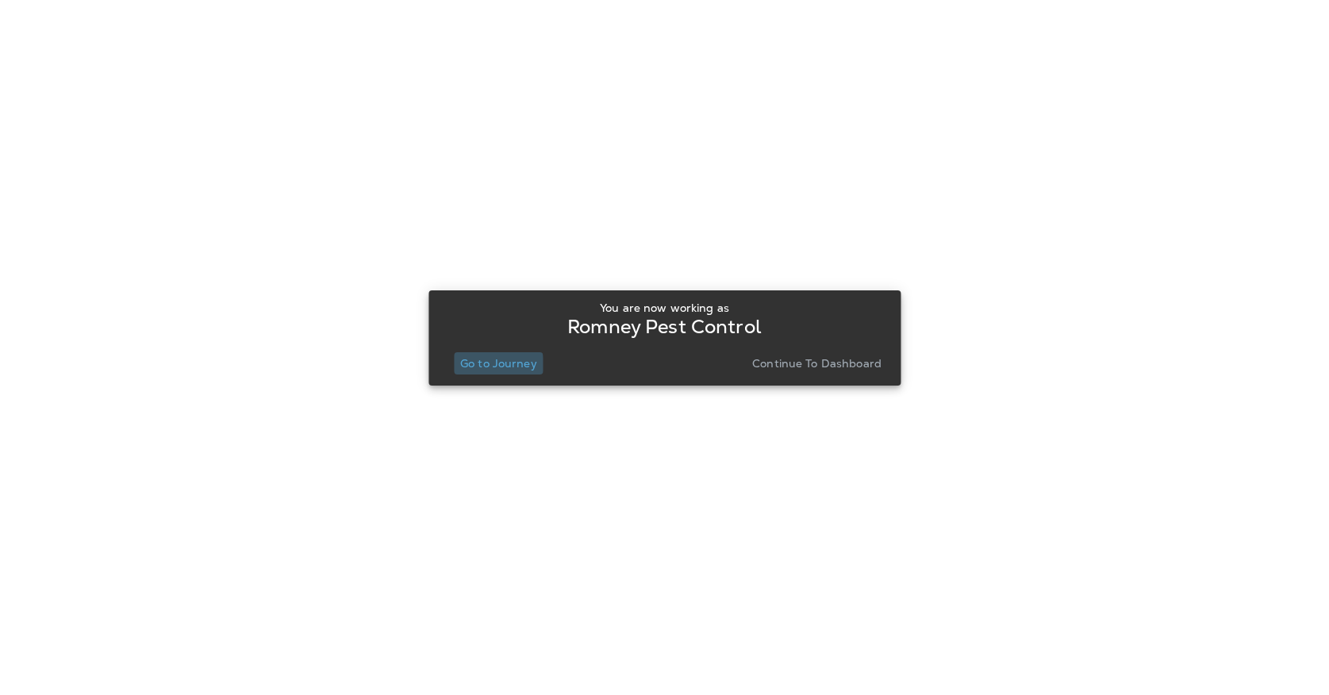
click at [480, 366] on p "Go to Journey" at bounding box center [498, 363] width 77 height 13
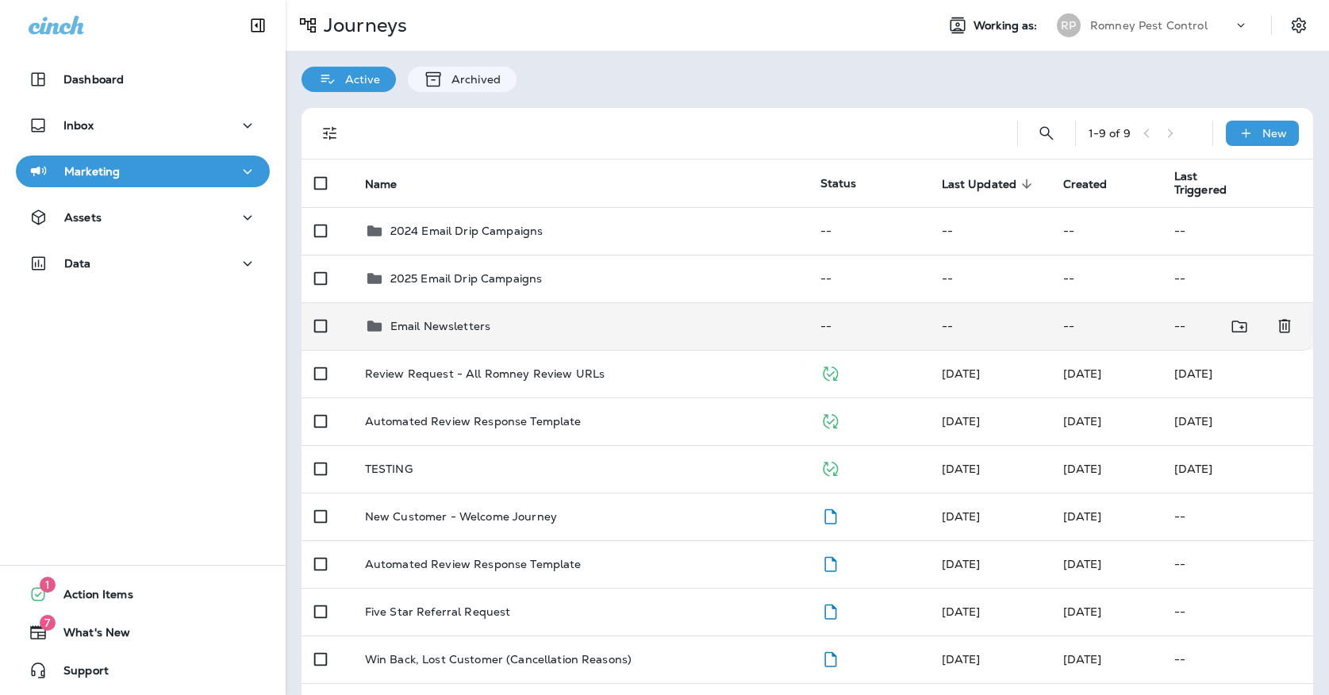
click at [480, 316] on div "Email Newsletters" at bounding box center [440, 325] width 100 height 19
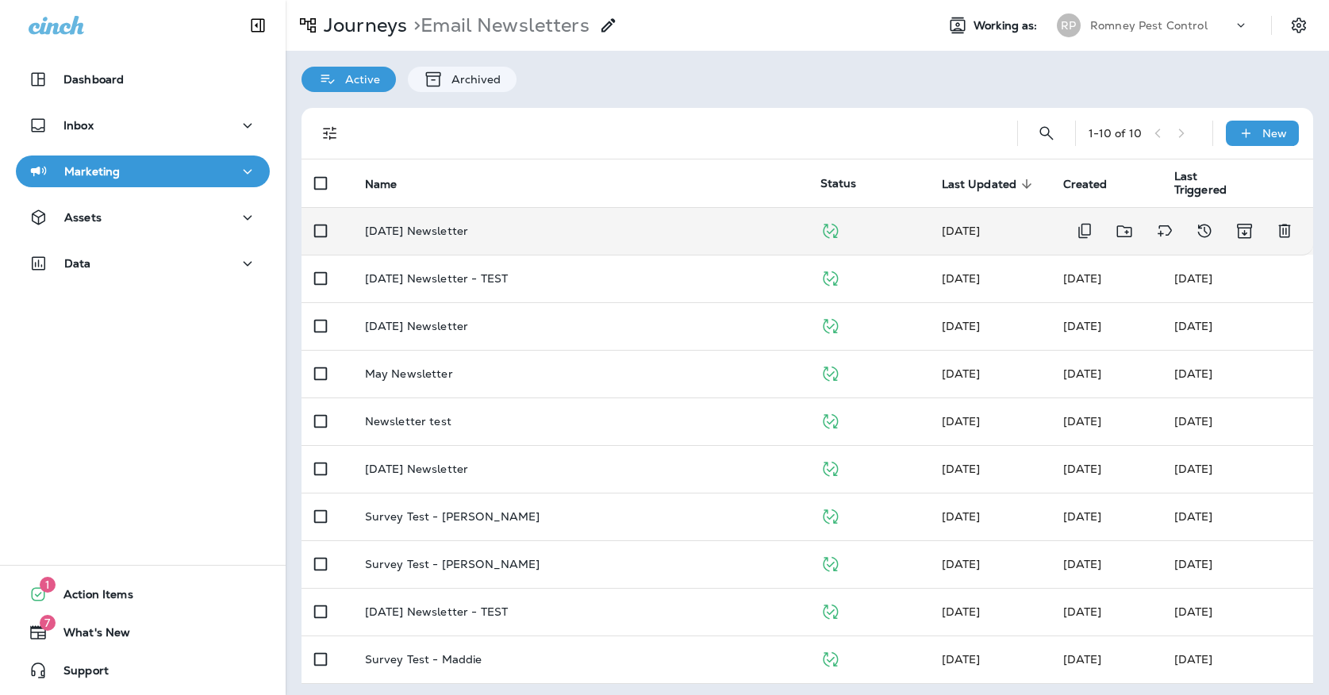
click at [488, 230] on td "[DATE] Newsletter" at bounding box center [579, 231] width 455 height 48
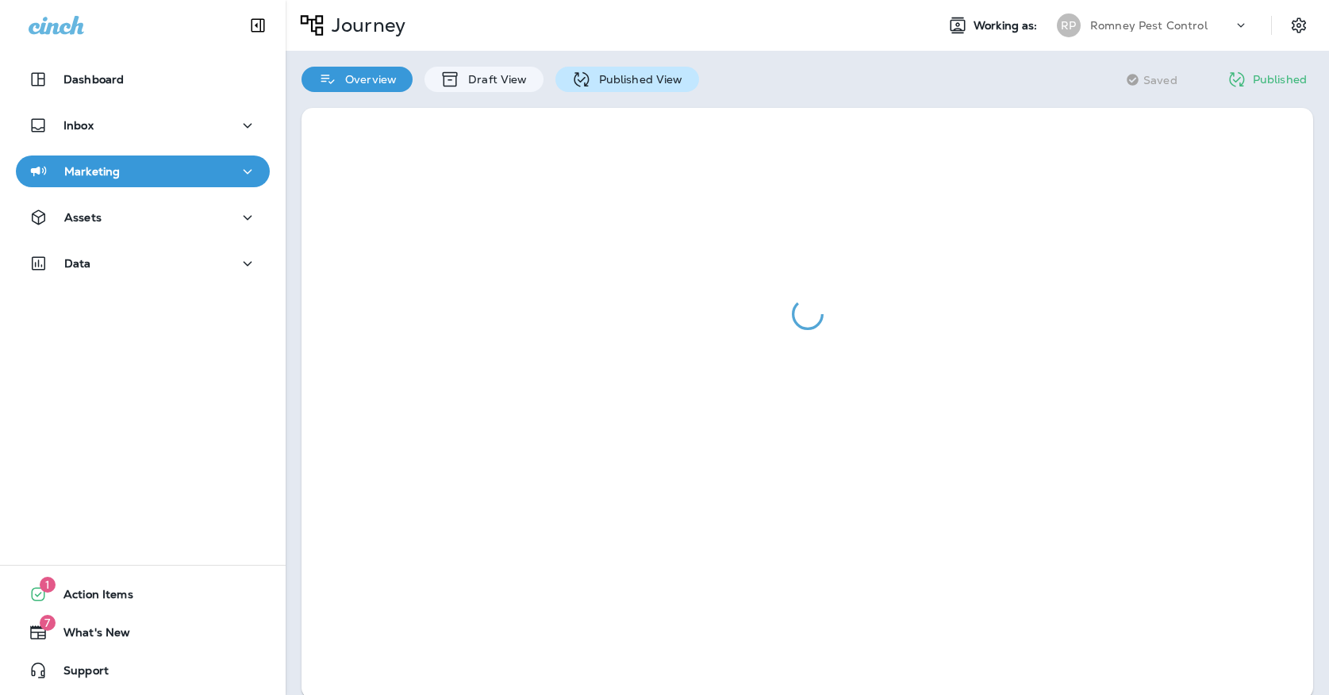
click at [603, 71] on div "Published View" at bounding box center [627, 79] width 144 height 25
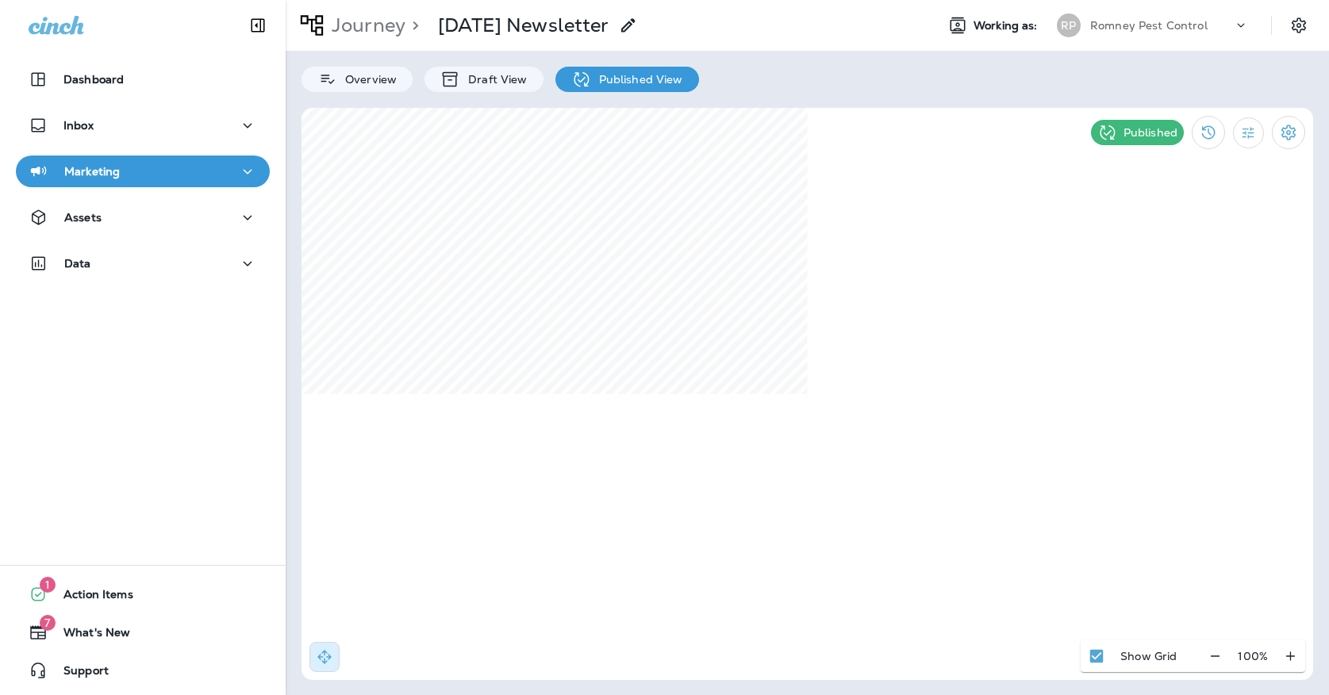
click at [1099, 29] on p "Romney Pest Control" at bounding box center [1148, 25] width 117 height 13
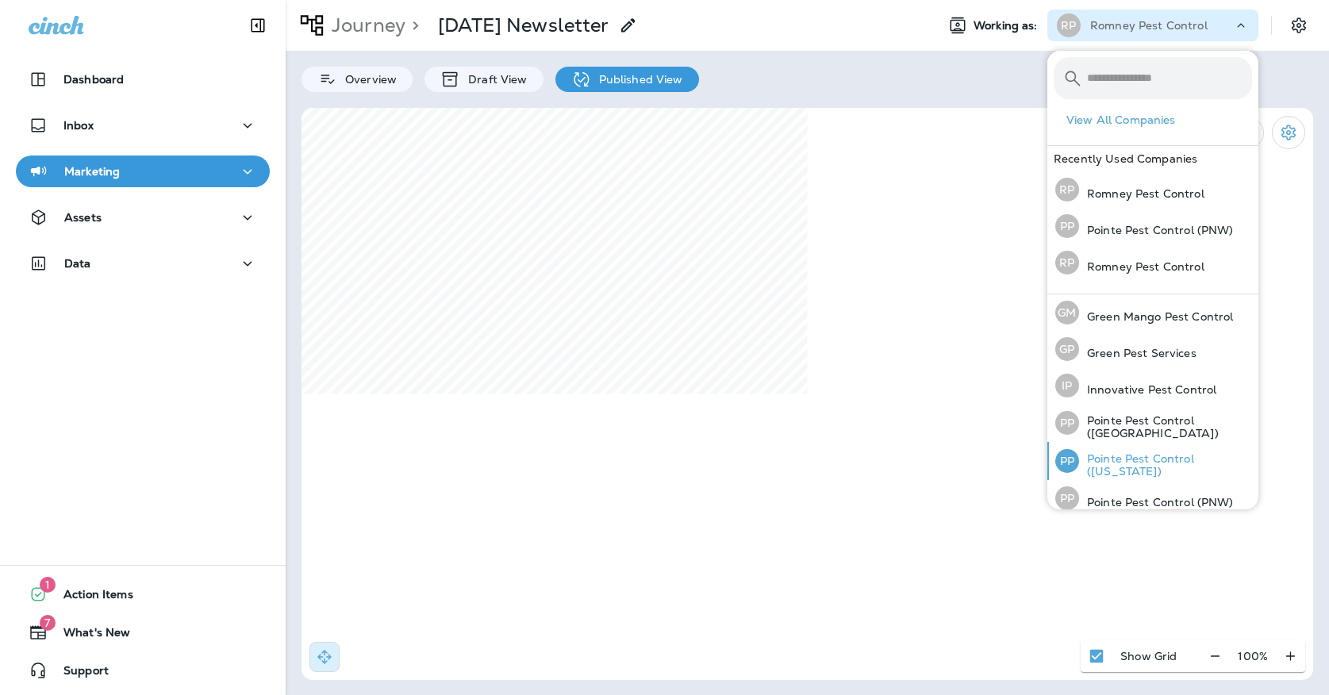
click at [1135, 448] on div "PP Pointe Pest Control ([US_STATE])" at bounding box center [1153, 461] width 209 height 38
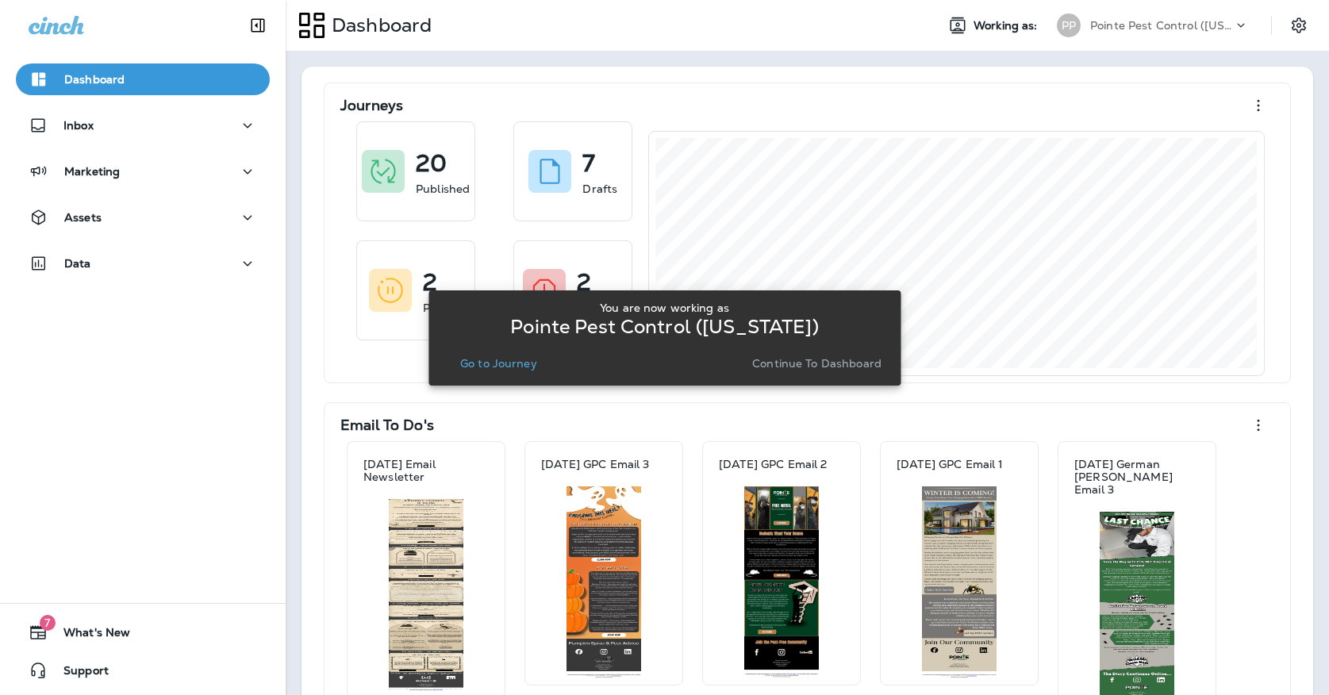
click at [813, 360] on p "Continue to Dashboard" at bounding box center [816, 363] width 129 height 13
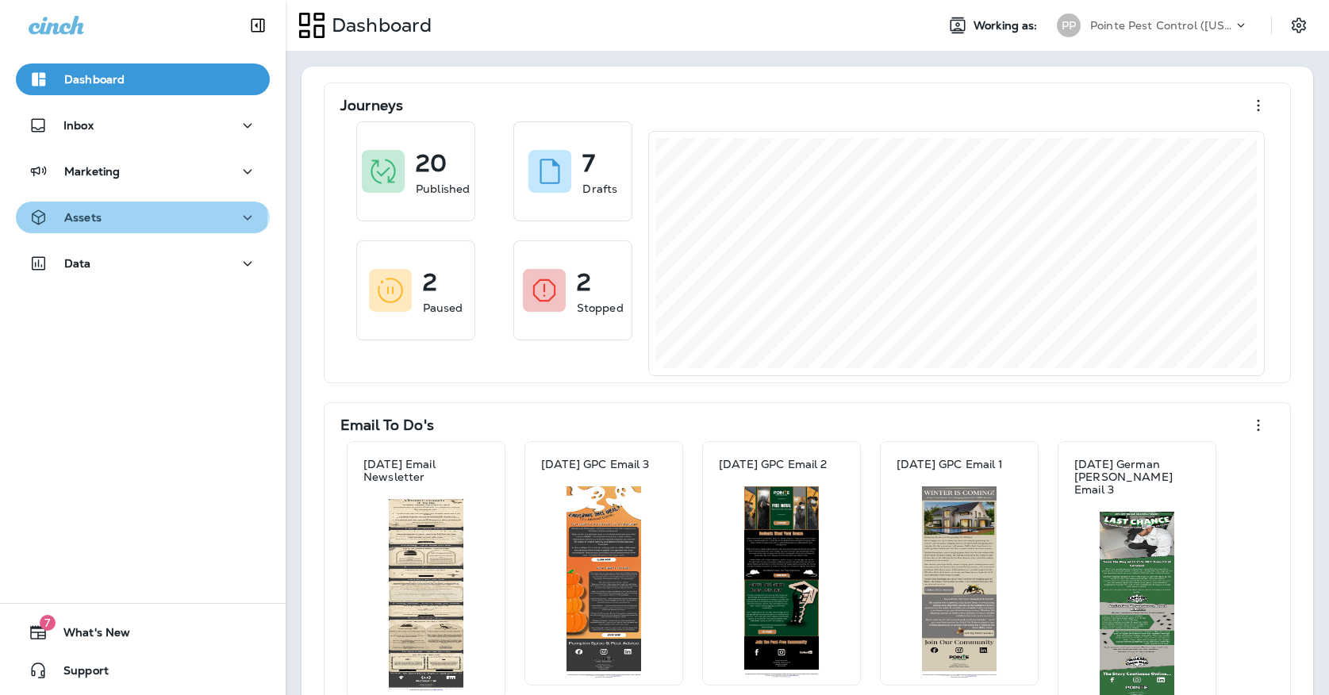
click at [90, 218] on p "Assets" at bounding box center [82, 217] width 37 height 13
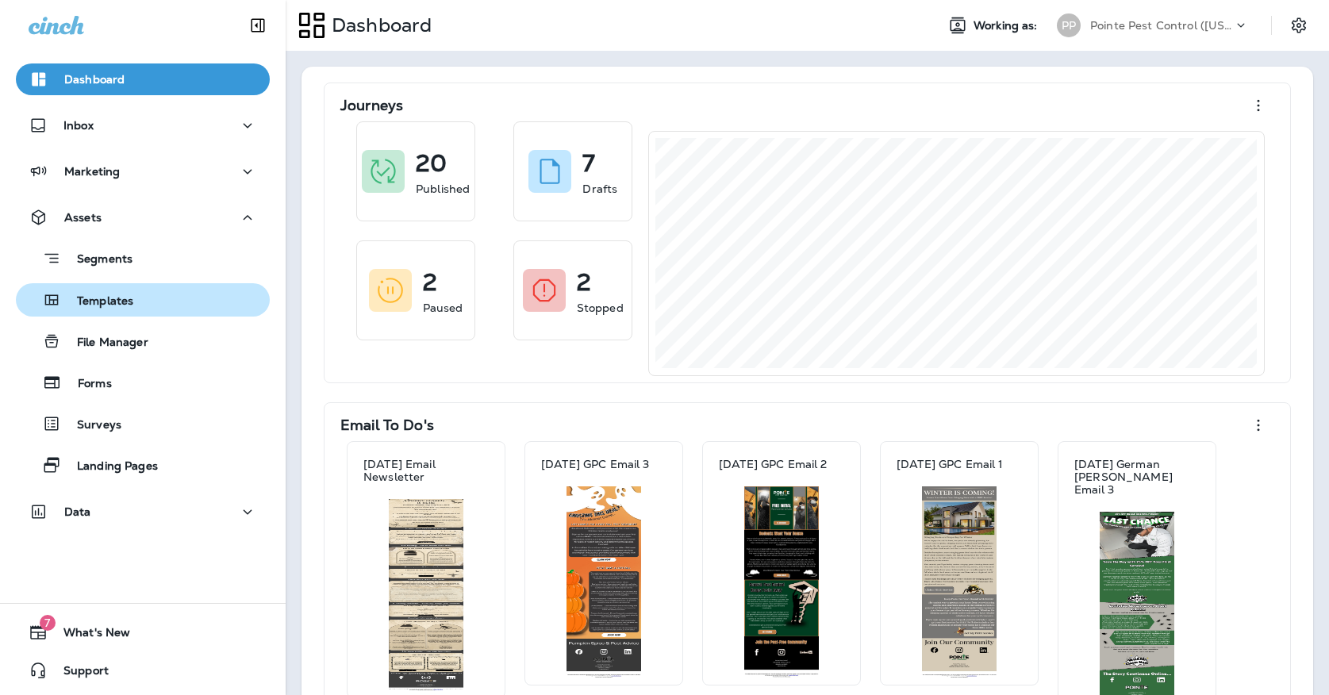
click at [104, 299] on p "Templates" at bounding box center [97, 301] width 72 height 15
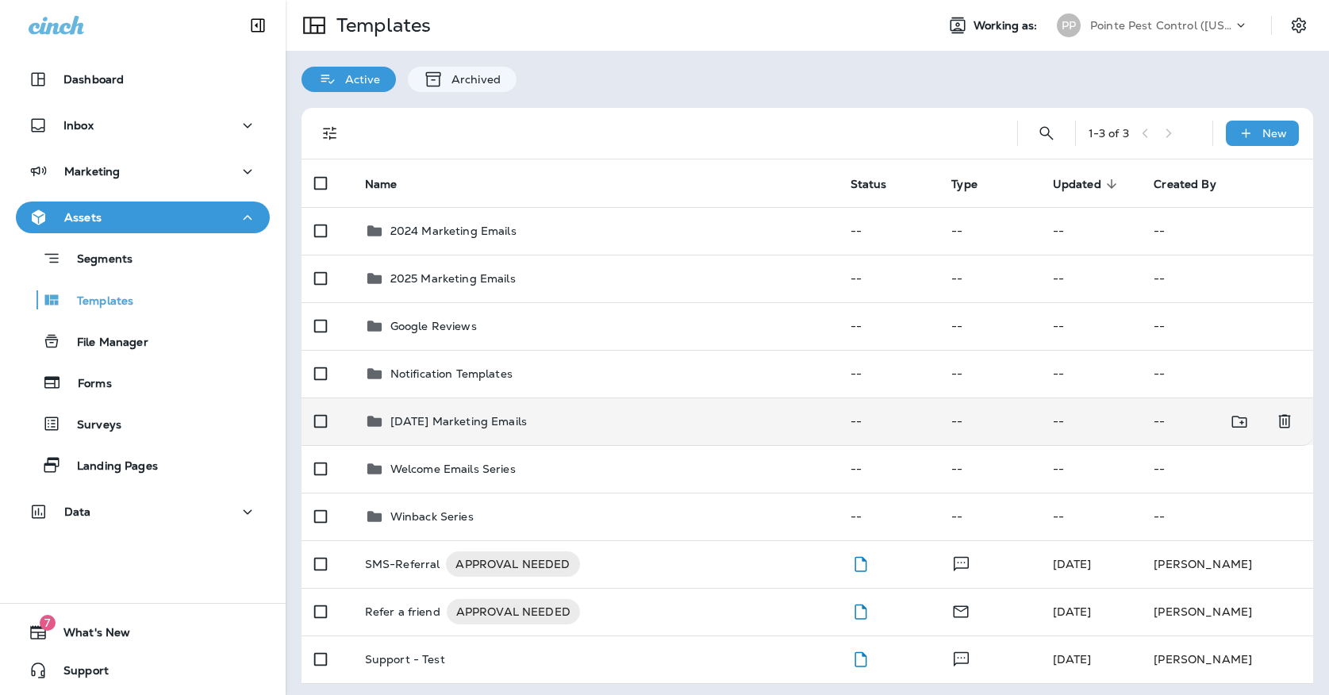
click at [485, 412] on div "[DATE] Marketing Emails" at bounding box center [458, 421] width 136 height 19
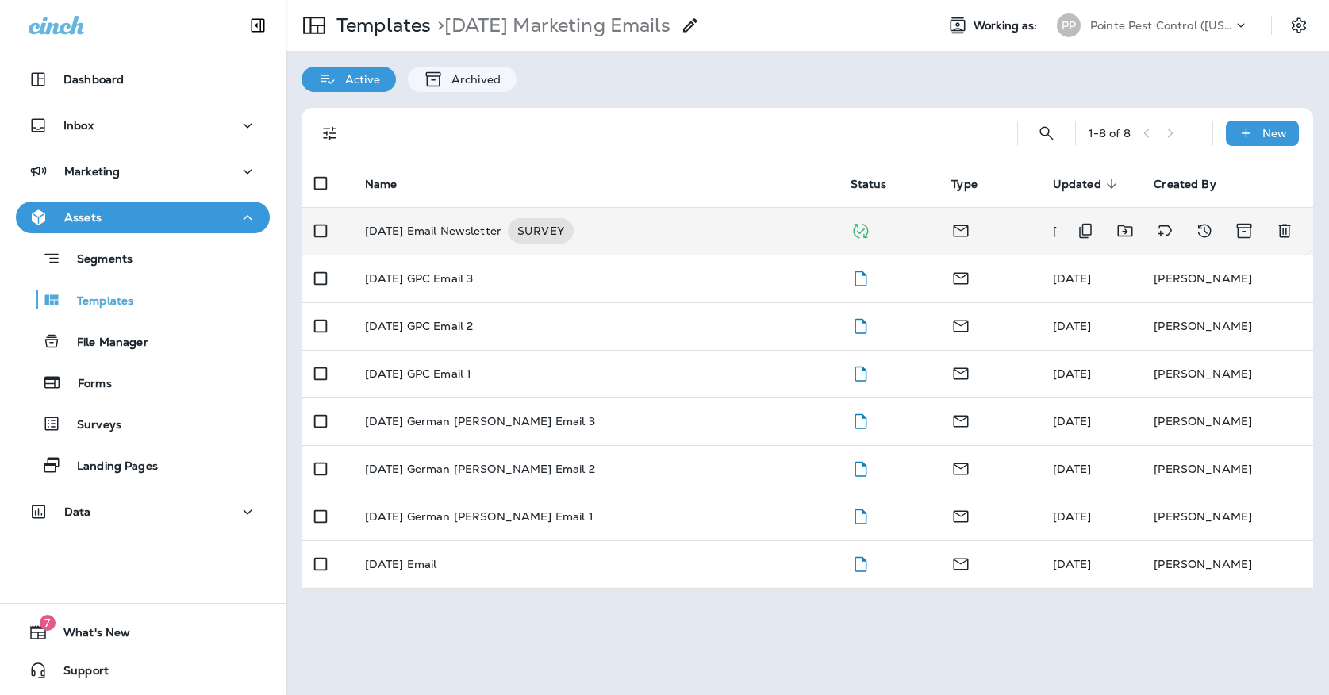
click at [462, 218] on p "[DATE] Email Newsletter" at bounding box center [433, 230] width 136 height 25
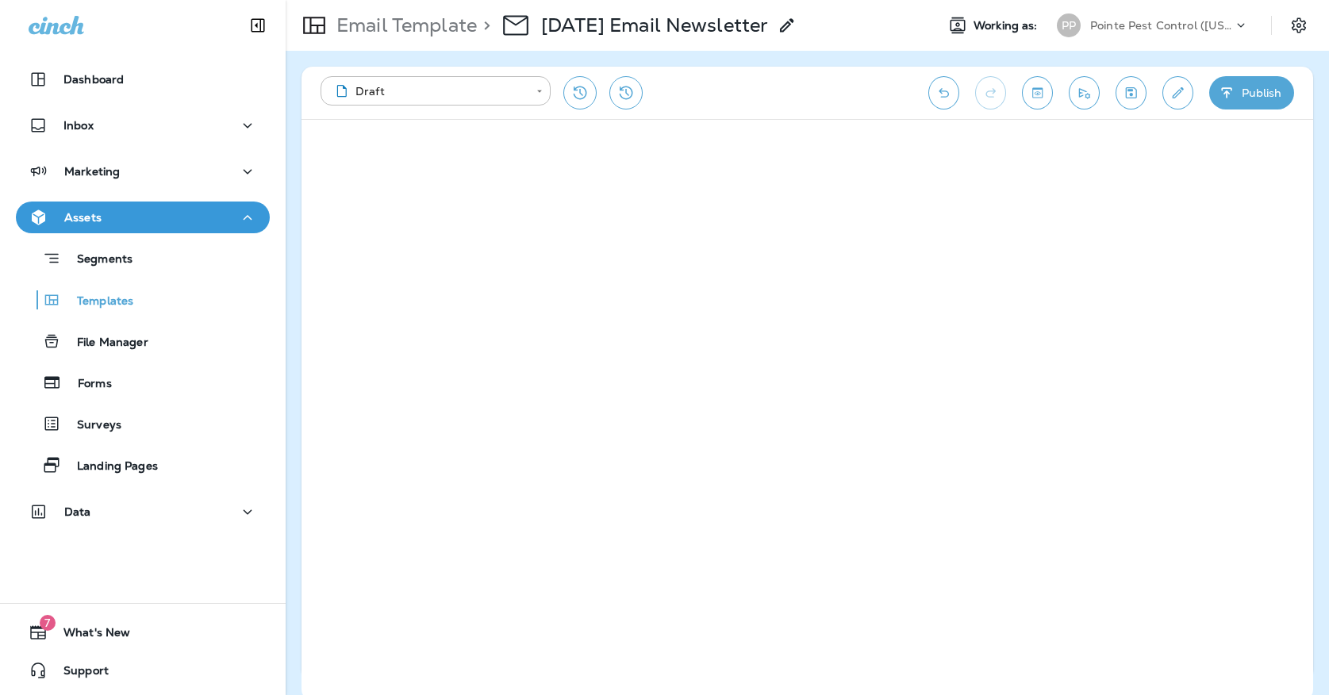
click at [1136, 88] on icon "Save" at bounding box center [1130, 93] width 17 height 16
click at [1122, 85] on icon "Save" at bounding box center [1130, 93] width 17 height 16
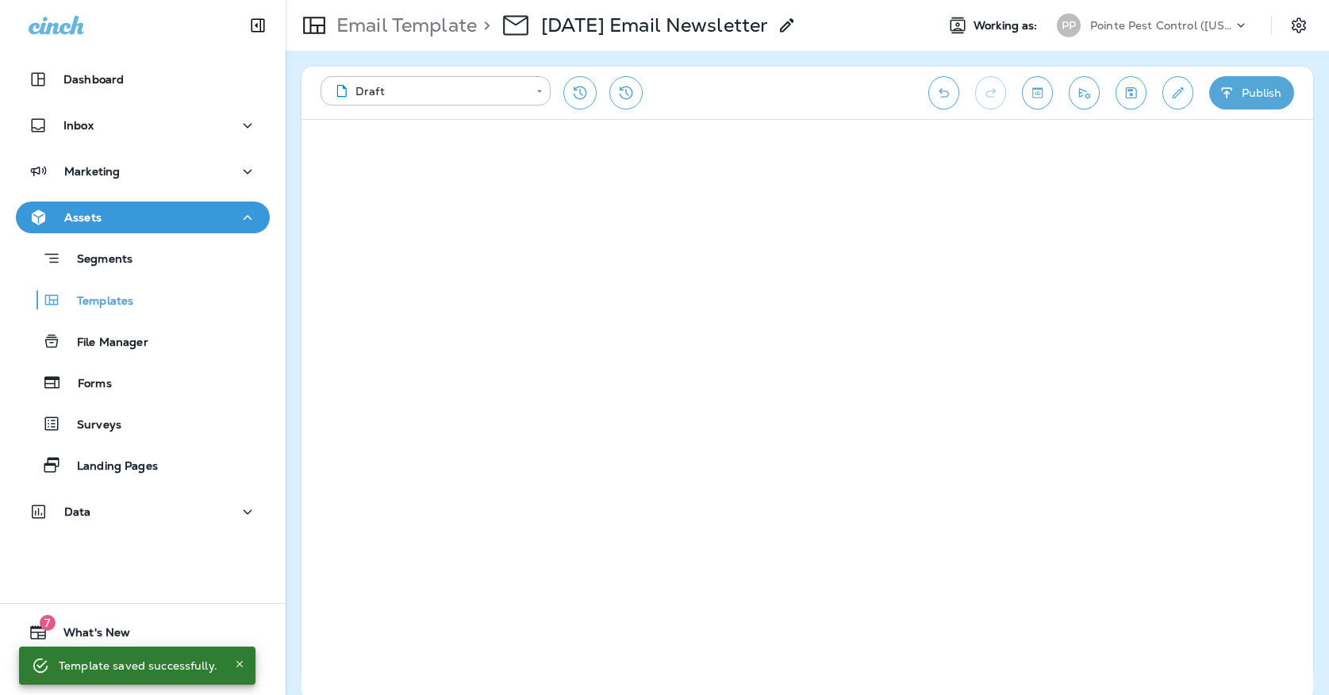
click at [1241, 86] on button "Publish" at bounding box center [1251, 92] width 85 height 33
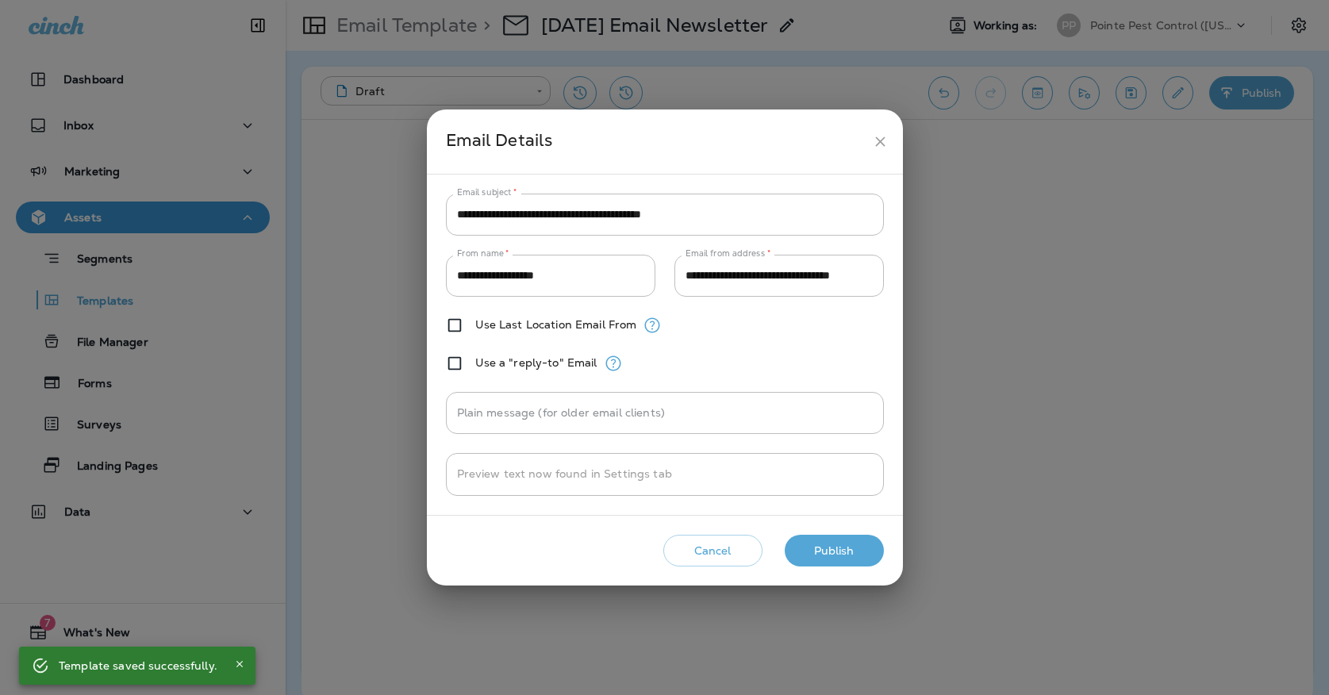
click at [870, 560] on button "Publish" at bounding box center [833, 551] width 99 height 33
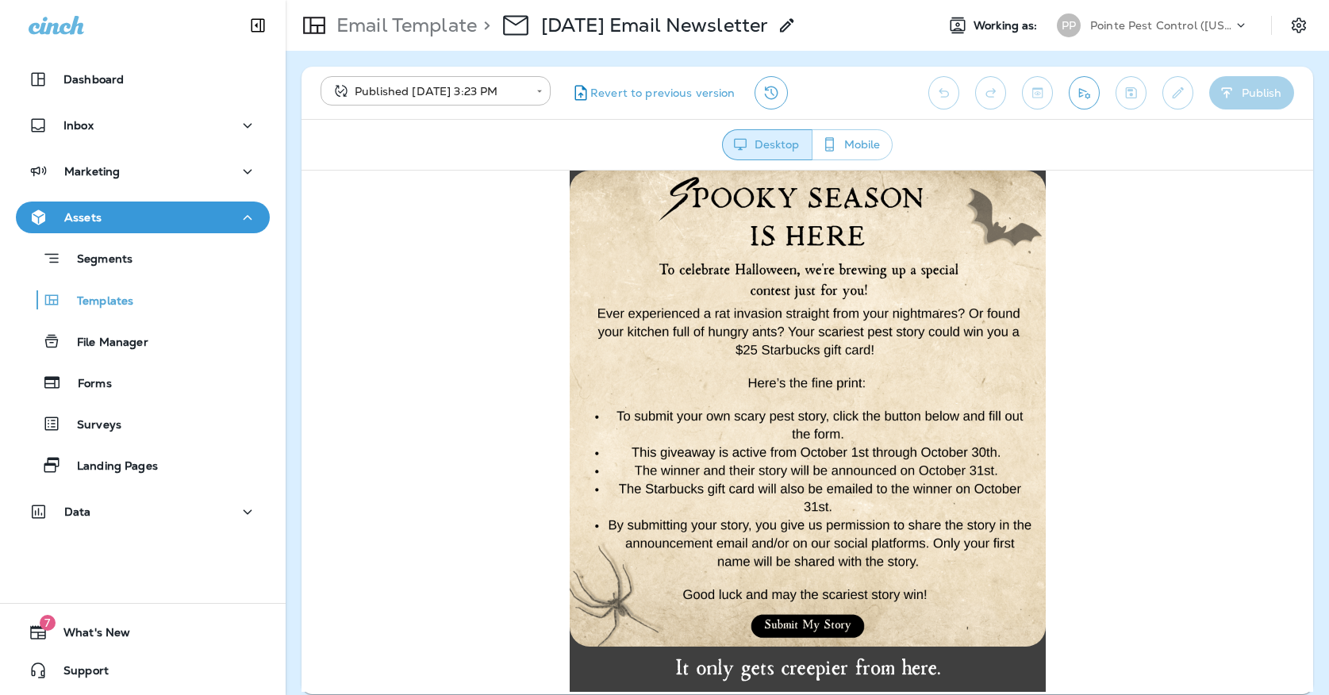
click at [1082, 90] on icon "Send test email" at bounding box center [1084, 93] width 11 height 10
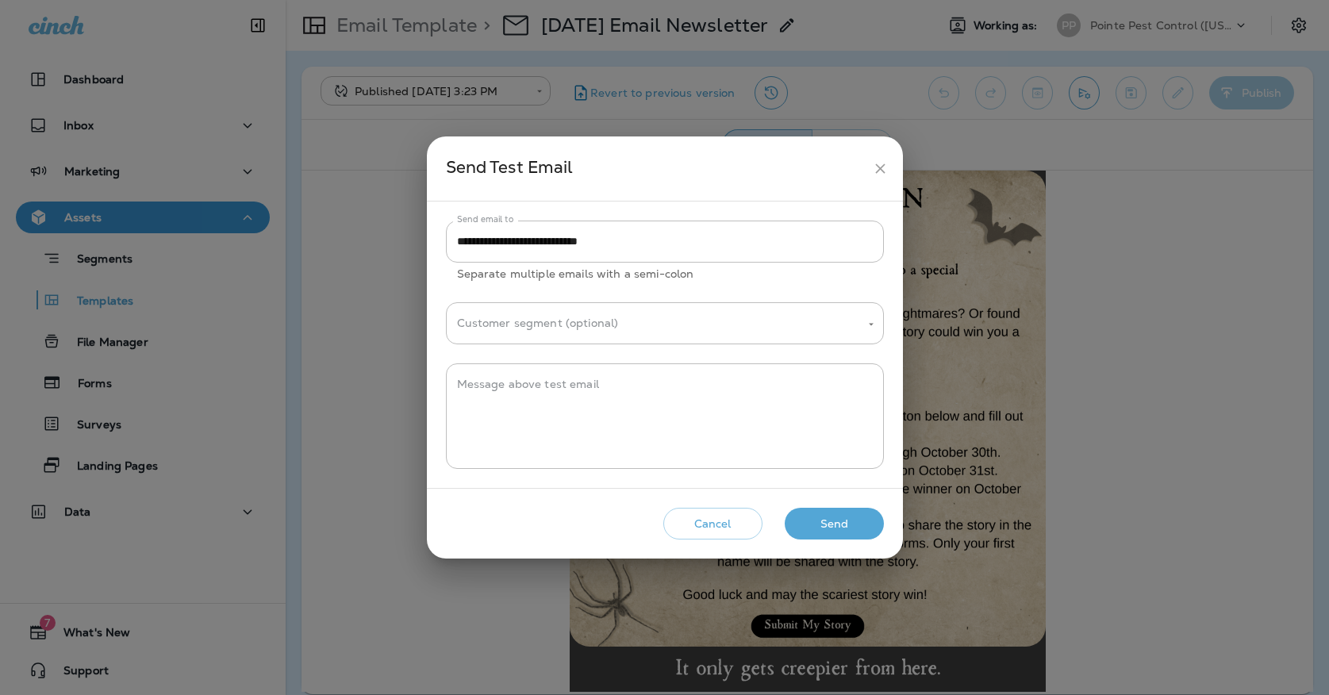
click at [797, 535] on button "Send" at bounding box center [833, 524] width 99 height 33
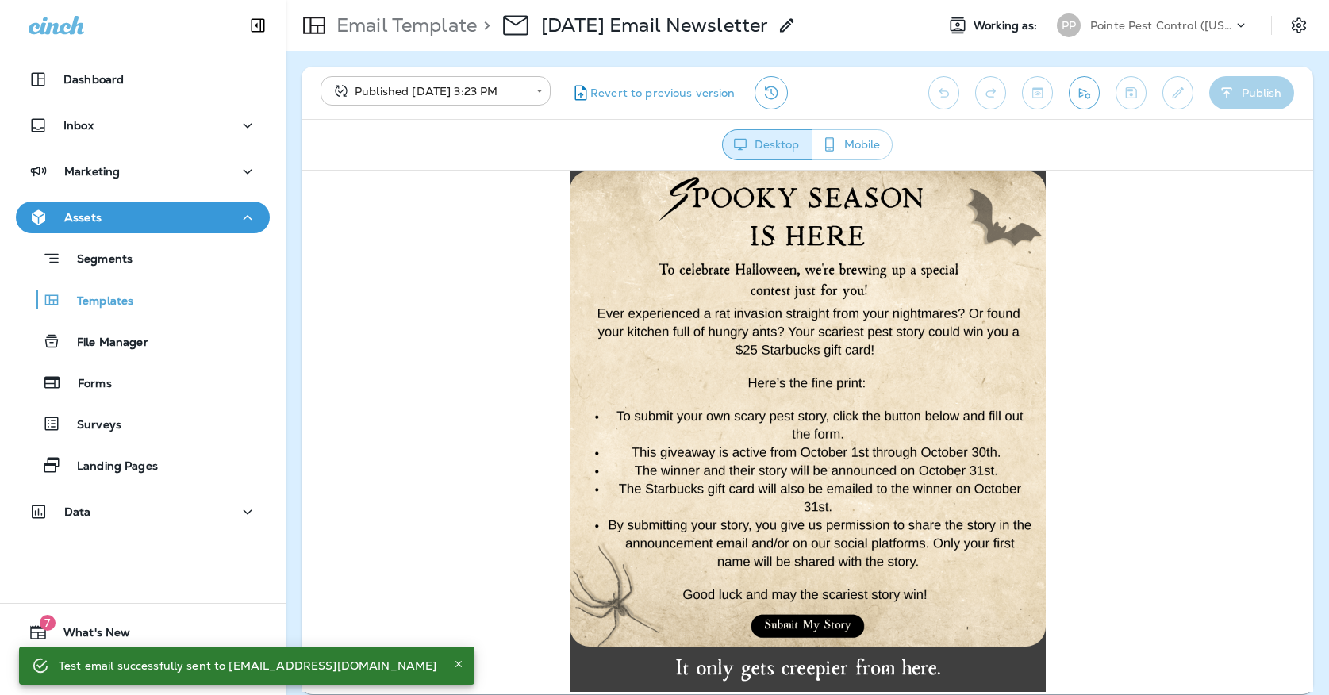
click at [471, 0] on body "**********" at bounding box center [664, 0] width 1329 height 0
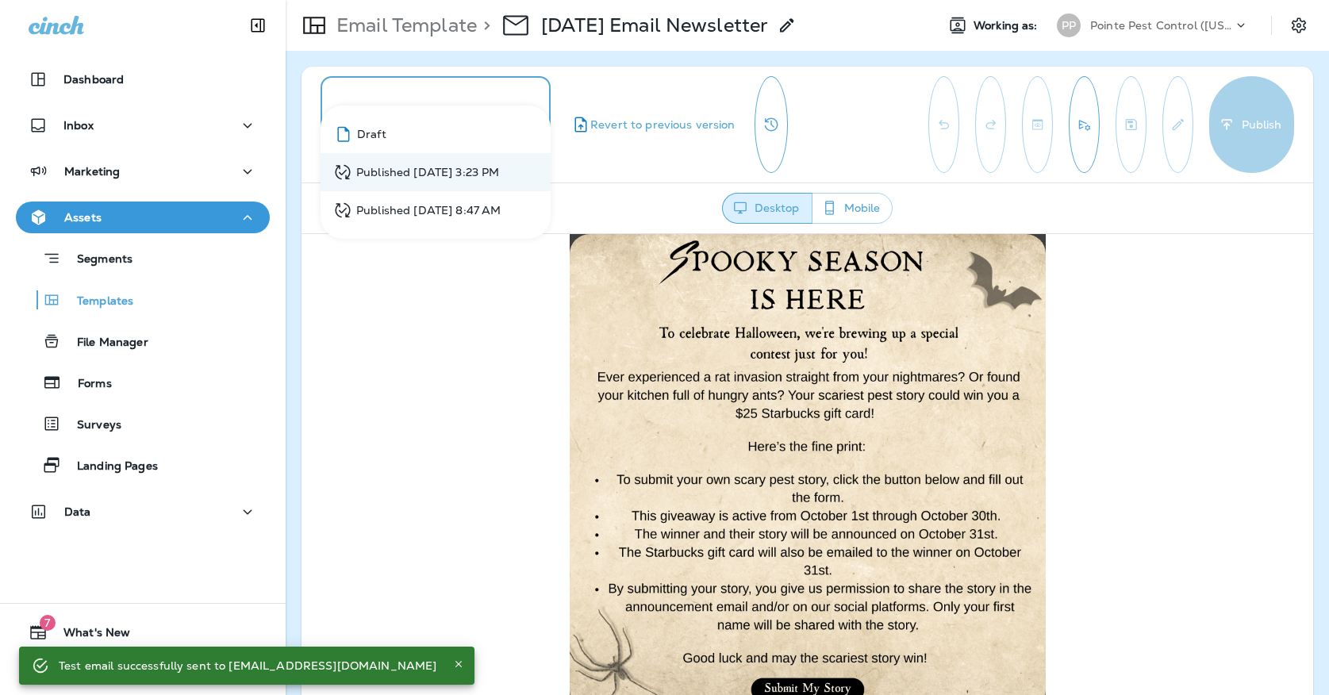
click at [423, 131] on li "Draft" at bounding box center [435, 134] width 230 height 38
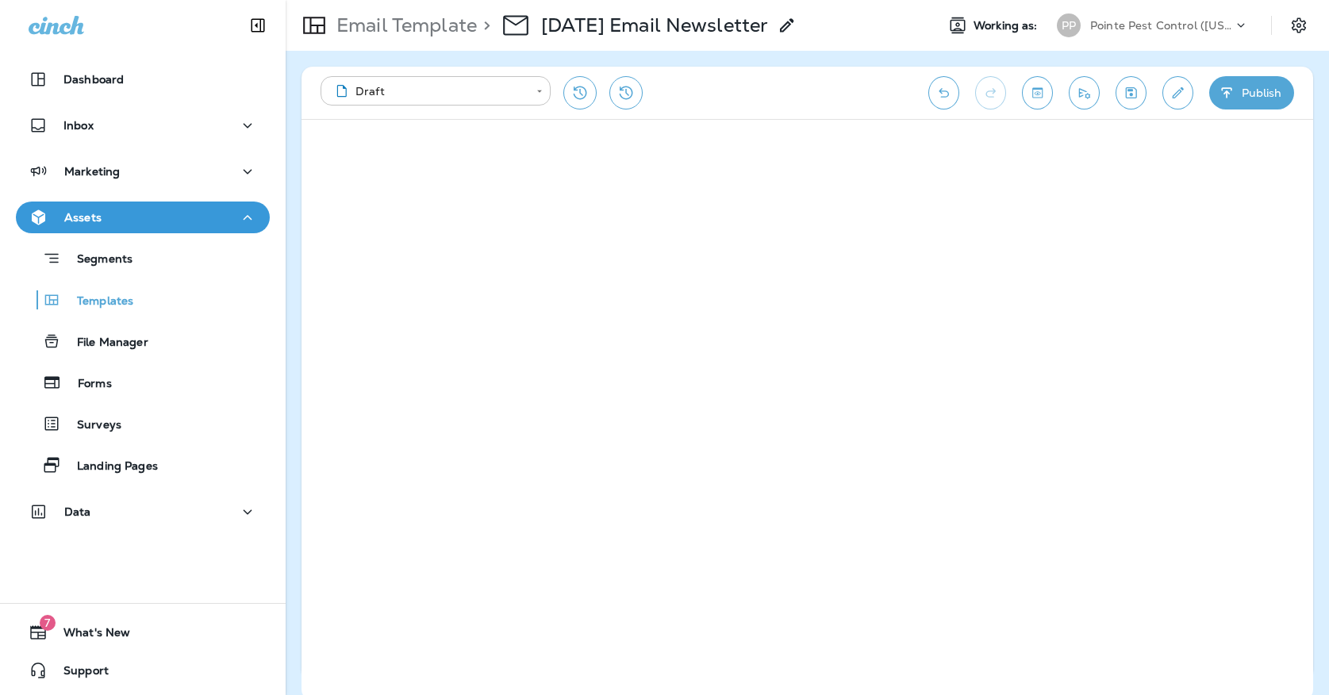
click at [431, 0] on body "**********" at bounding box center [664, 0] width 1329 height 0
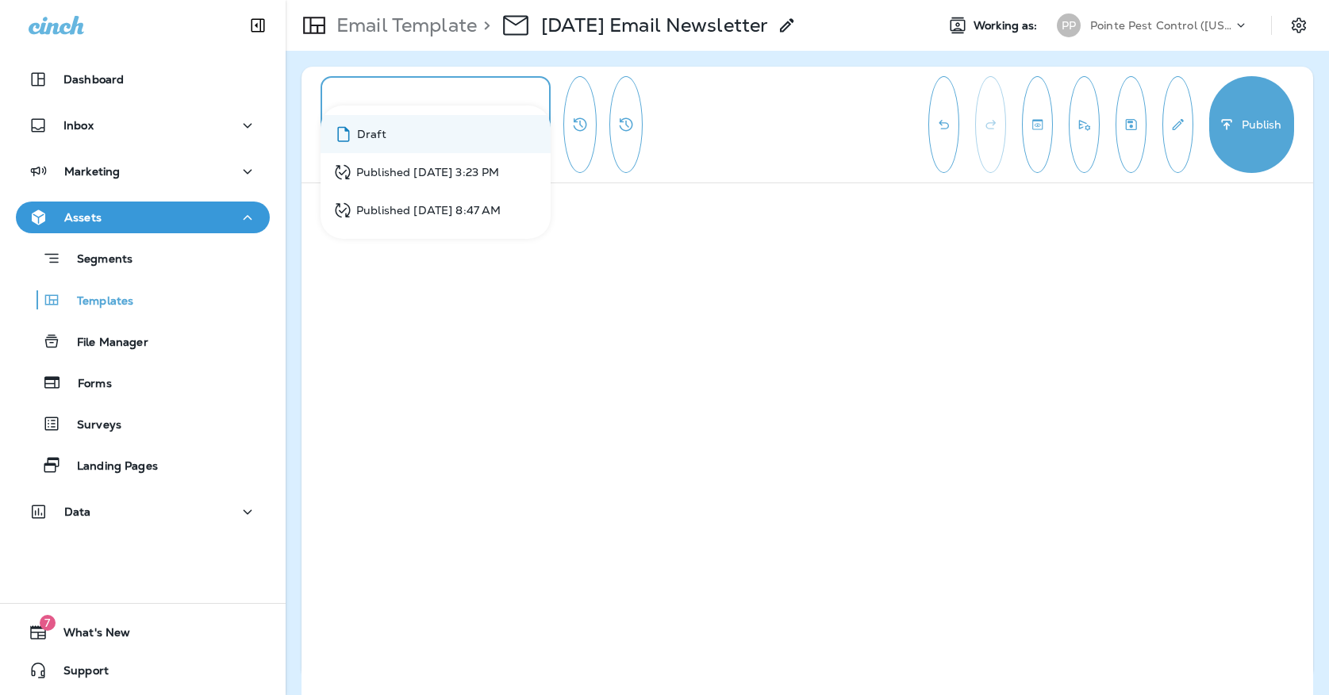
click at [420, 166] on div "Published [DATE] 3:23 PM" at bounding box center [416, 173] width 166 height 20
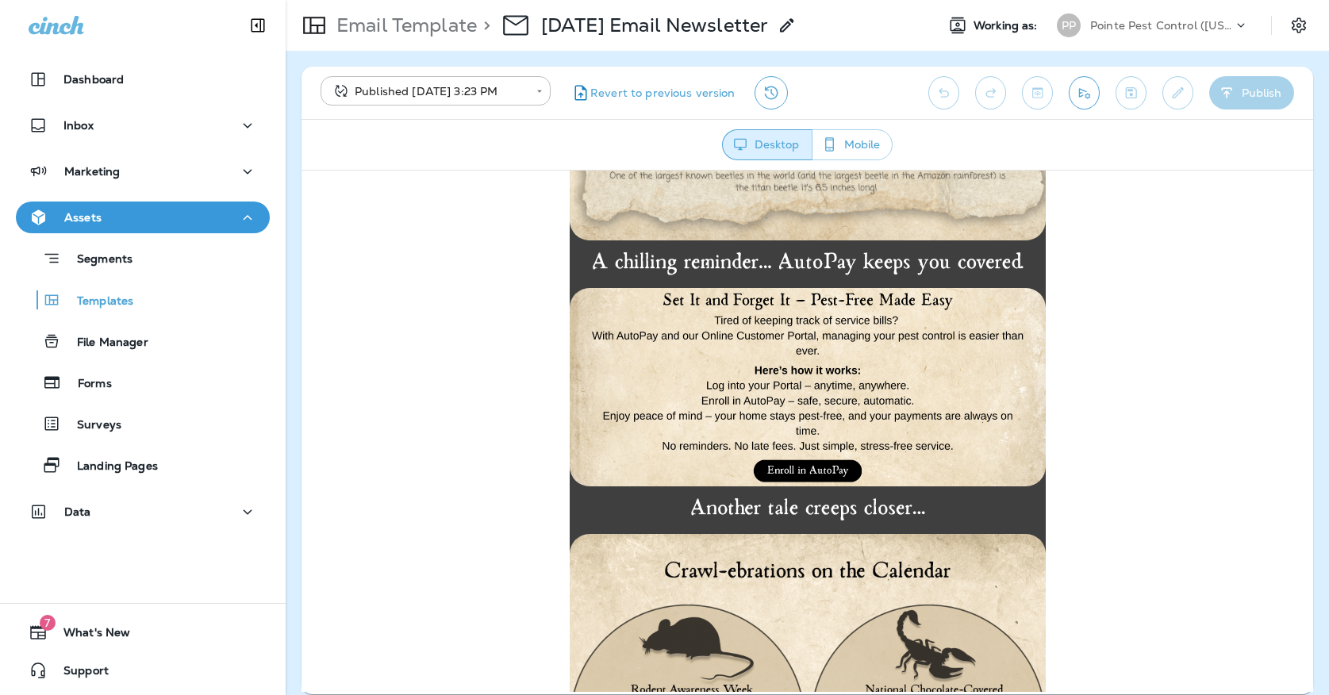
scroll to position [1683, 0]
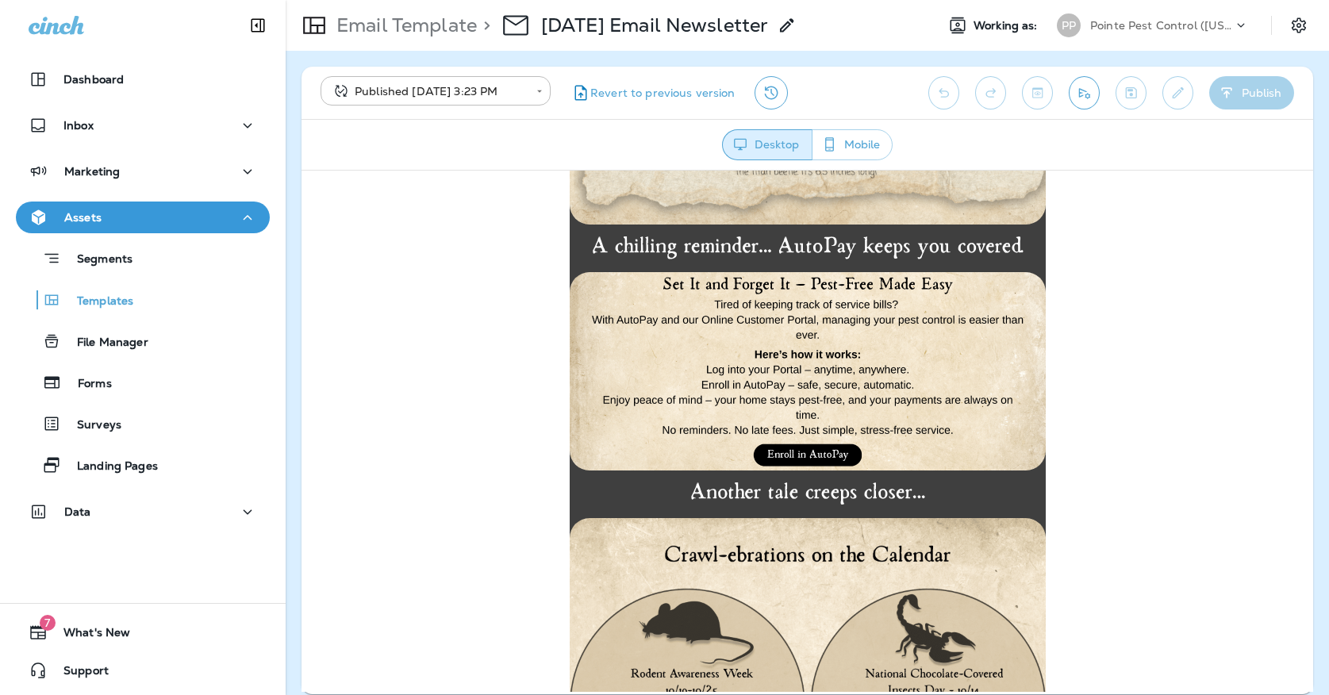
click at [785, 378] on img at bounding box center [807, 370] width 476 height 198
click at [207, 171] on div "Marketing" at bounding box center [143, 172] width 228 height 20
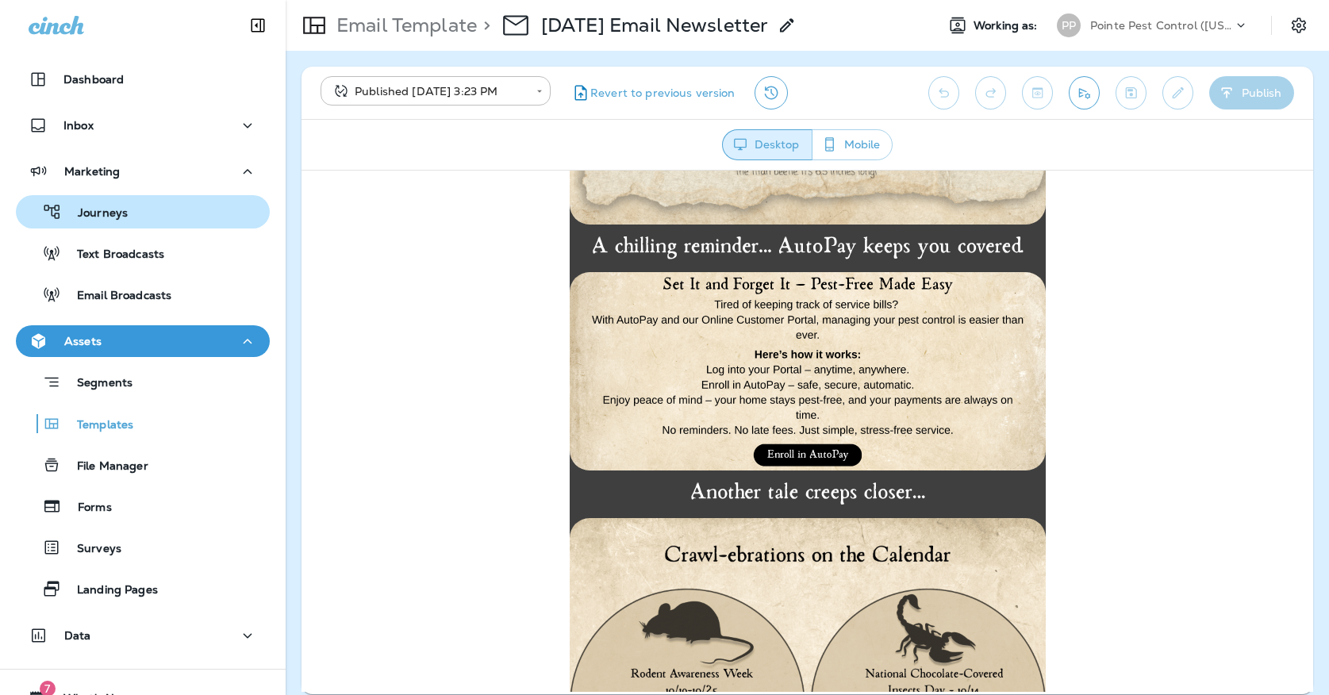
click at [191, 210] on div "Journeys" at bounding box center [142, 212] width 241 height 24
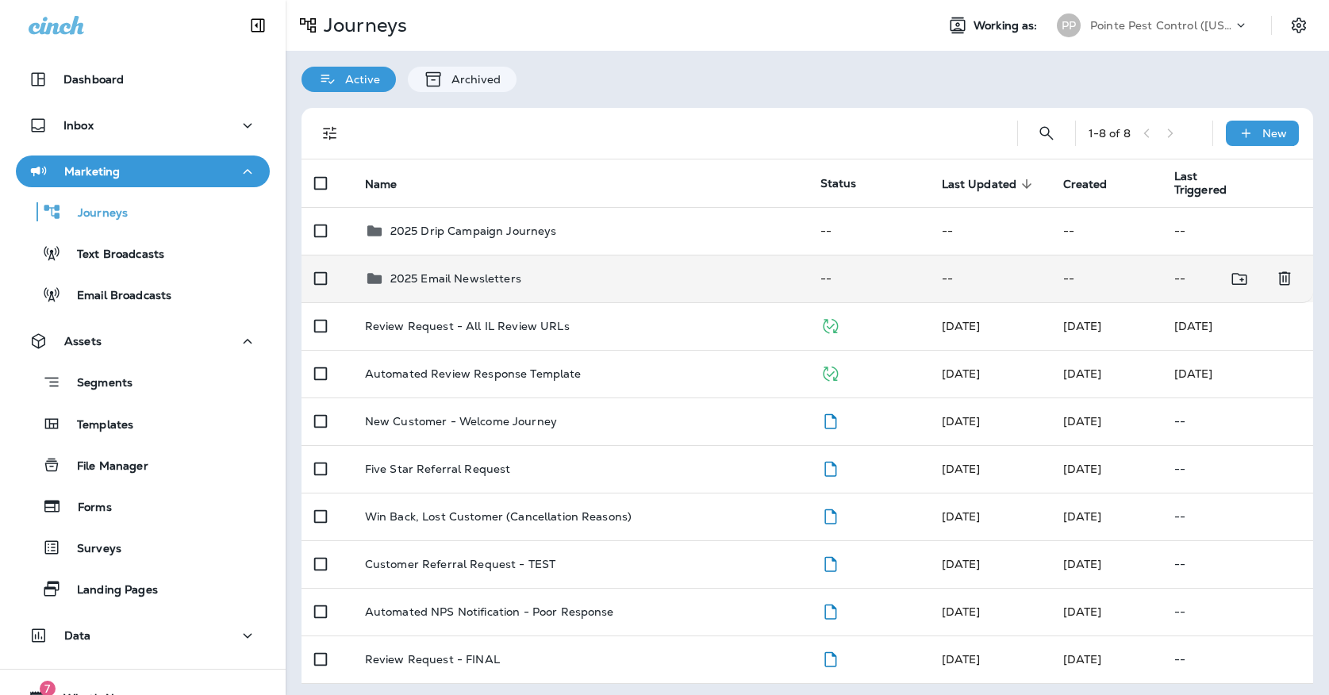
click at [462, 278] on div "2025 Email Newsletters" at bounding box center [455, 278] width 131 height 19
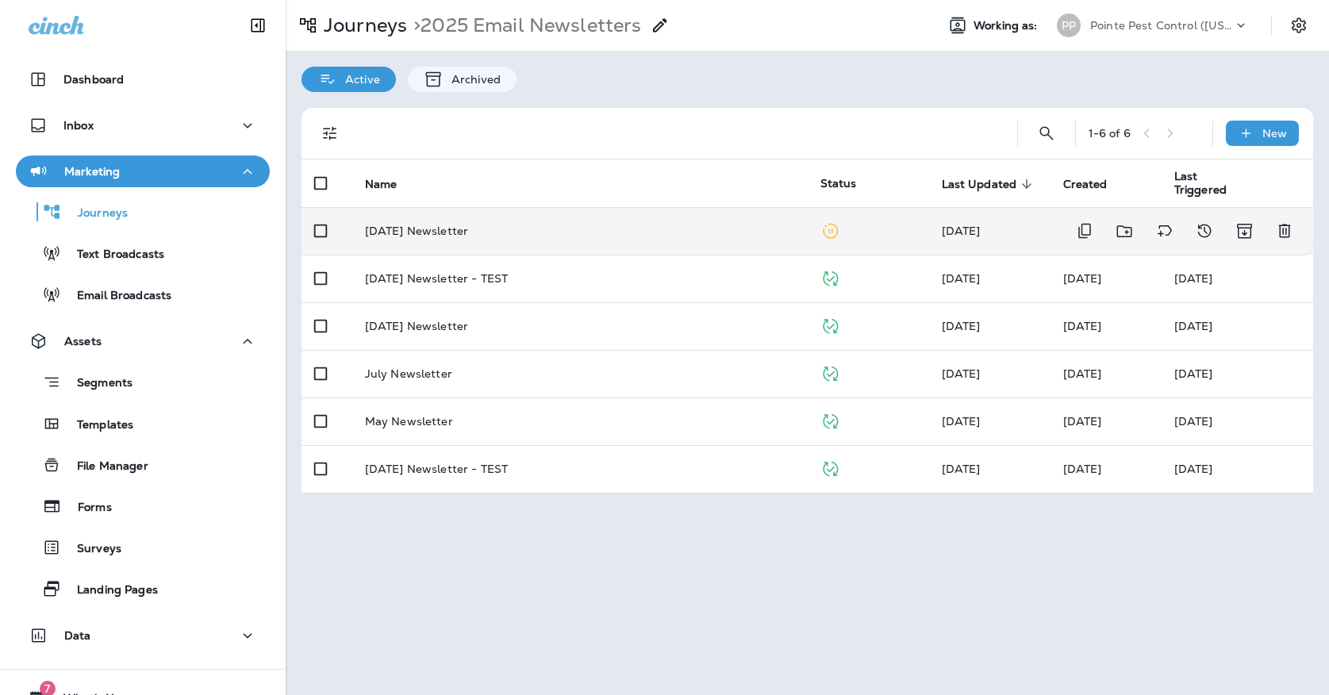
click at [468, 224] on p "[DATE] Newsletter" at bounding box center [416, 230] width 103 height 13
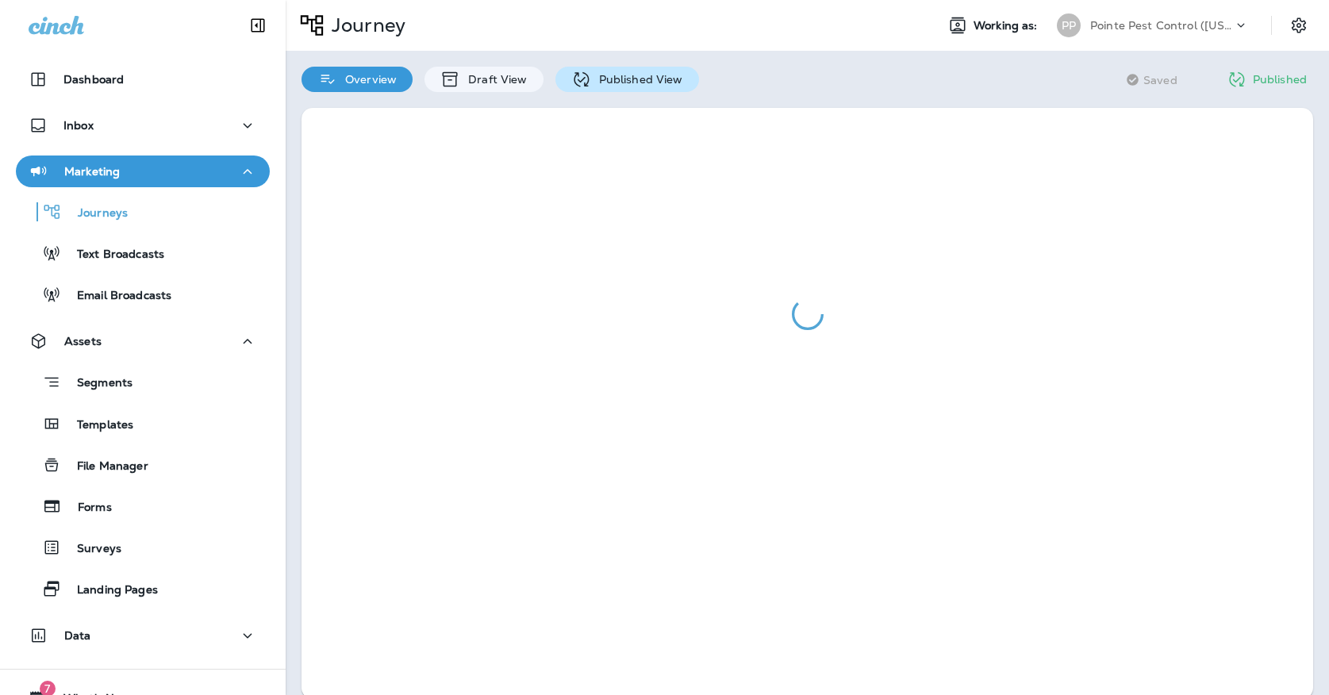
click at [642, 77] on p "Published View" at bounding box center [637, 79] width 92 height 13
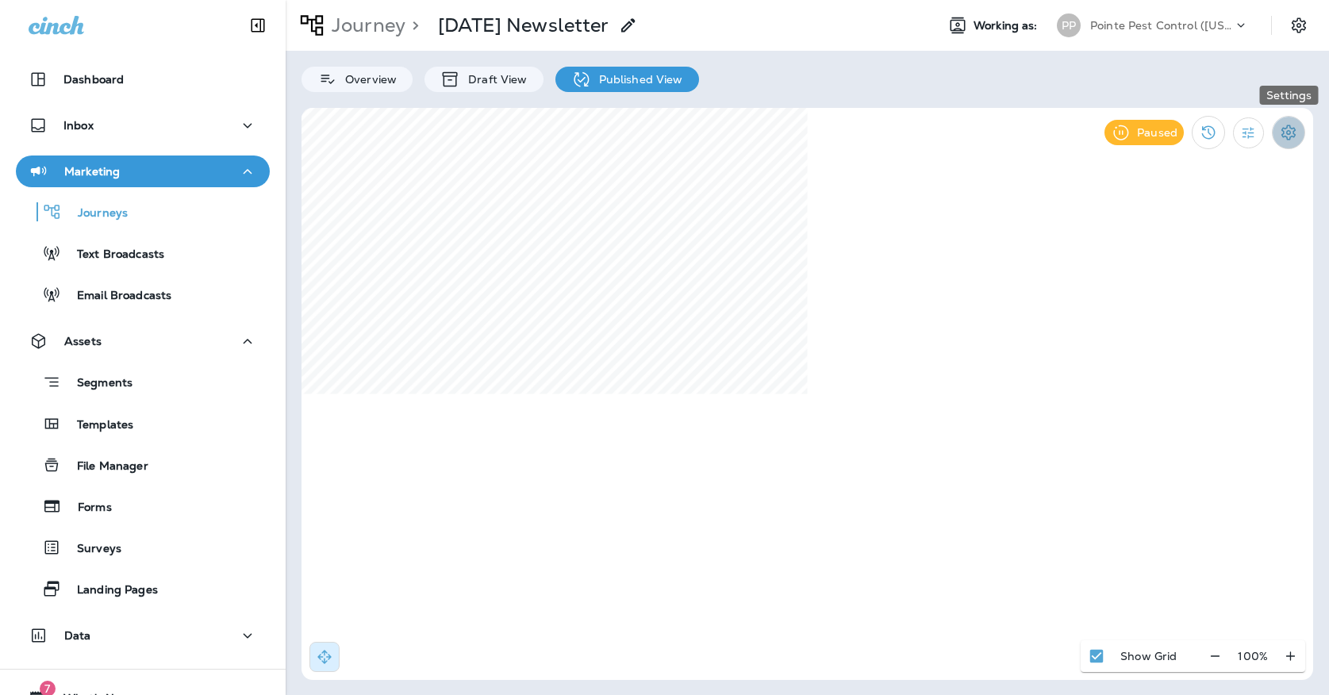
click at [1293, 135] on icon "Settings" at bounding box center [1288, 132] width 19 height 19
click at [1167, 210] on p "Unpause Journey" at bounding box center [1205, 215] width 106 height 13
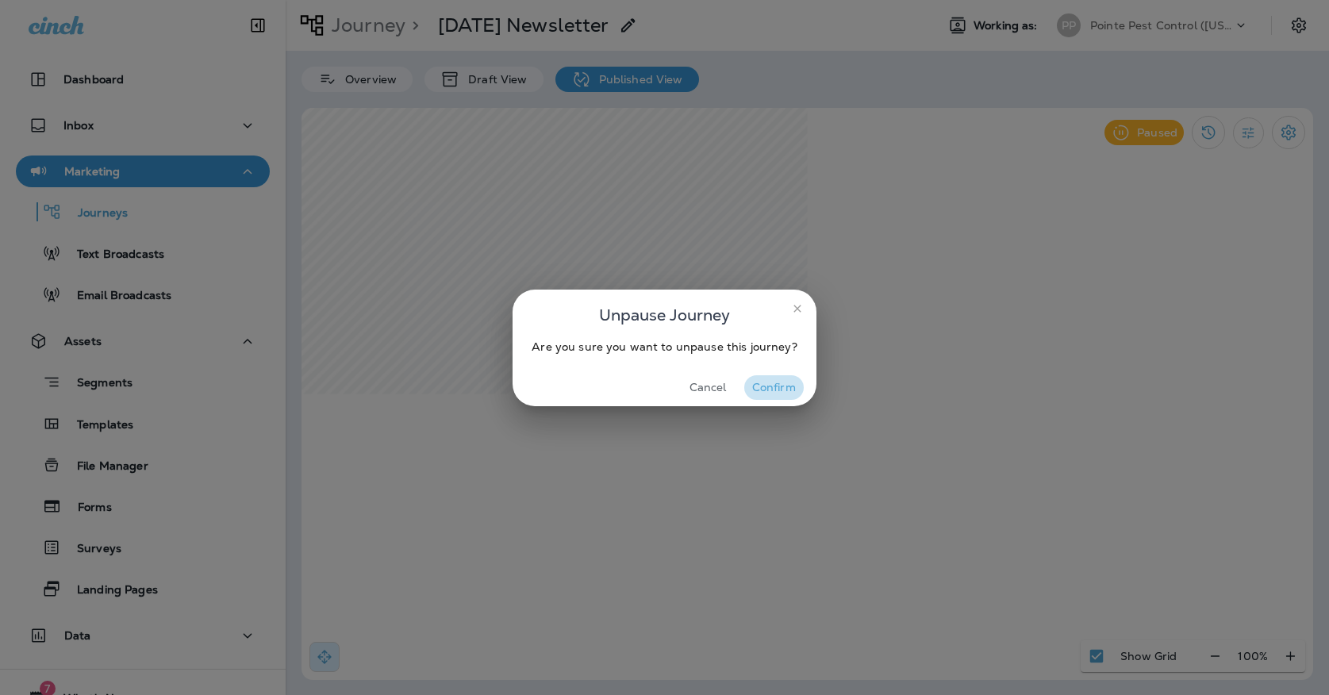
click at [776, 389] on button "Confirm" at bounding box center [773, 387] width 59 height 25
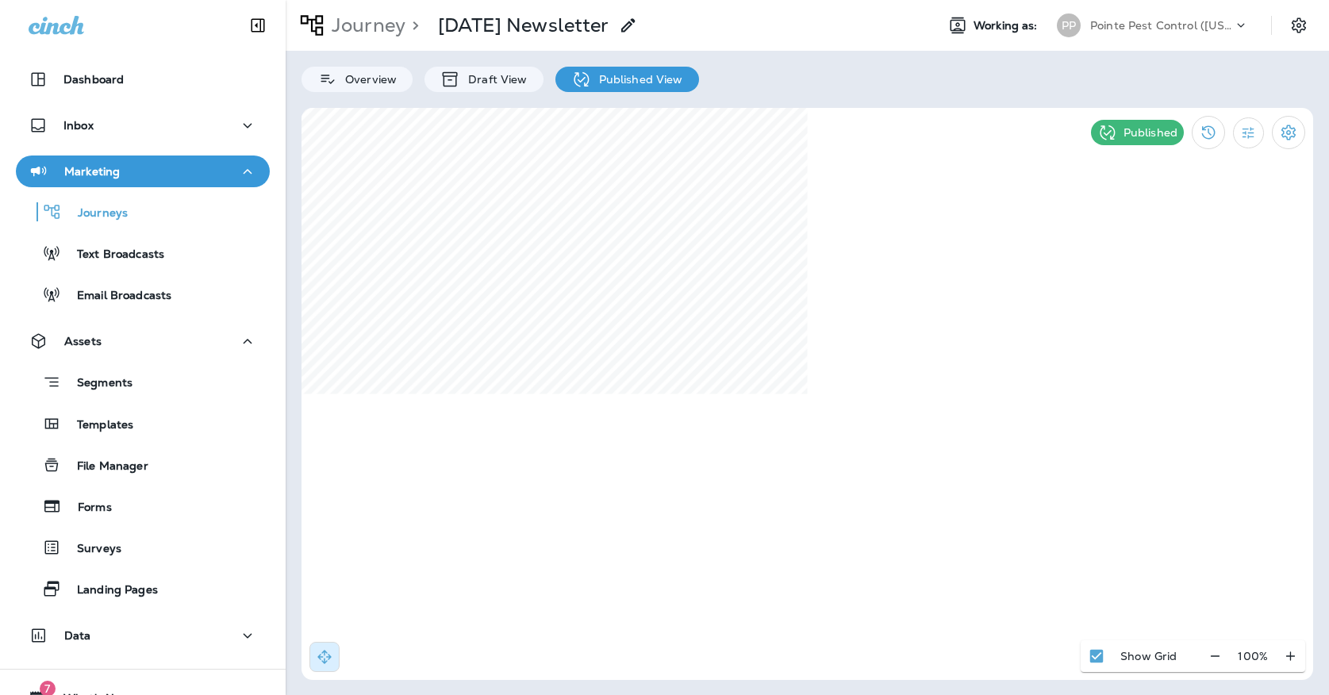
select select "*"
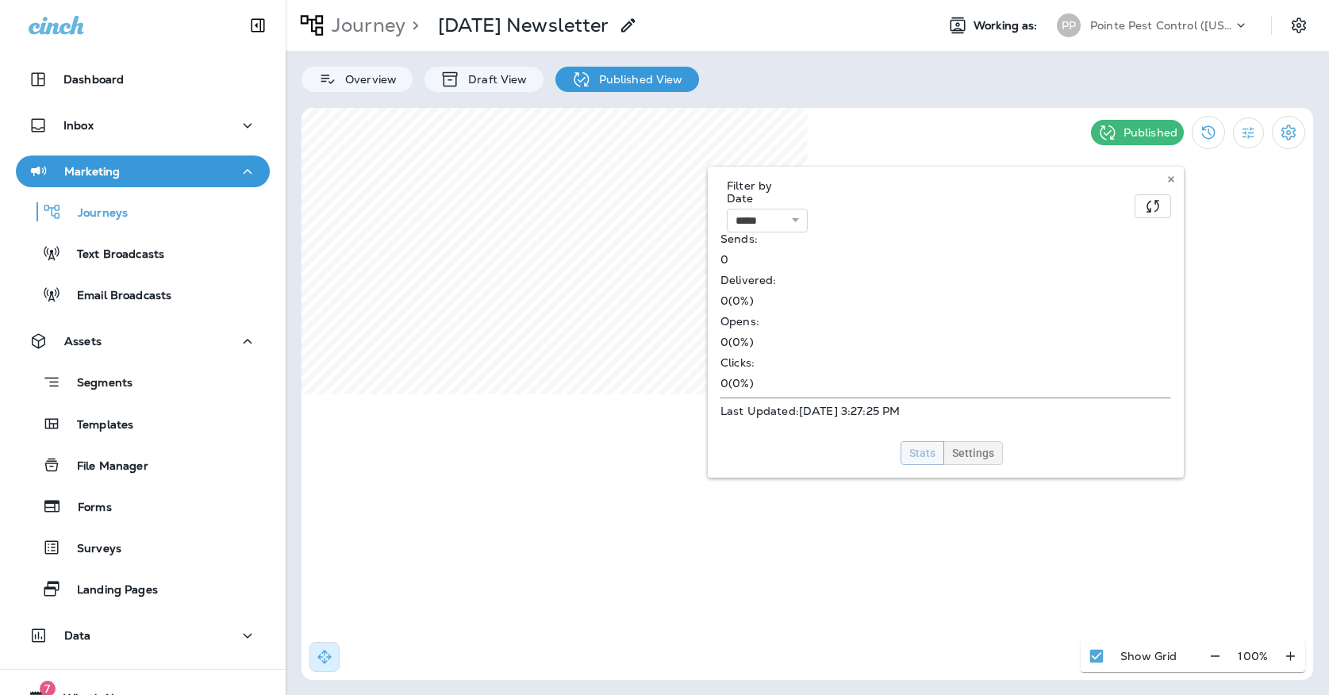
click at [976, 447] on span "Settings" at bounding box center [973, 452] width 42 height 11
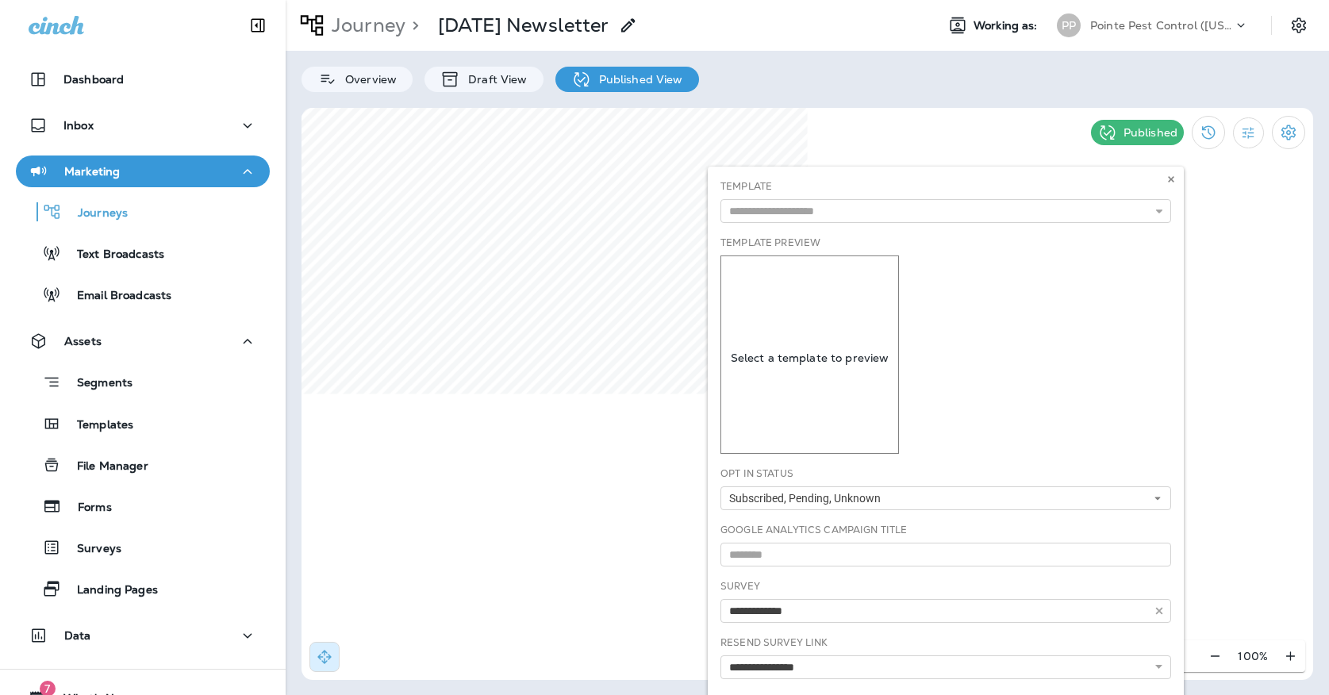
type input "**********"
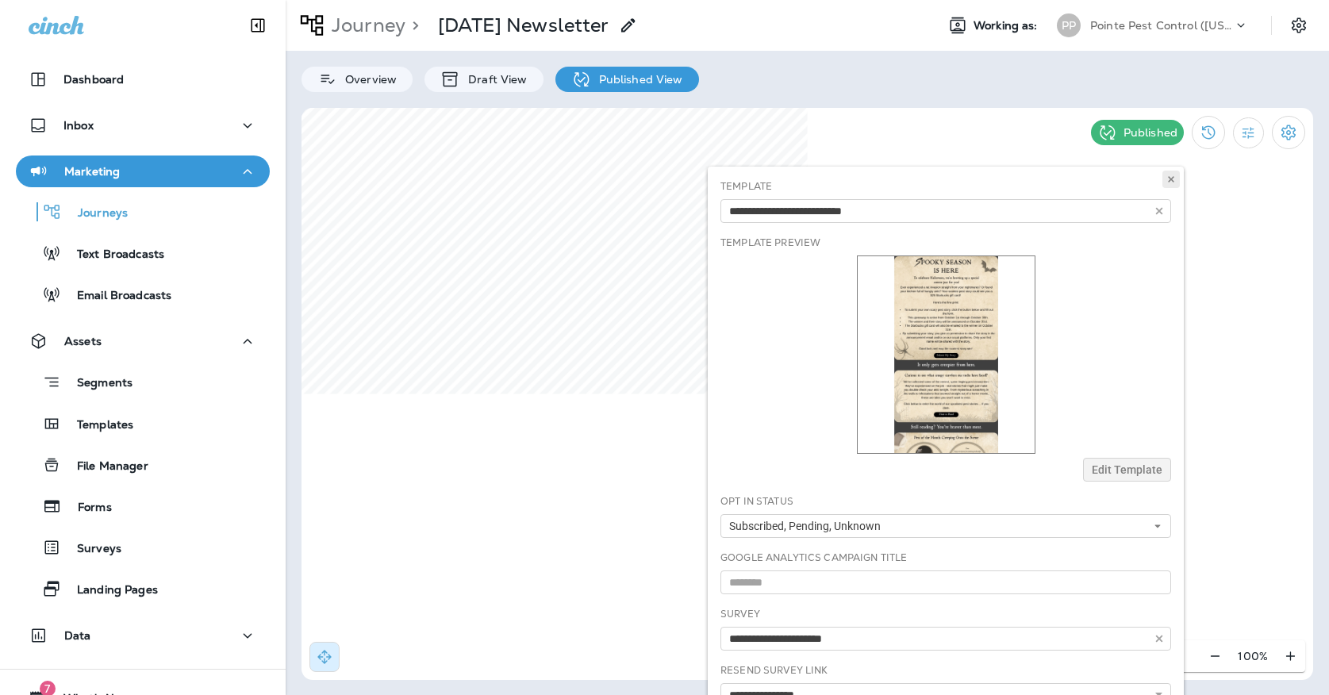
click at [1171, 184] on button at bounding box center [1170, 179] width 17 height 17
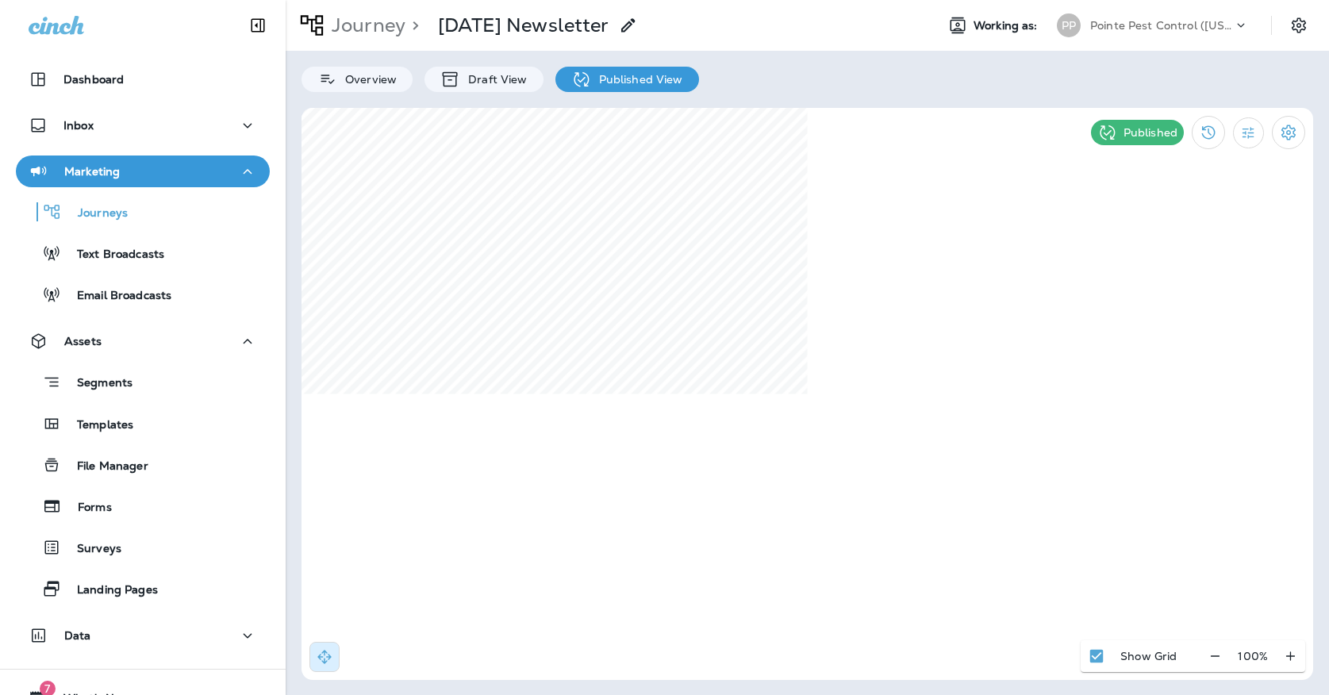
select select "*"
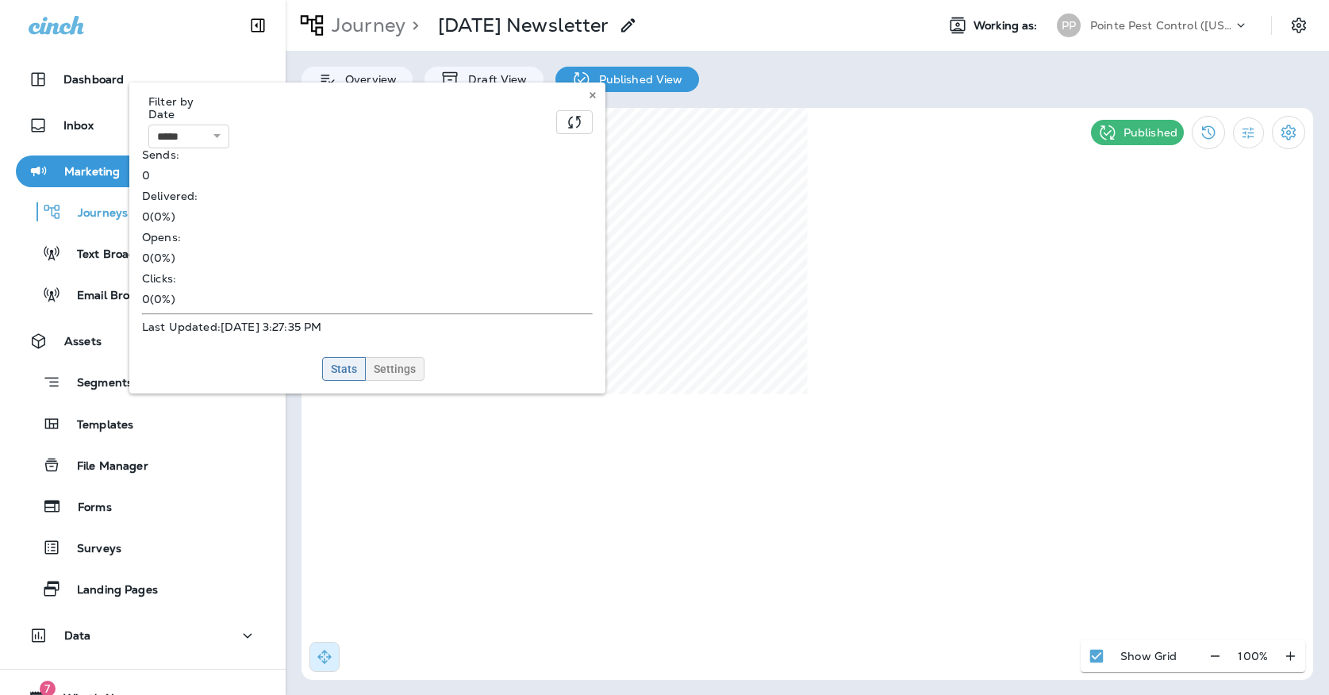
click at [388, 363] on span "Settings" at bounding box center [395, 368] width 42 height 11
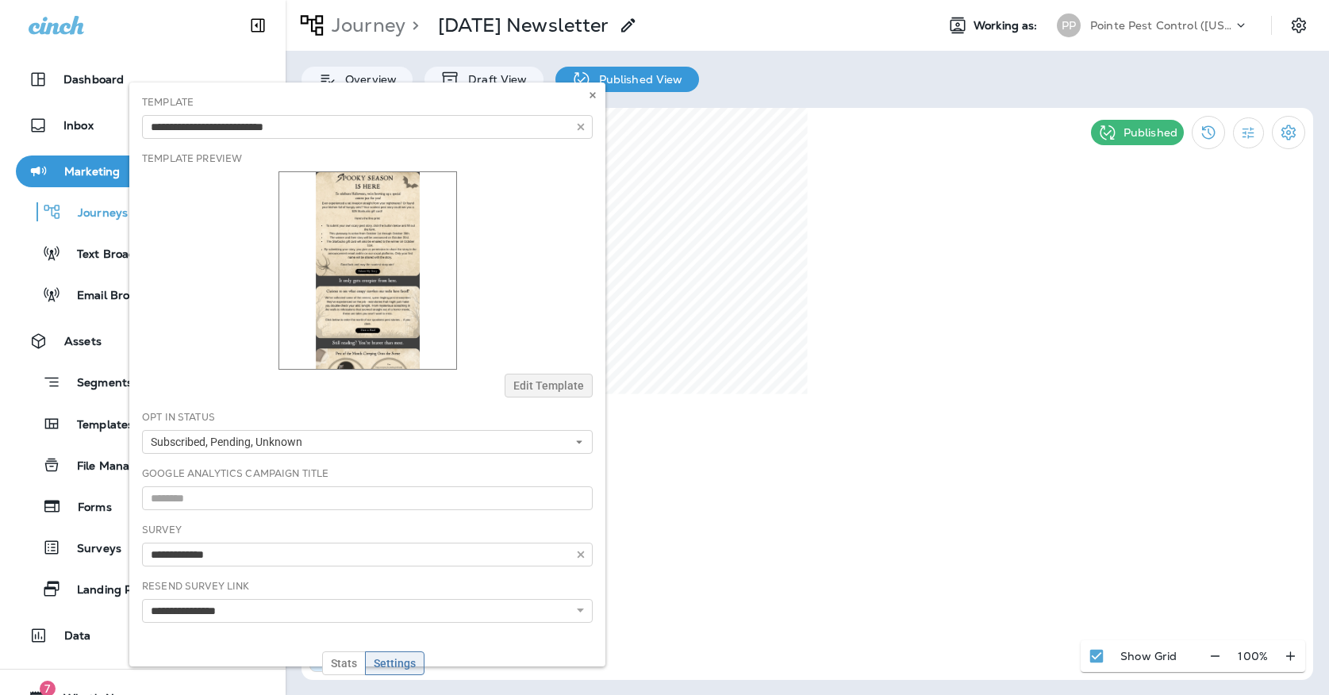
type input "**********"
click at [592, 96] on use at bounding box center [592, 95] width 6 height 6
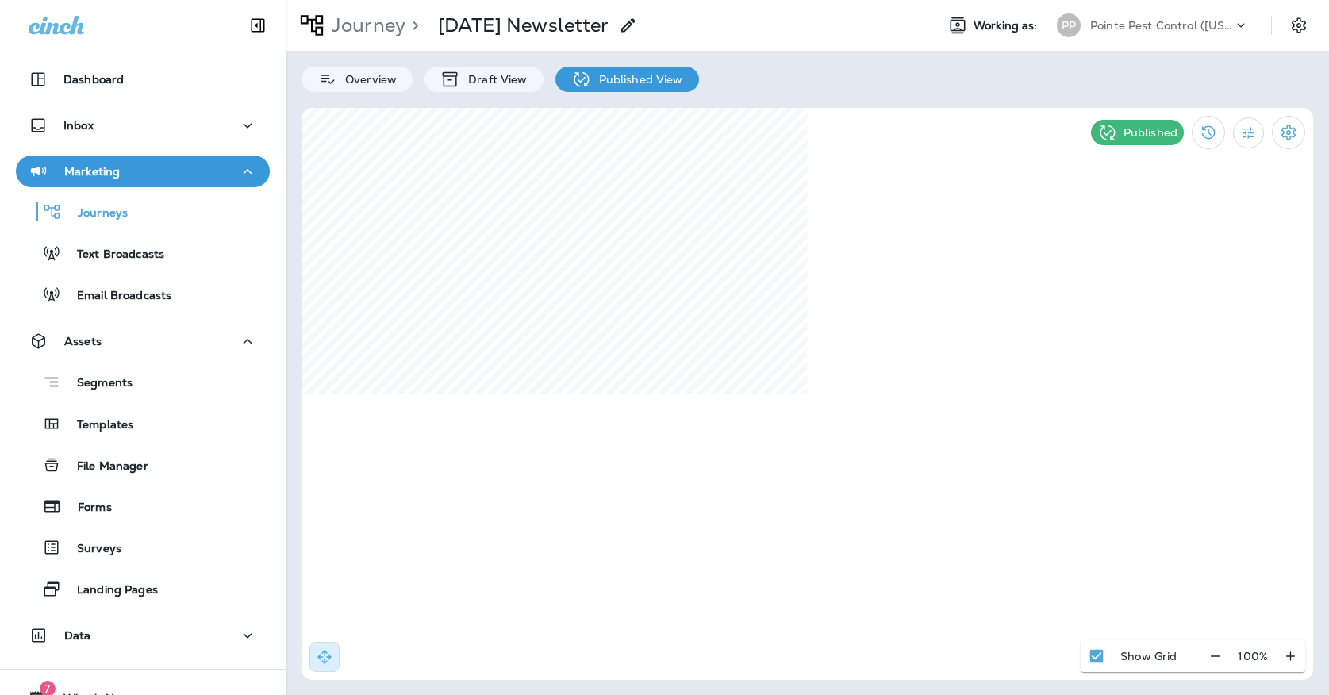
click at [1114, 23] on p "Pointe Pest Control ([US_STATE])" at bounding box center [1161, 25] width 143 height 13
click at [1077, 17] on div "PP" at bounding box center [1068, 25] width 24 height 24
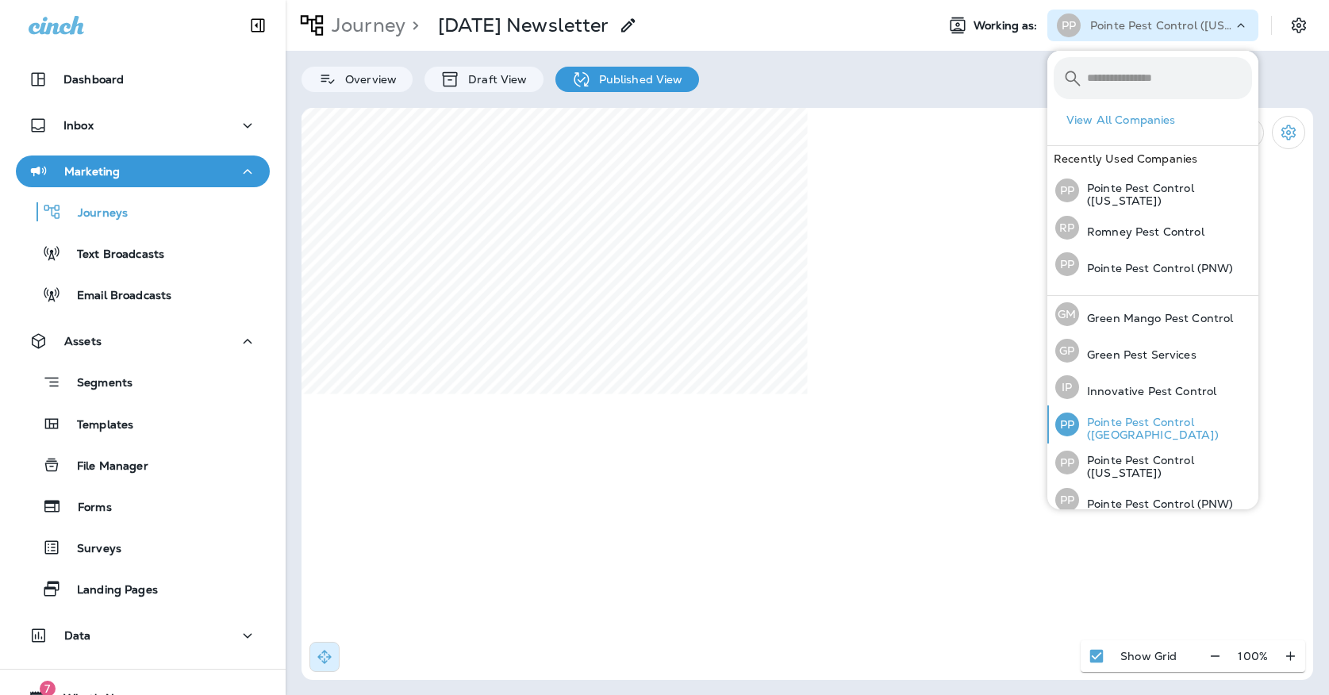
click at [1095, 412] on div "PP Pointe Pest Control ([GEOGRAPHIC_DATA])" at bounding box center [1153, 424] width 209 height 38
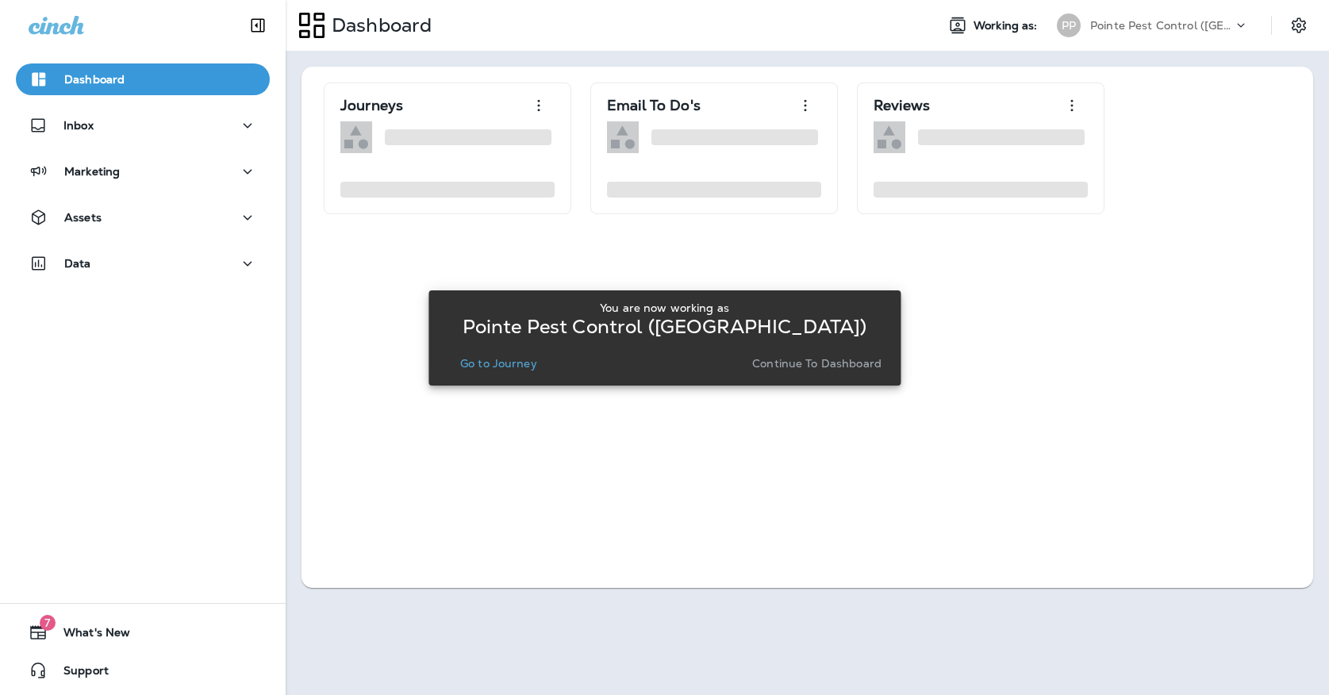
click at [816, 357] on p "Continue to Dashboard" at bounding box center [816, 363] width 129 height 13
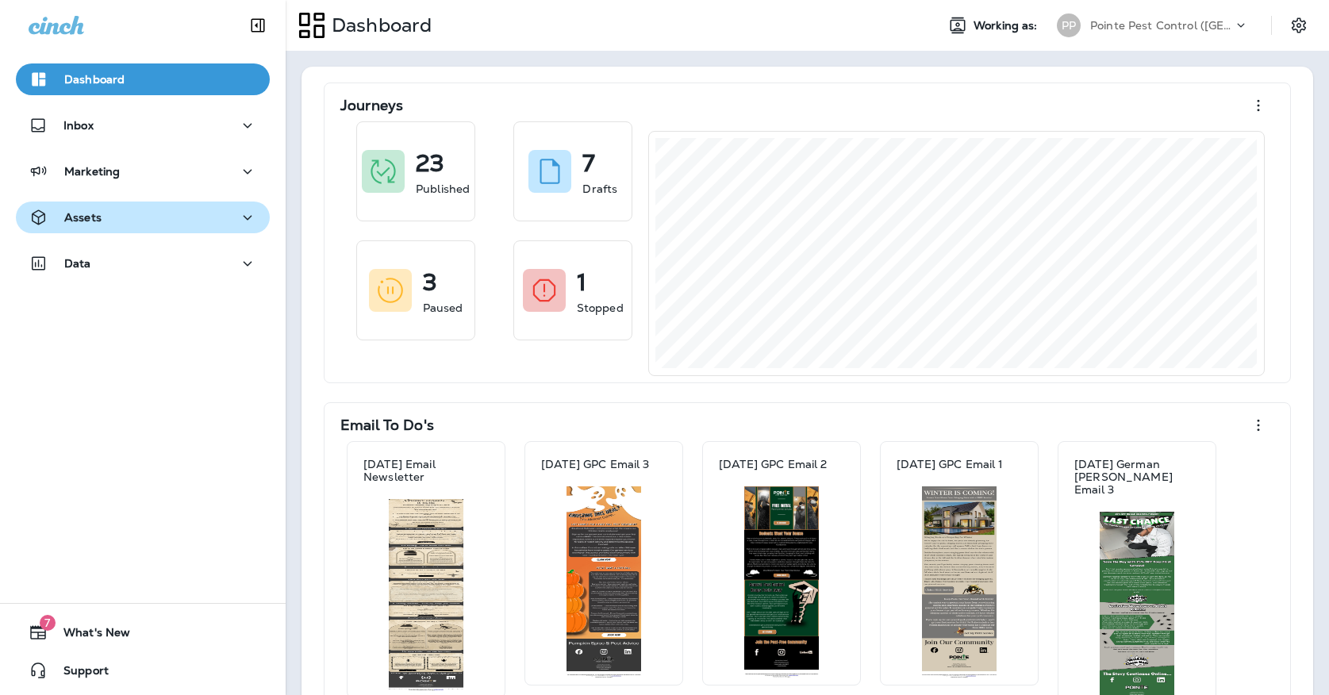
click at [210, 217] on div "Assets" at bounding box center [143, 218] width 228 height 20
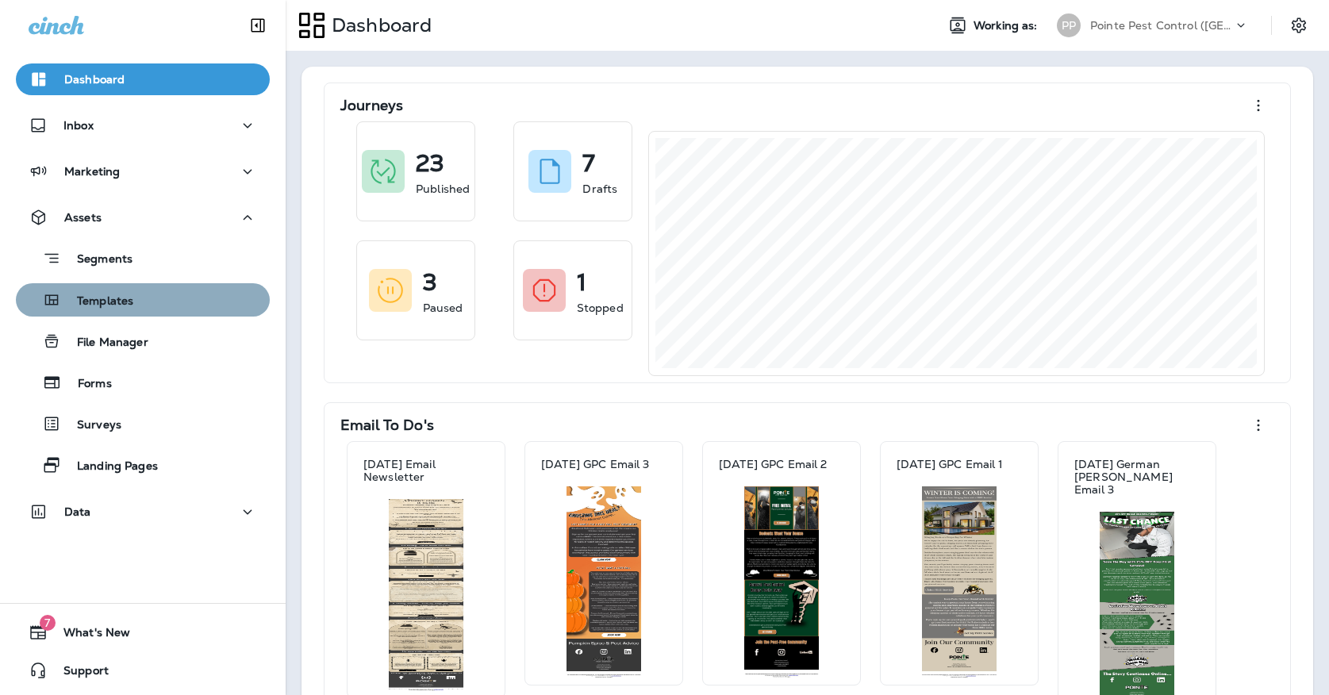
click at [162, 305] on div "Templates" at bounding box center [142, 300] width 241 height 24
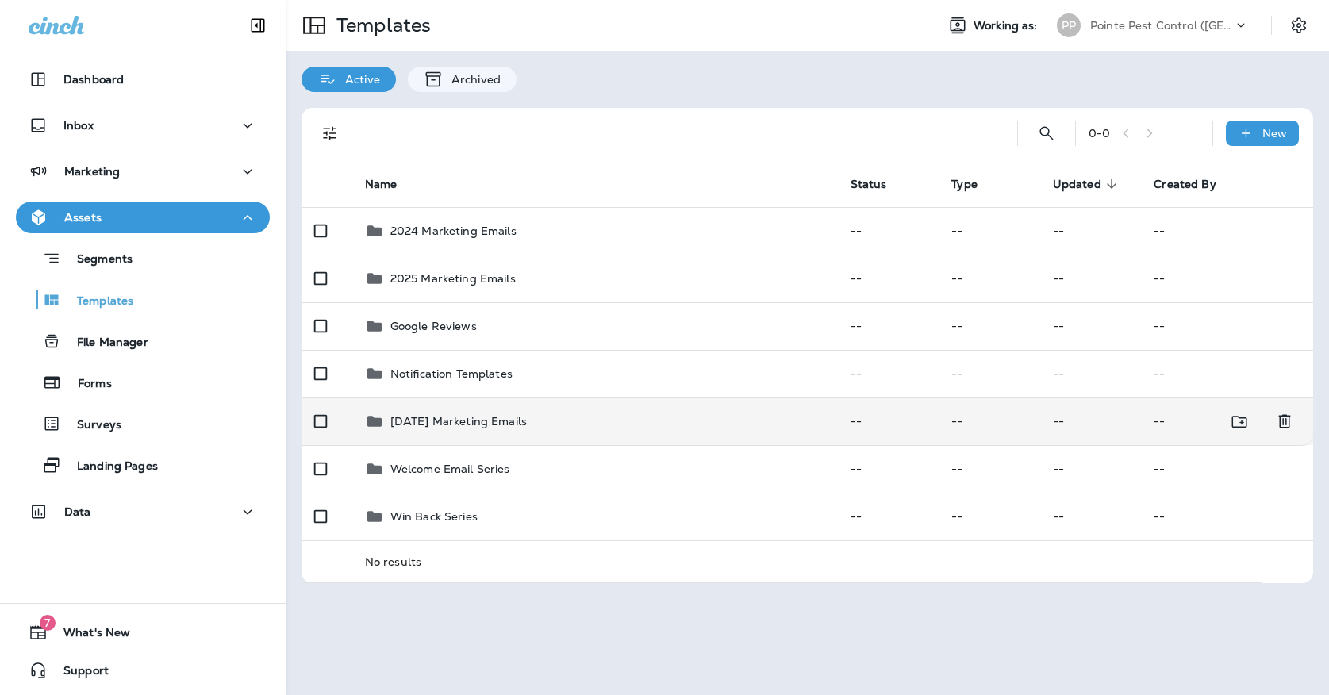
click at [440, 415] on p "[DATE] Marketing Emails" at bounding box center [458, 421] width 136 height 13
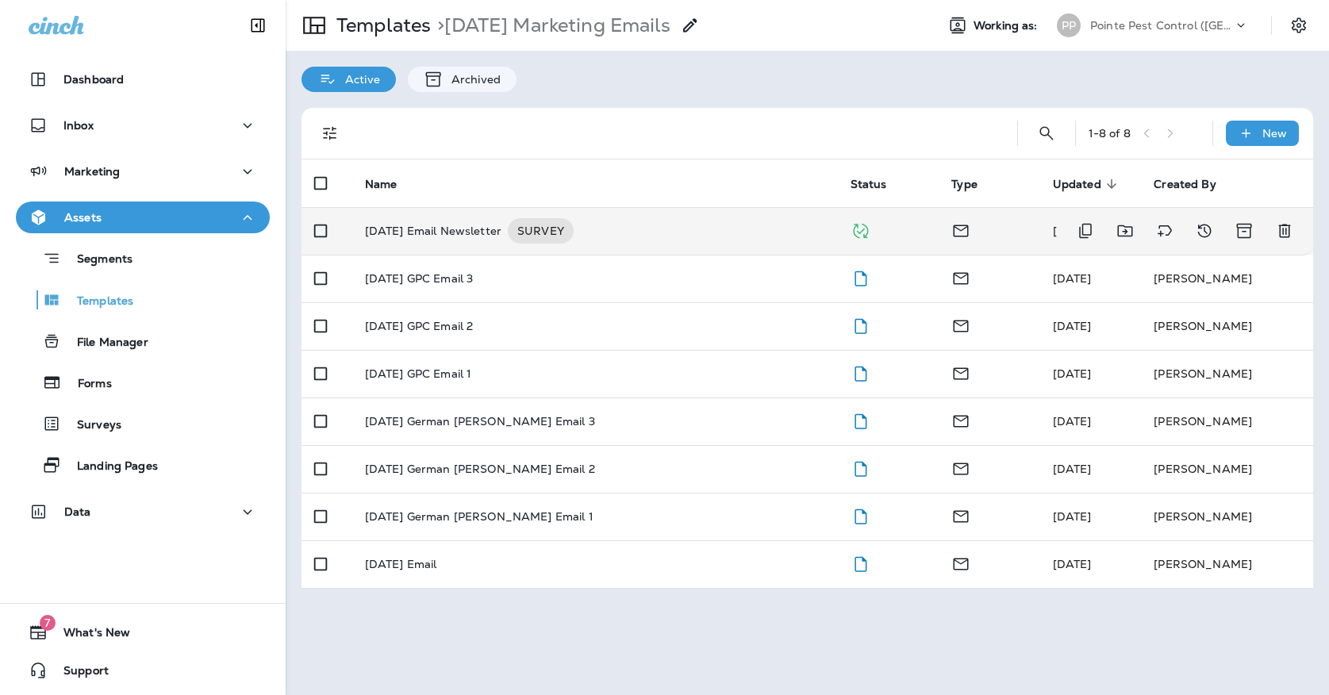
click at [489, 218] on p "[DATE] Email Newsletter" at bounding box center [433, 230] width 136 height 25
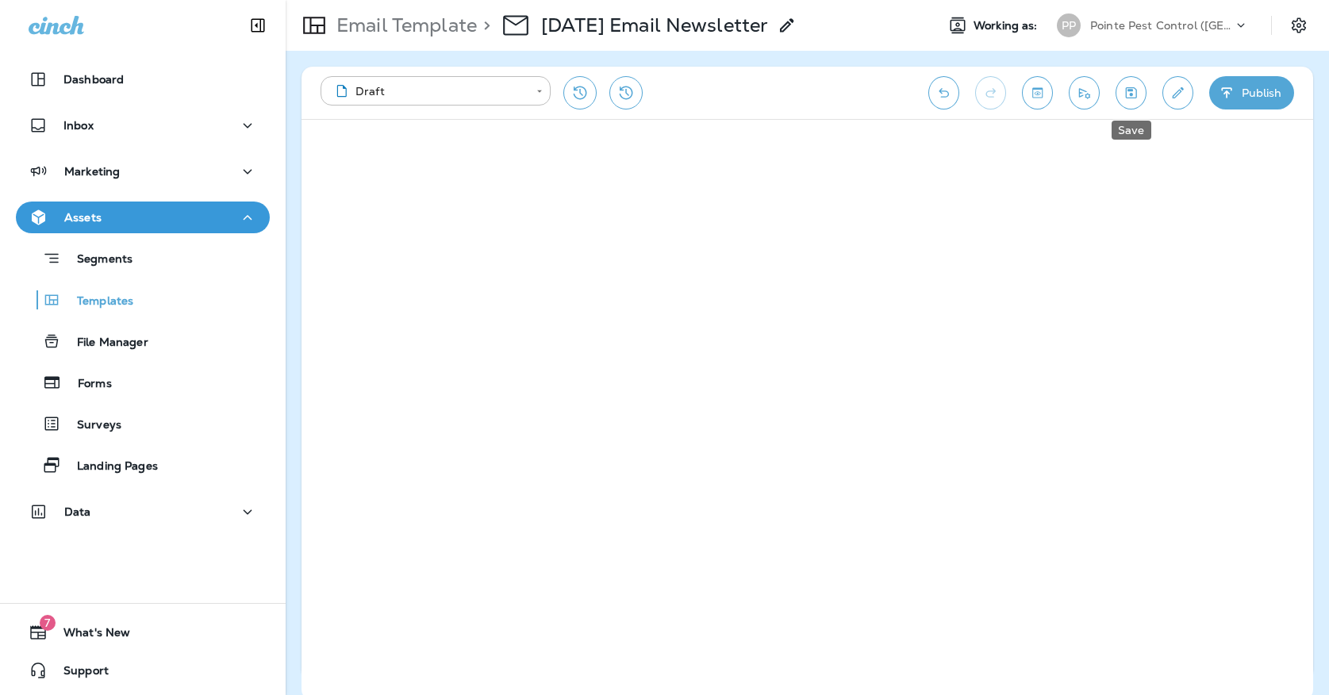
click at [1138, 102] on button "Save" at bounding box center [1130, 92] width 31 height 33
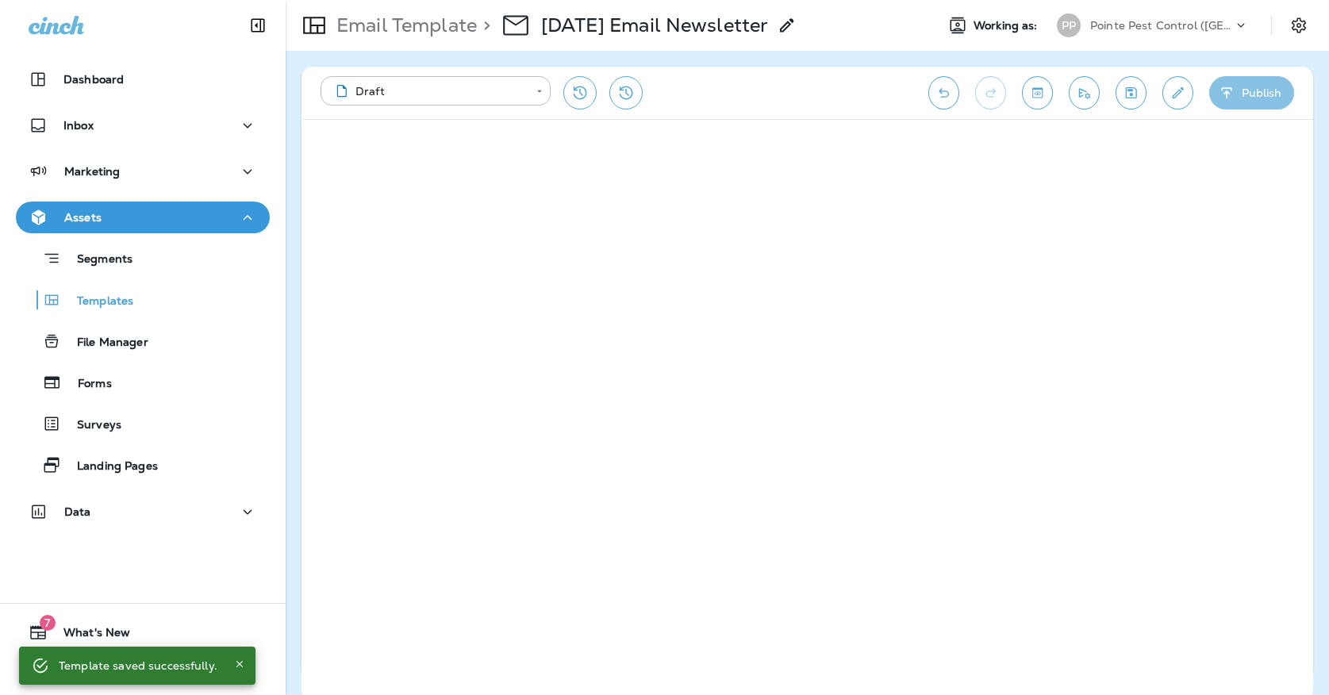
click at [1217, 101] on button "Publish" at bounding box center [1251, 92] width 85 height 33
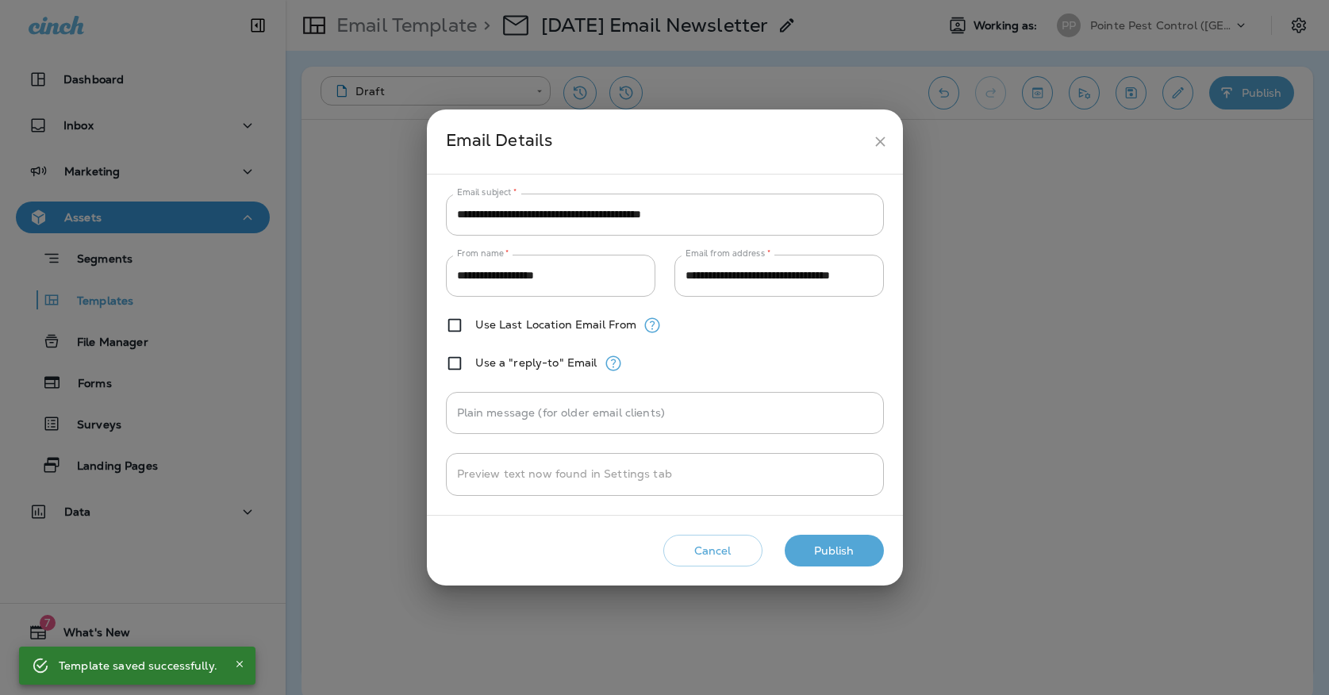
click at [863, 545] on button "Publish" at bounding box center [833, 551] width 99 height 33
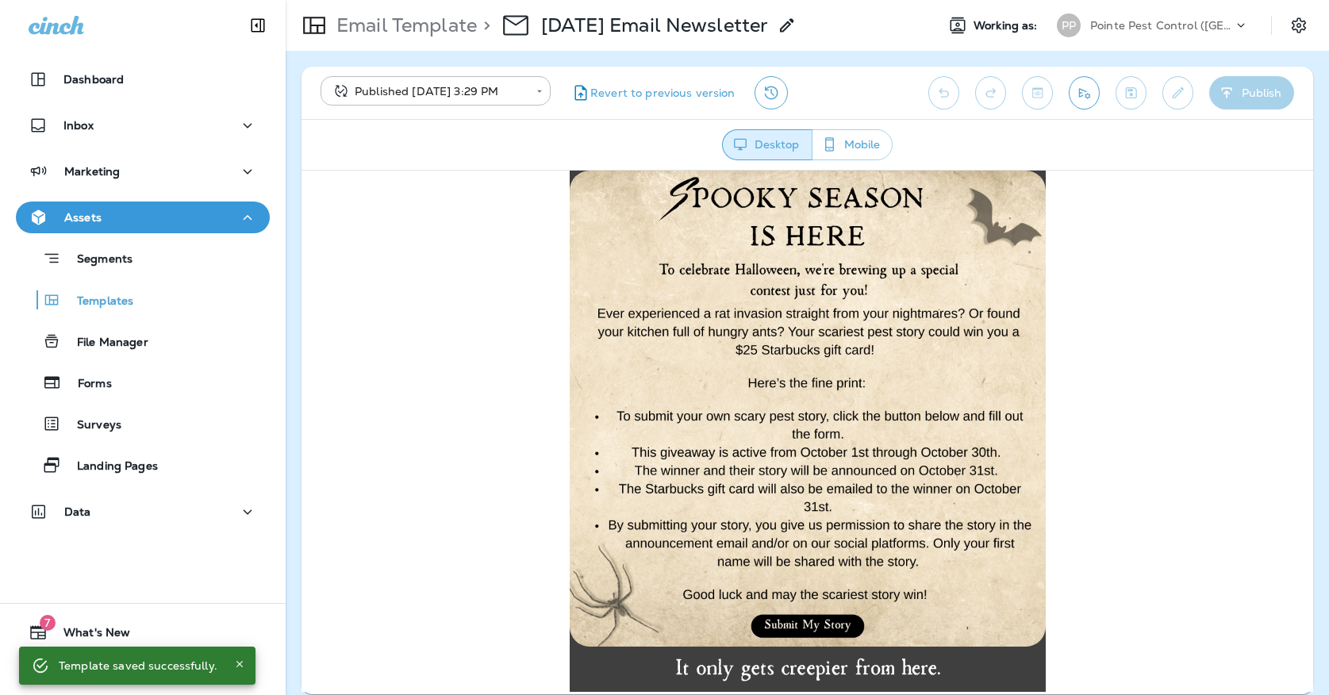
click at [1099, 93] on div "**********" at bounding box center [806, 93] width 1011 height 52
click at [1091, 94] on icon "Send test email" at bounding box center [1084, 93] width 17 height 16
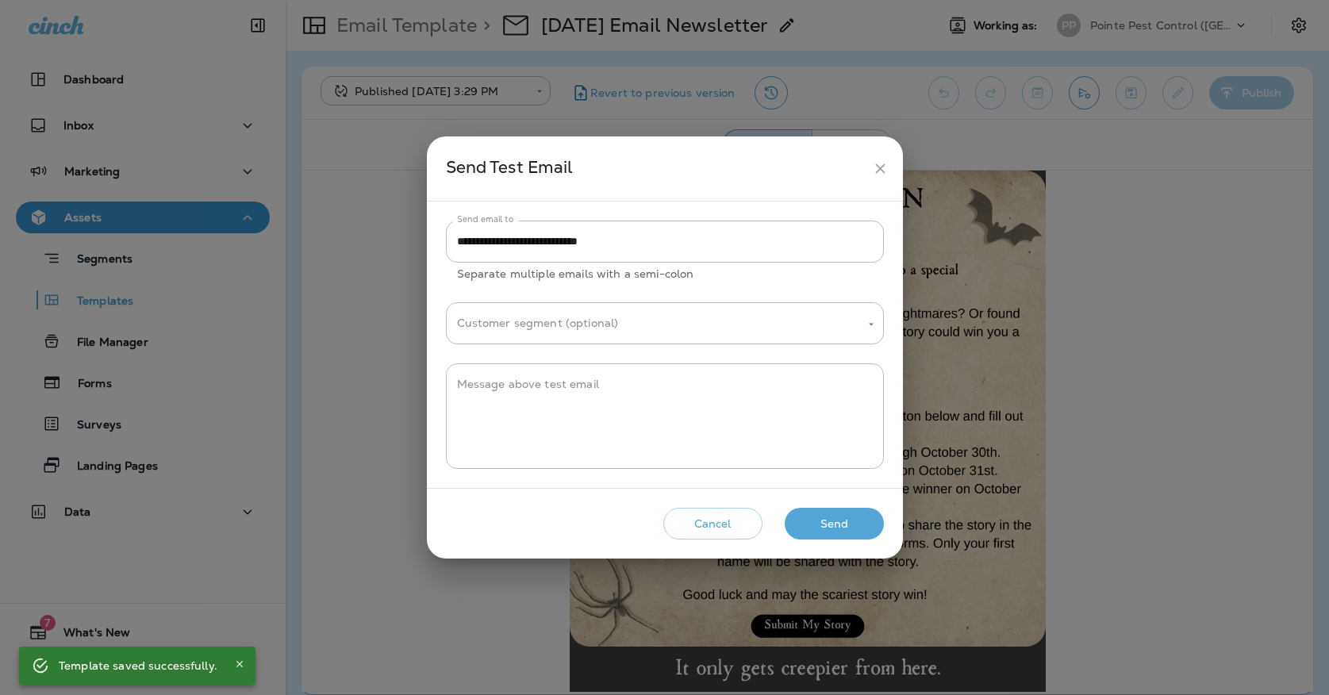
click at [824, 512] on button "Send" at bounding box center [833, 524] width 99 height 33
